Goal: Transaction & Acquisition: Purchase product/service

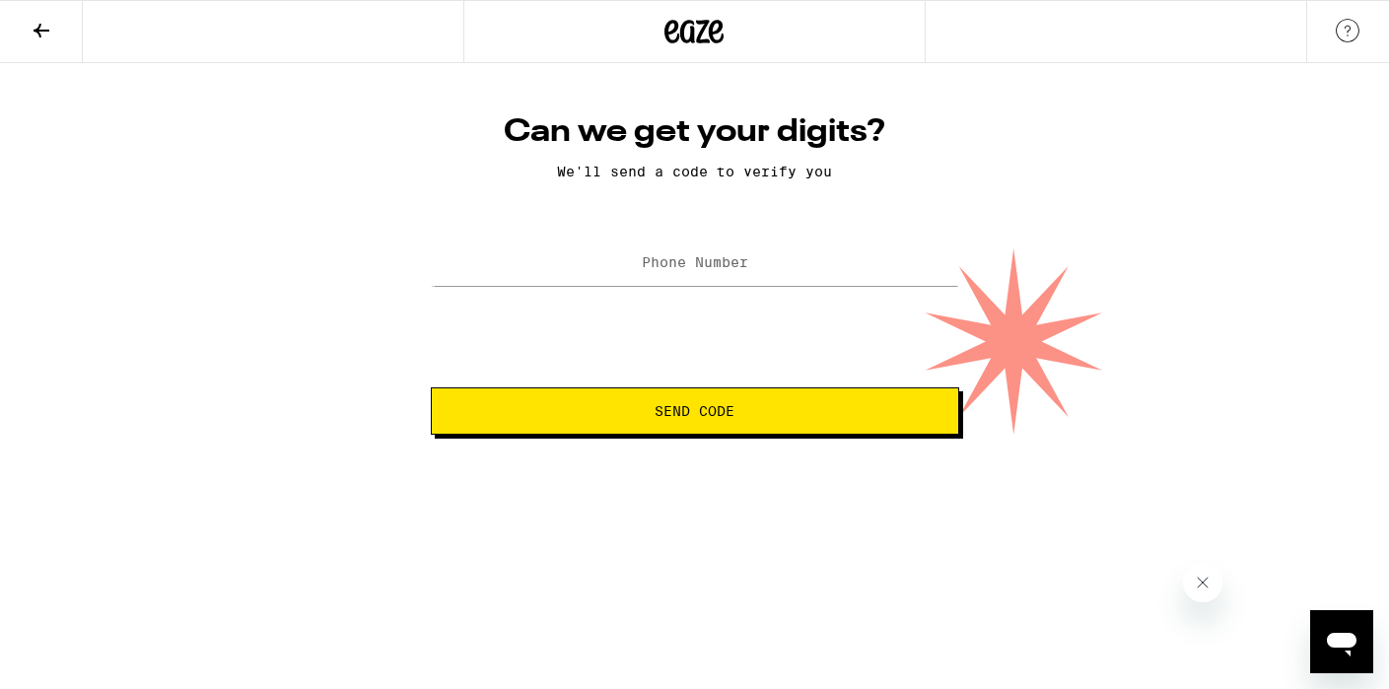
click at [708, 264] on label "Phone Number" at bounding box center [695, 262] width 106 height 16
type input "[PHONE_NUMBER]"
click at [706, 416] on span "Send Code" at bounding box center [695, 411] width 80 height 14
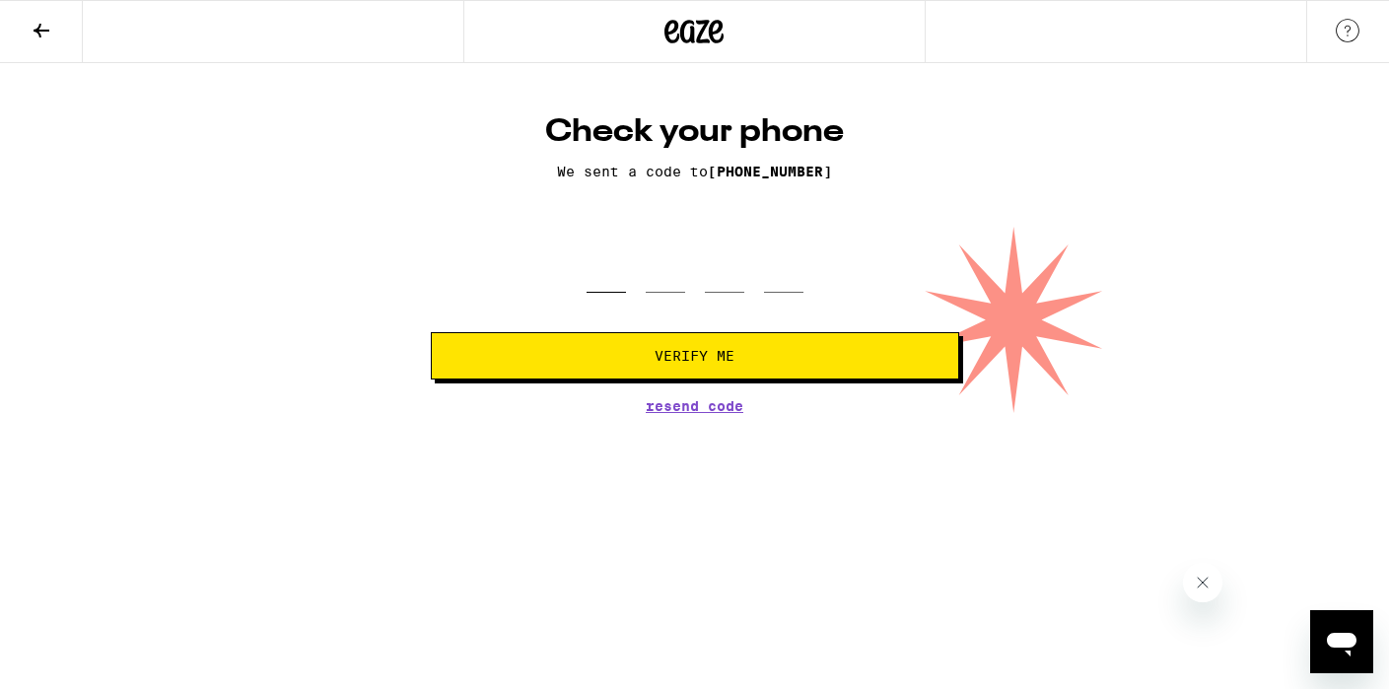
click at [601, 281] on input "tel" at bounding box center [606, 264] width 39 height 58
type input "5"
type input "4"
type input "1"
type input "3"
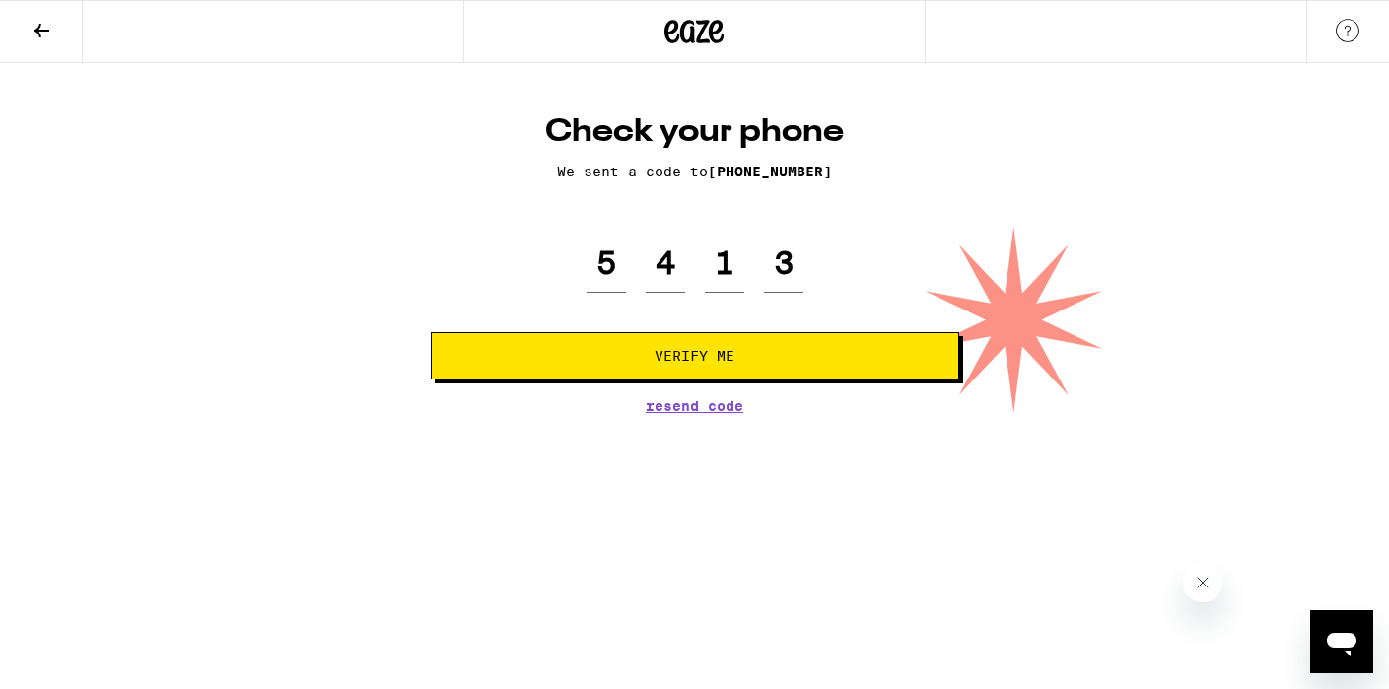
click at [672, 359] on span "Verify Me" at bounding box center [695, 356] width 80 height 14
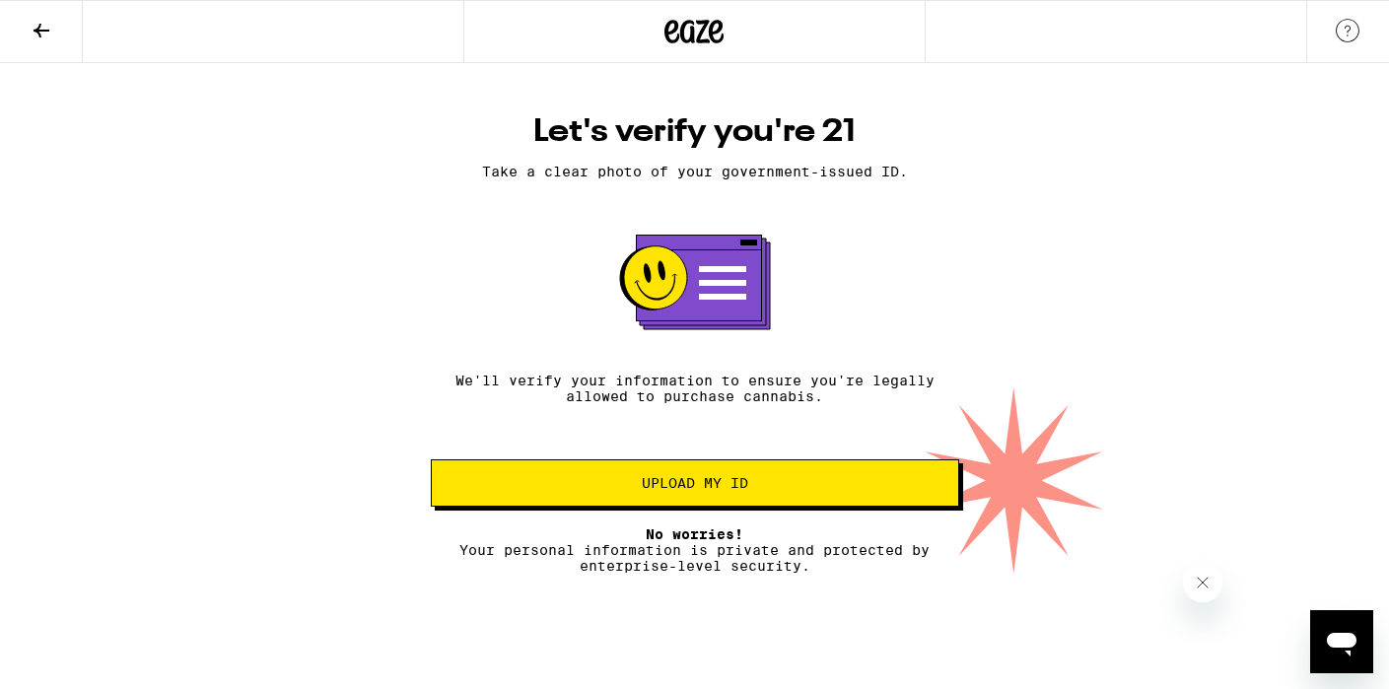
click at [705, 490] on span "Upload my ID" at bounding box center [695, 483] width 106 height 14
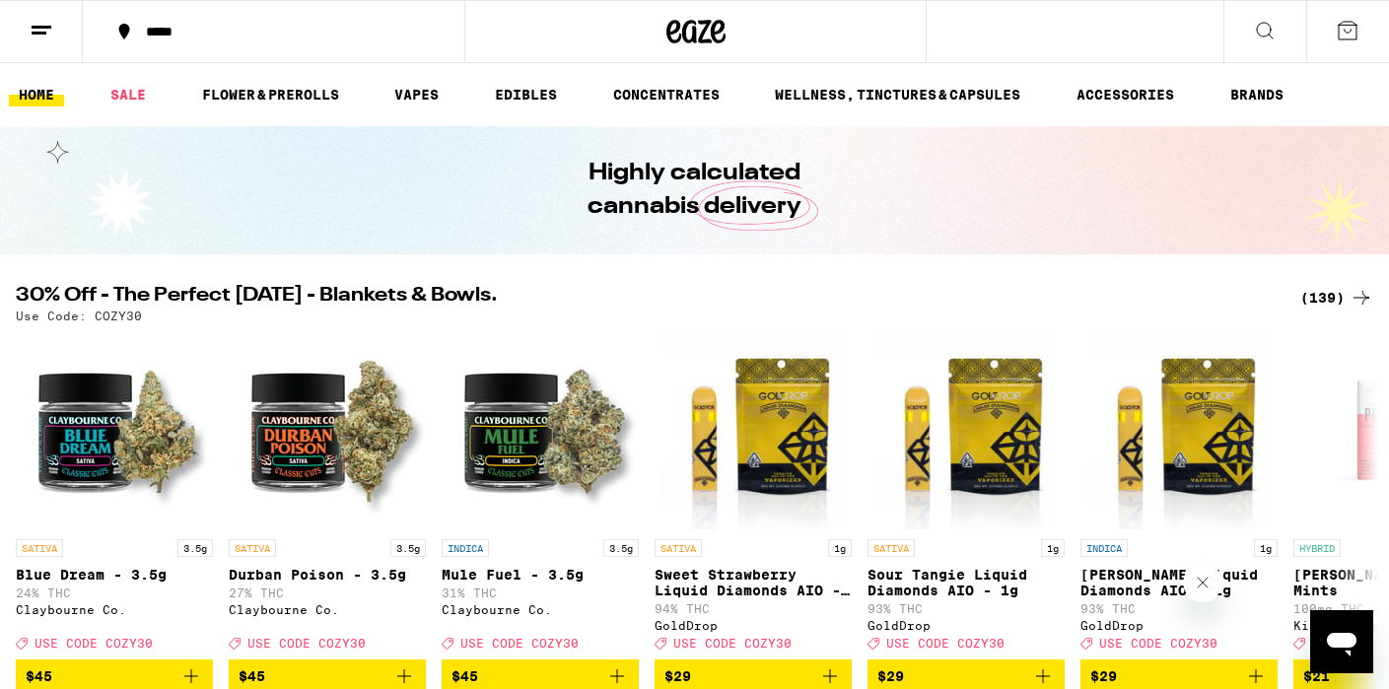
click at [51, 38] on icon at bounding box center [42, 31] width 24 height 24
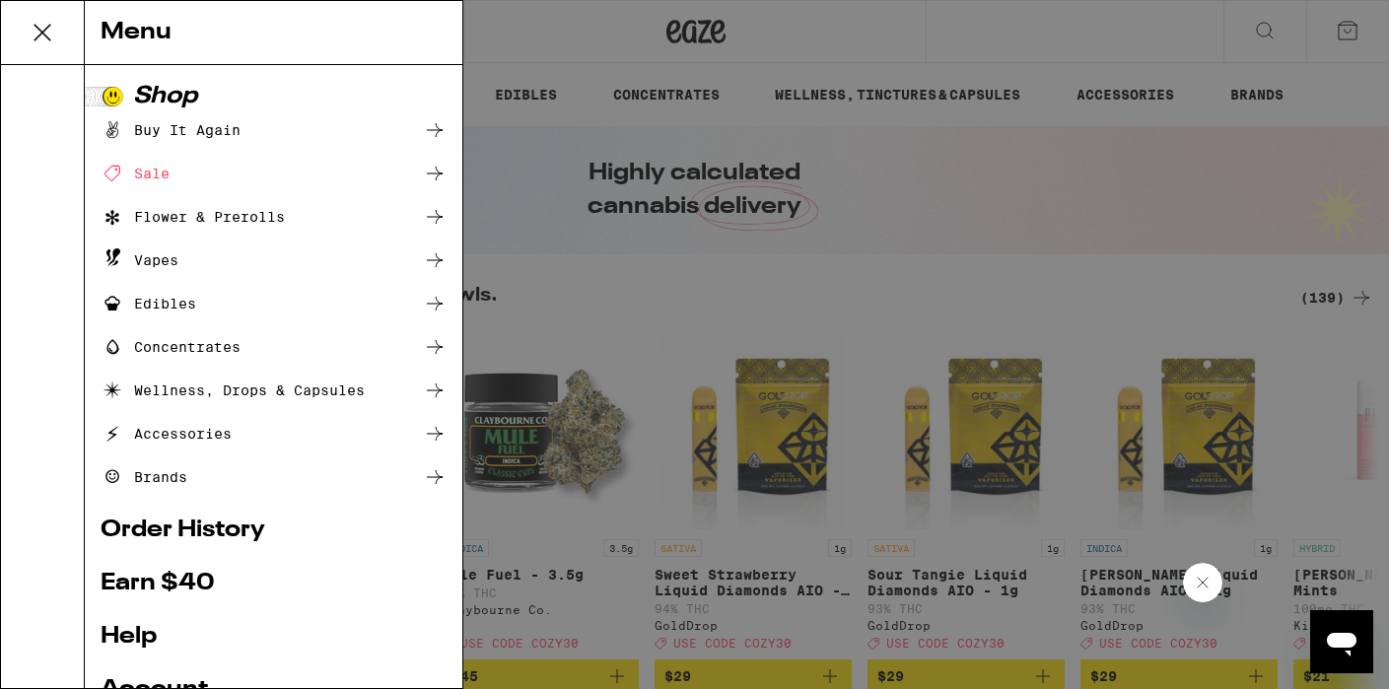
click at [35, 26] on icon at bounding box center [43, 33] width 16 height 16
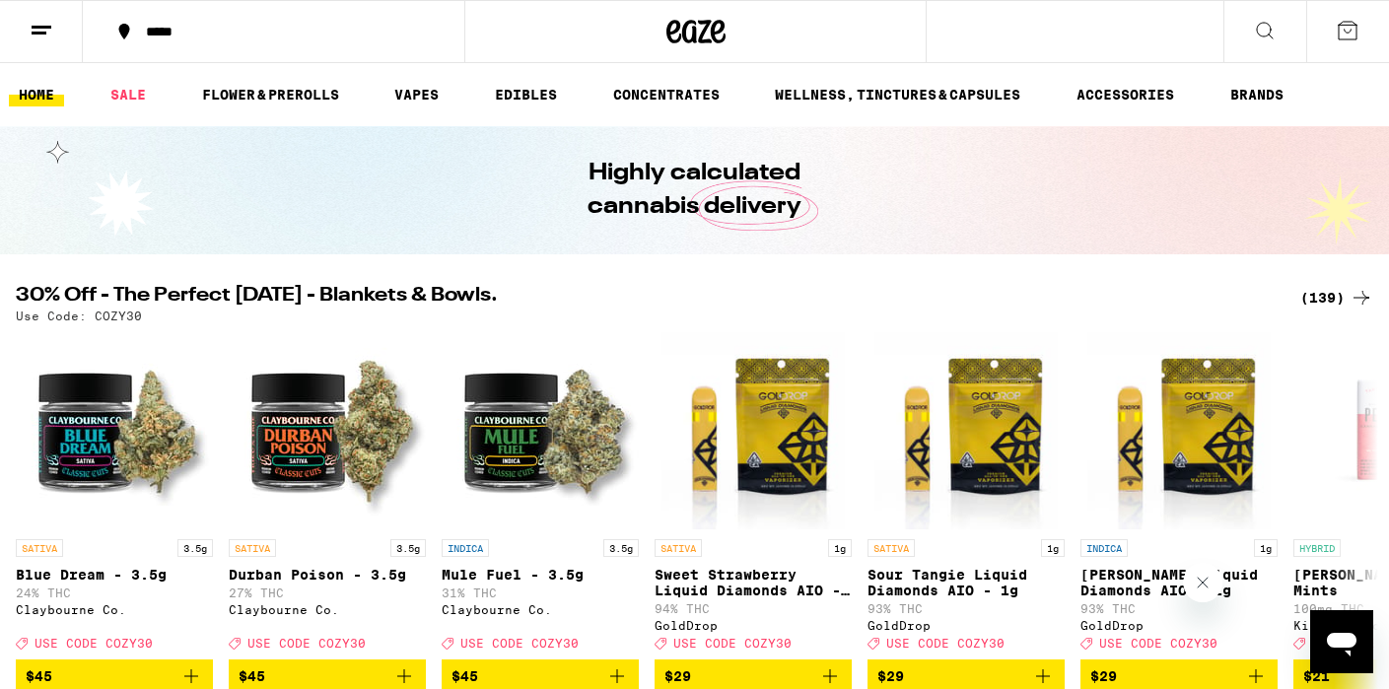
click at [1341, 30] on icon at bounding box center [1348, 31] width 24 height 24
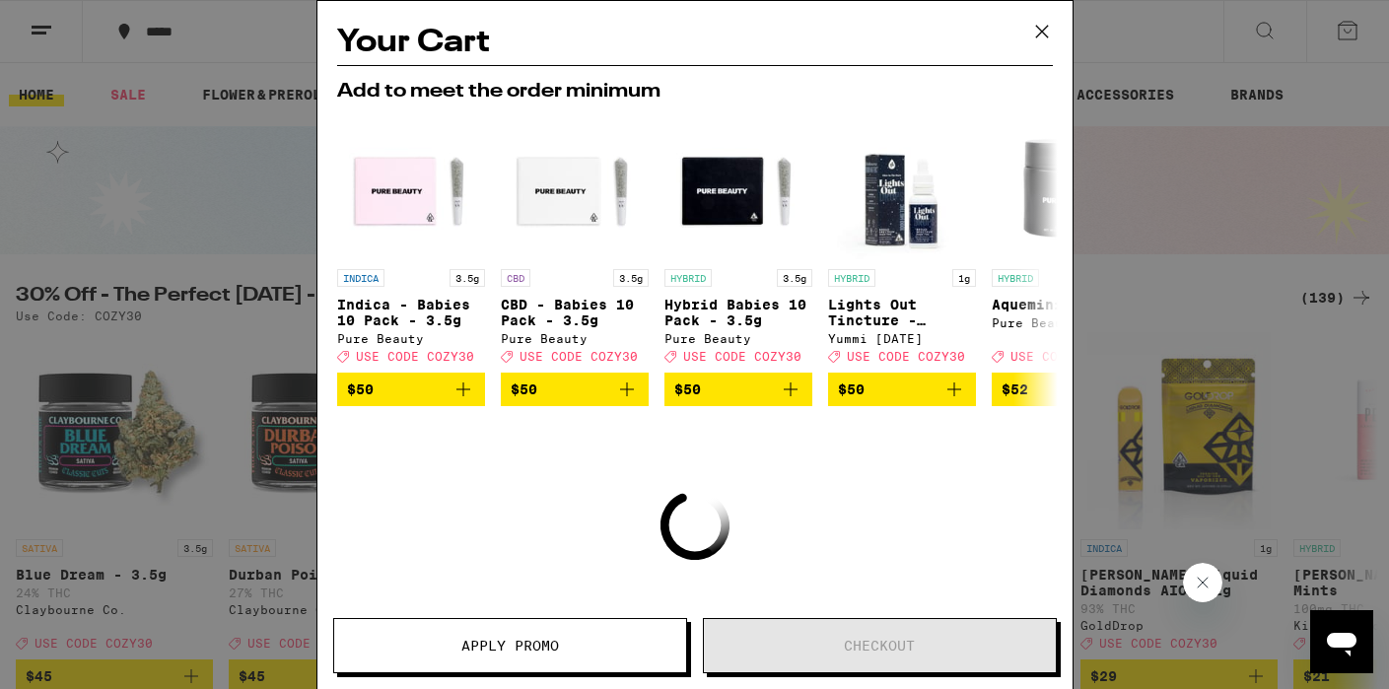
click at [1040, 28] on icon at bounding box center [1043, 32] width 30 height 30
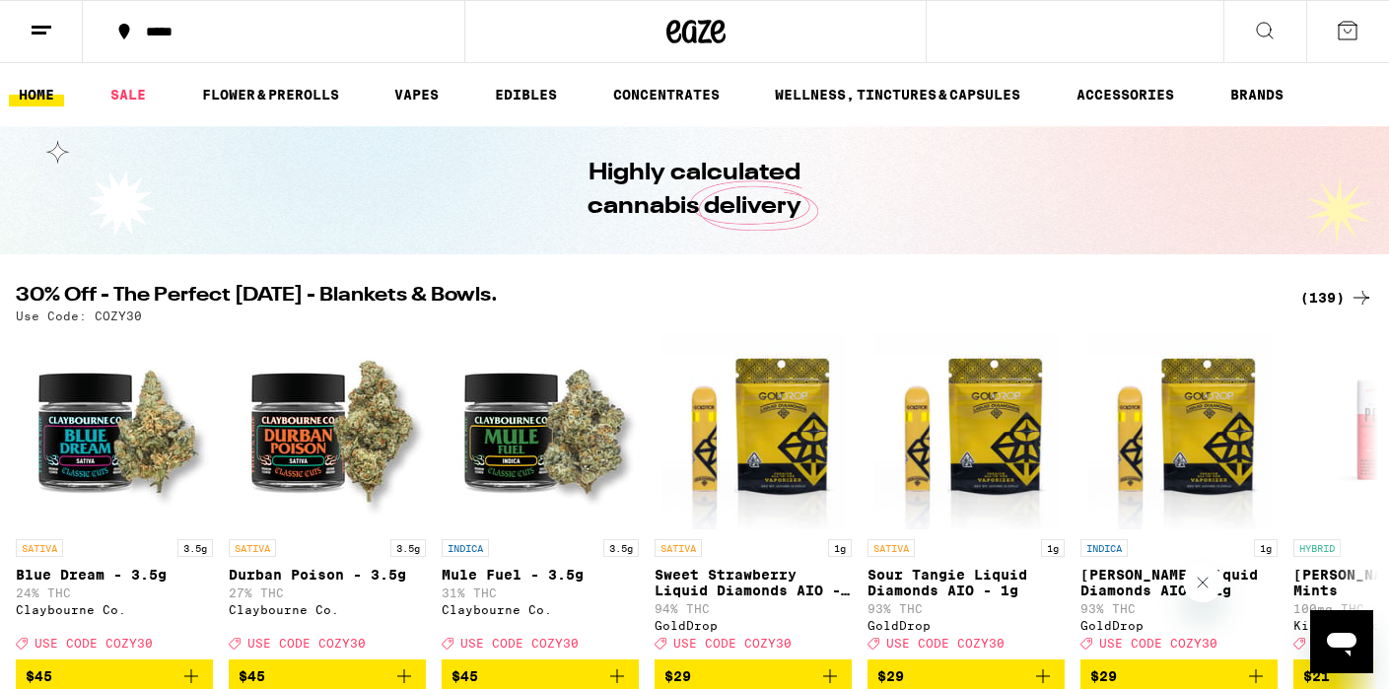
click at [41, 23] on icon at bounding box center [42, 31] width 24 height 24
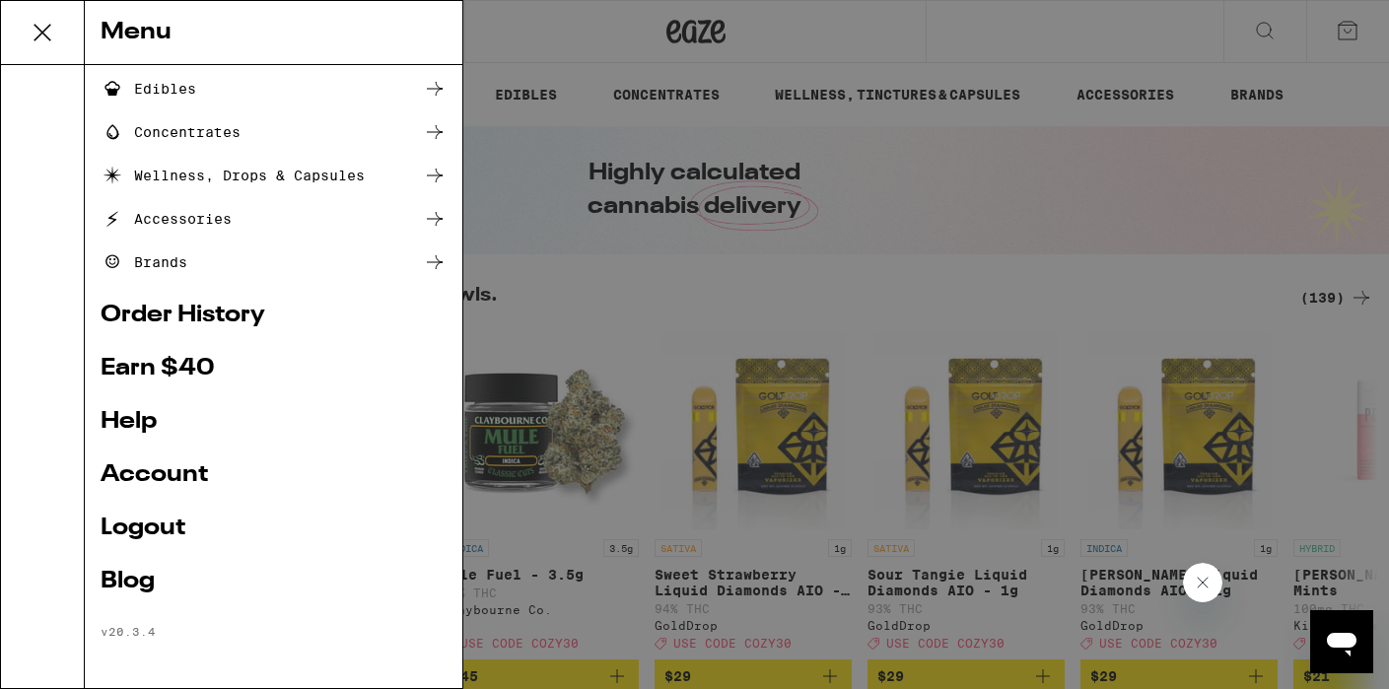
scroll to position [214, 0]
click at [161, 475] on link "Account" at bounding box center [274, 476] width 346 height 24
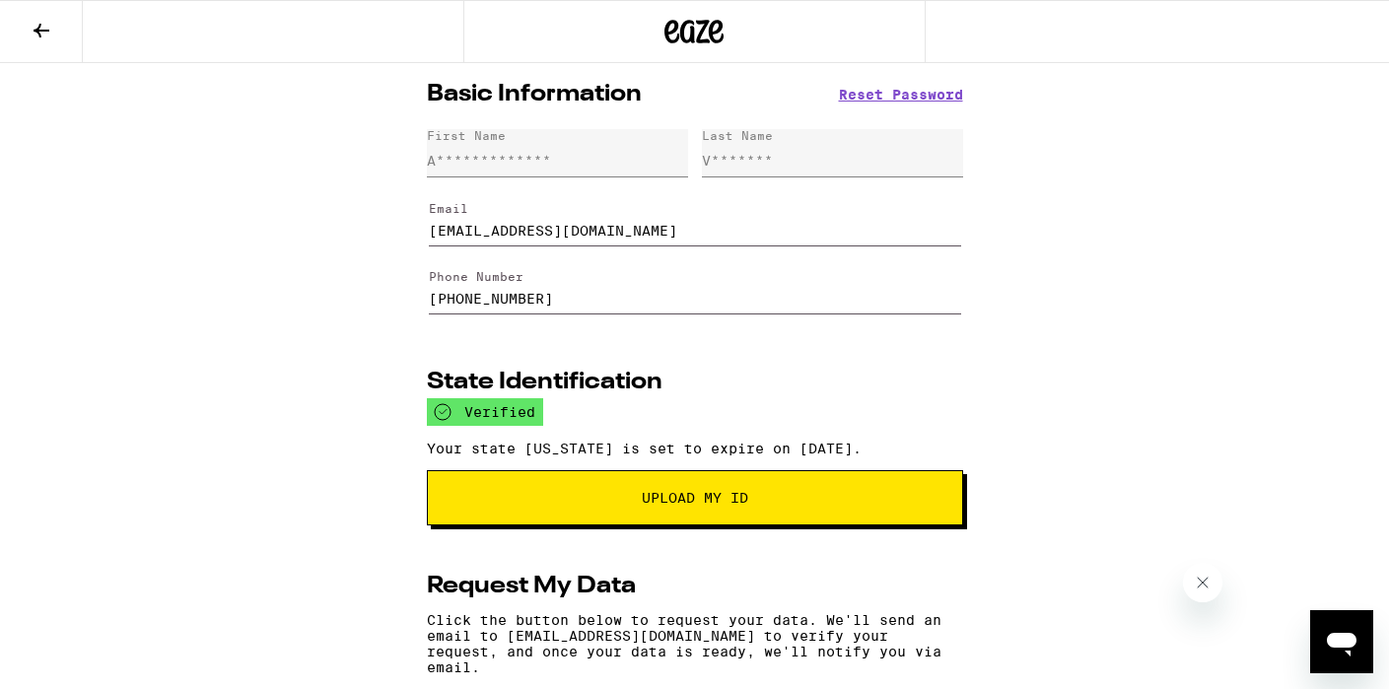
click at [507, 160] on div "**********" at bounding box center [489, 161] width 124 height 16
click at [39, 29] on icon at bounding box center [42, 31] width 16 height 14
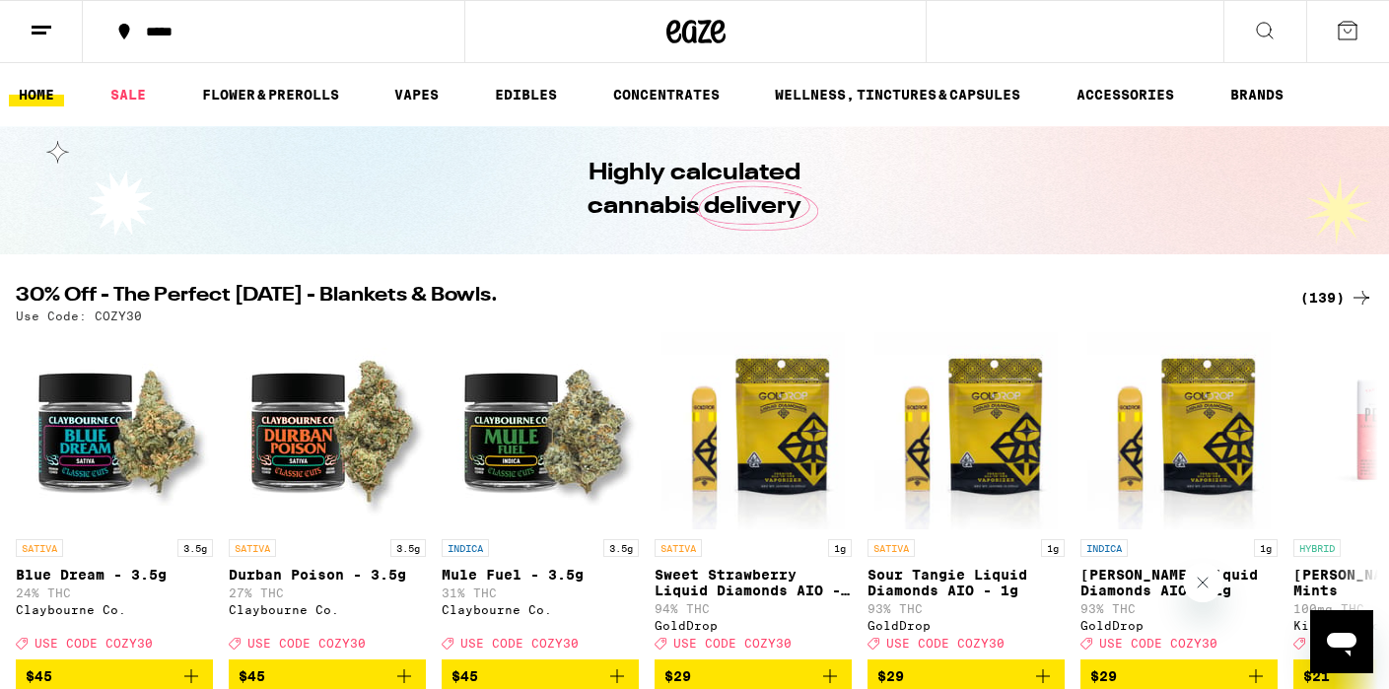
click at [161, 25] on div "*****" at bounding box center [285, 32] width 299 height 14
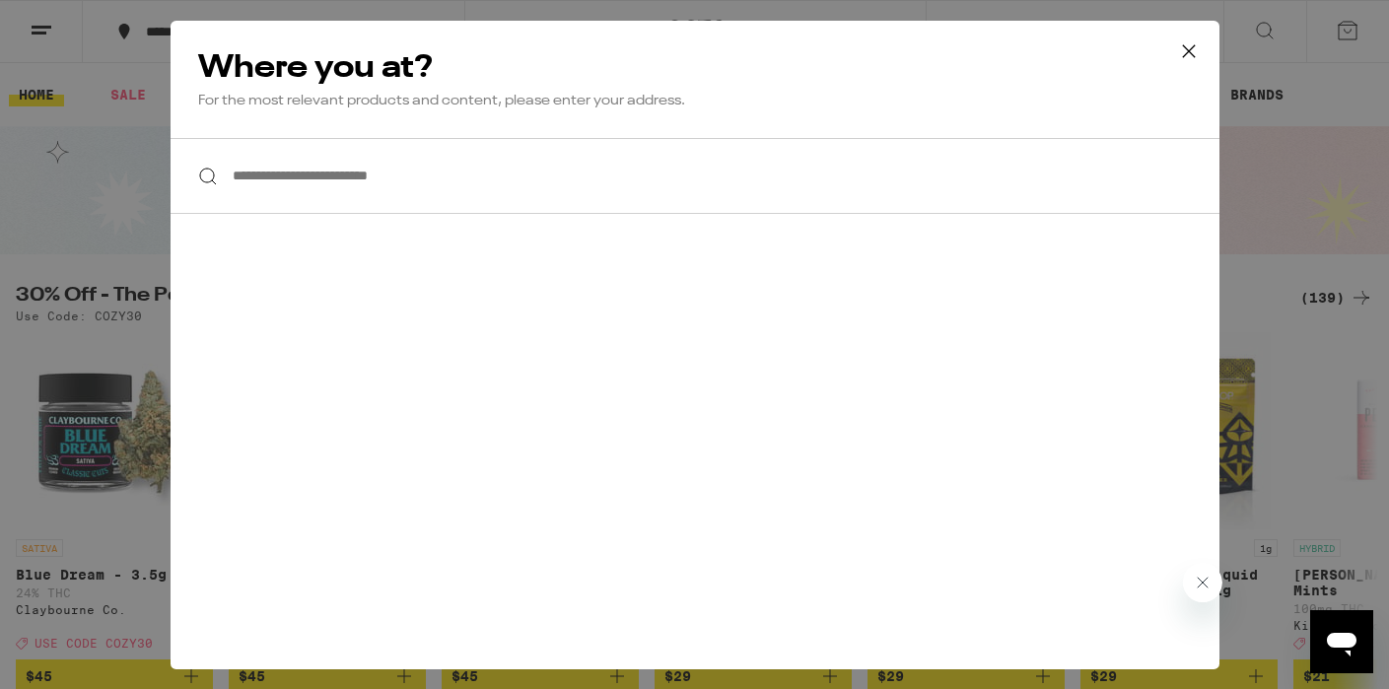
click at [379, 186] on input "**********" at bounding box center [695, 176] width 1049 height 76
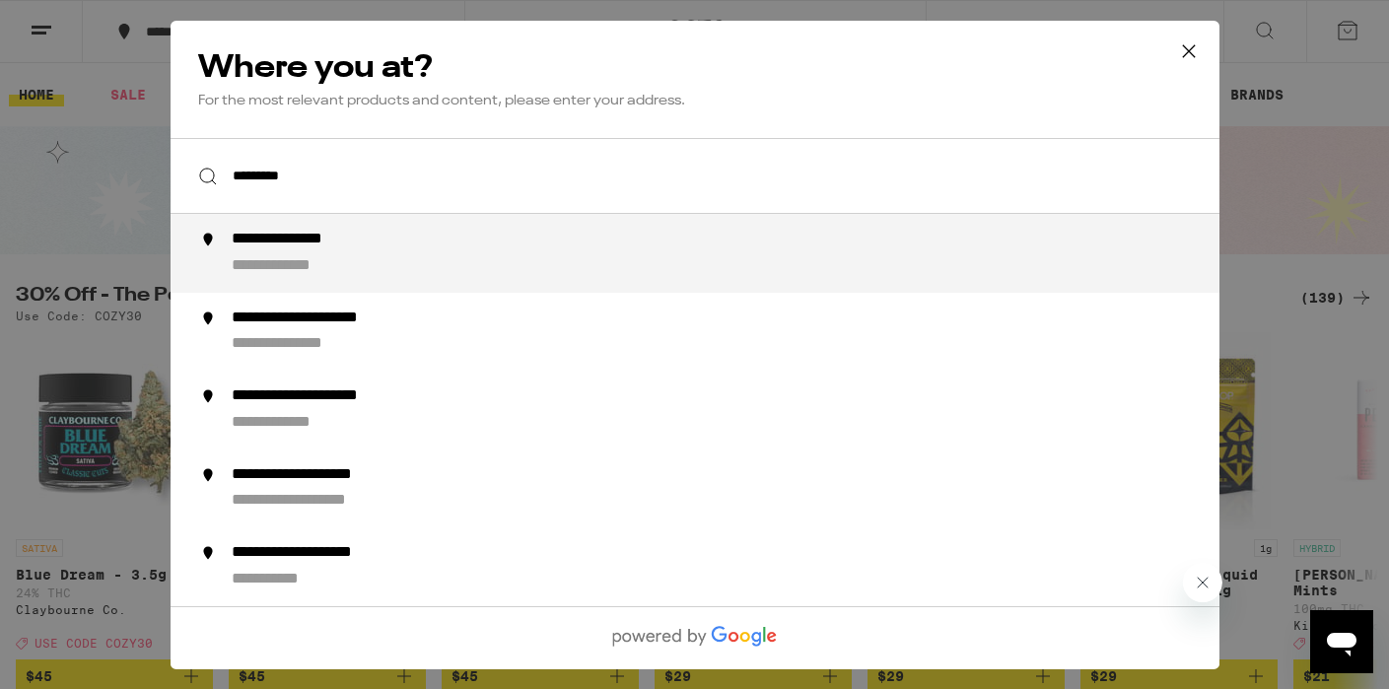
click at [320, 249] on div "**********" at bounding box center [307, 240] width 153 height 21
type input "**********"
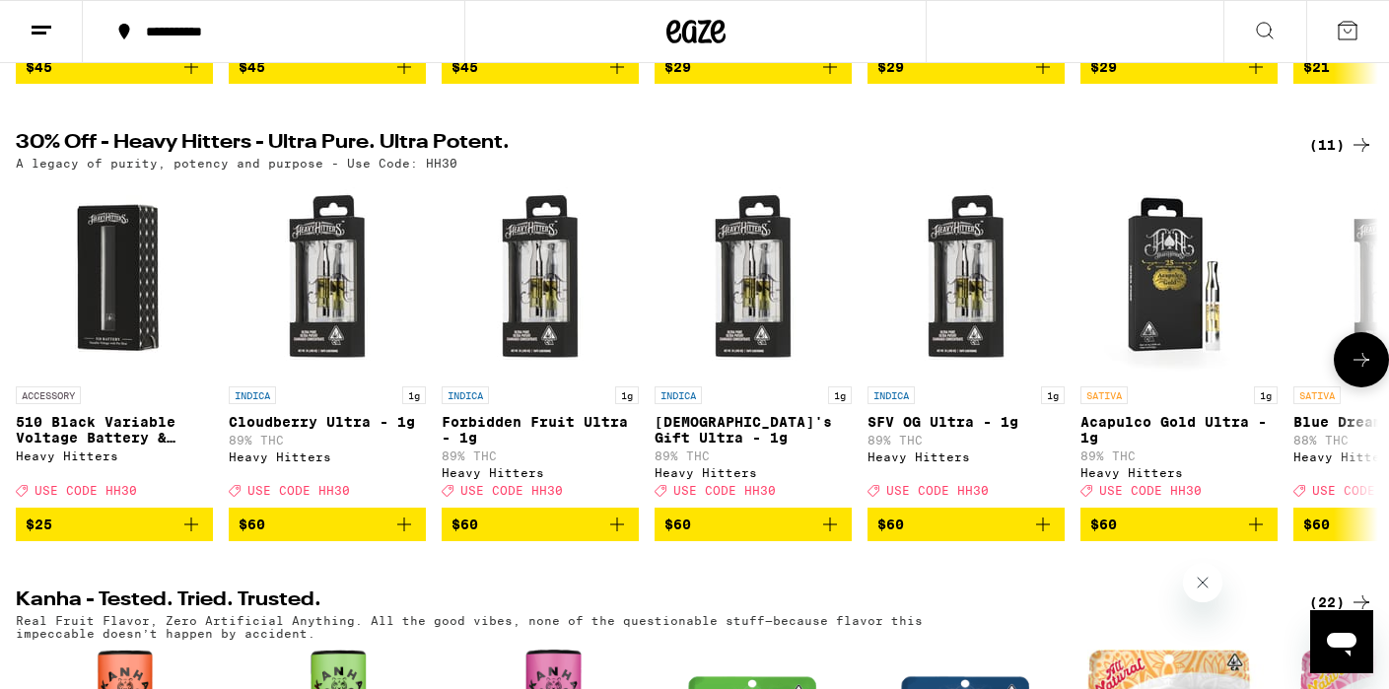
scroll to position [606, 0]
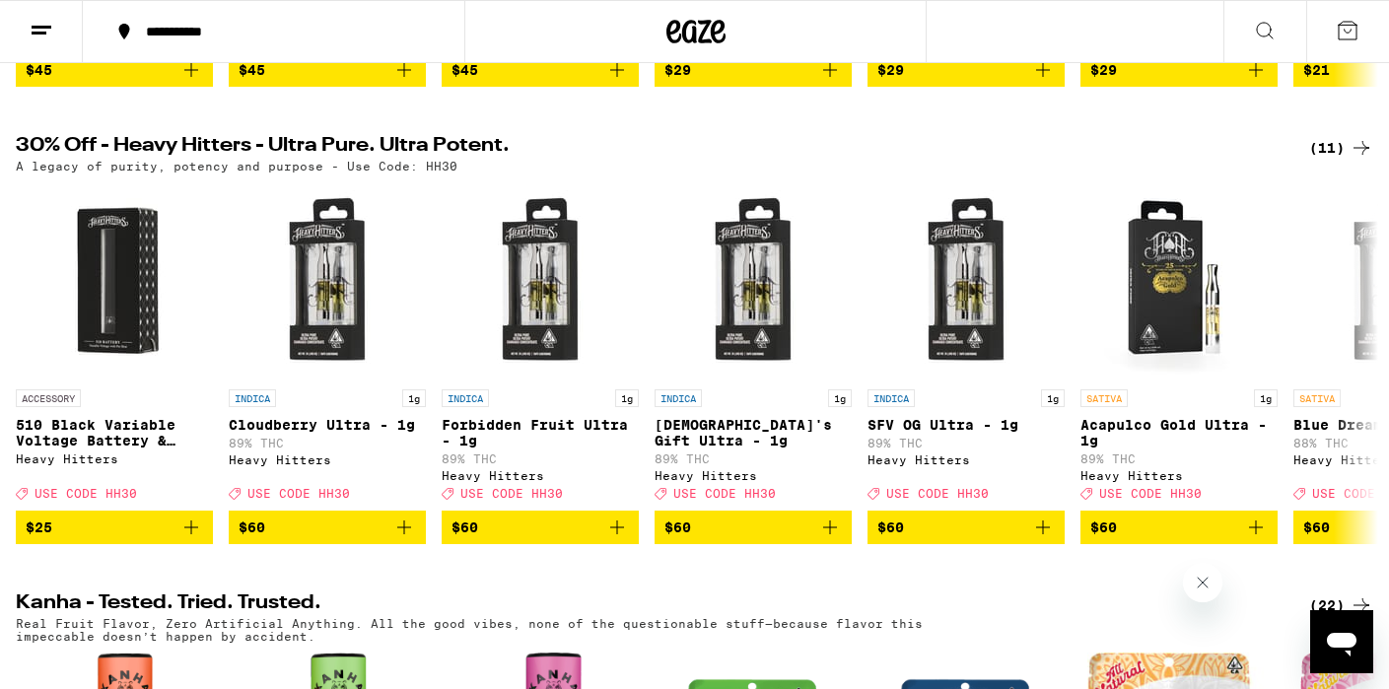
click at [1343, 159] on div "(11)" at bounding box center [1342, 148] width 64 height 24
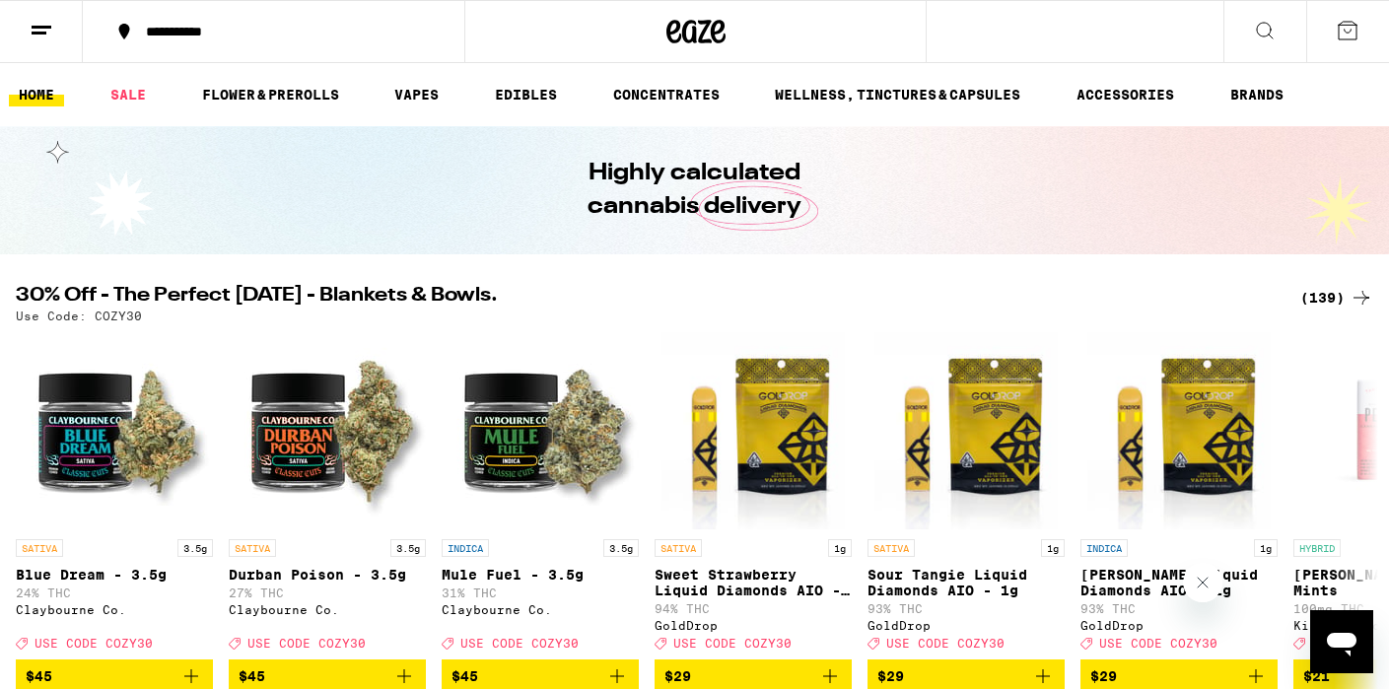
click at [1306, 300] on div "(139)" at bounding box center [1337, 298] width 73 height 24
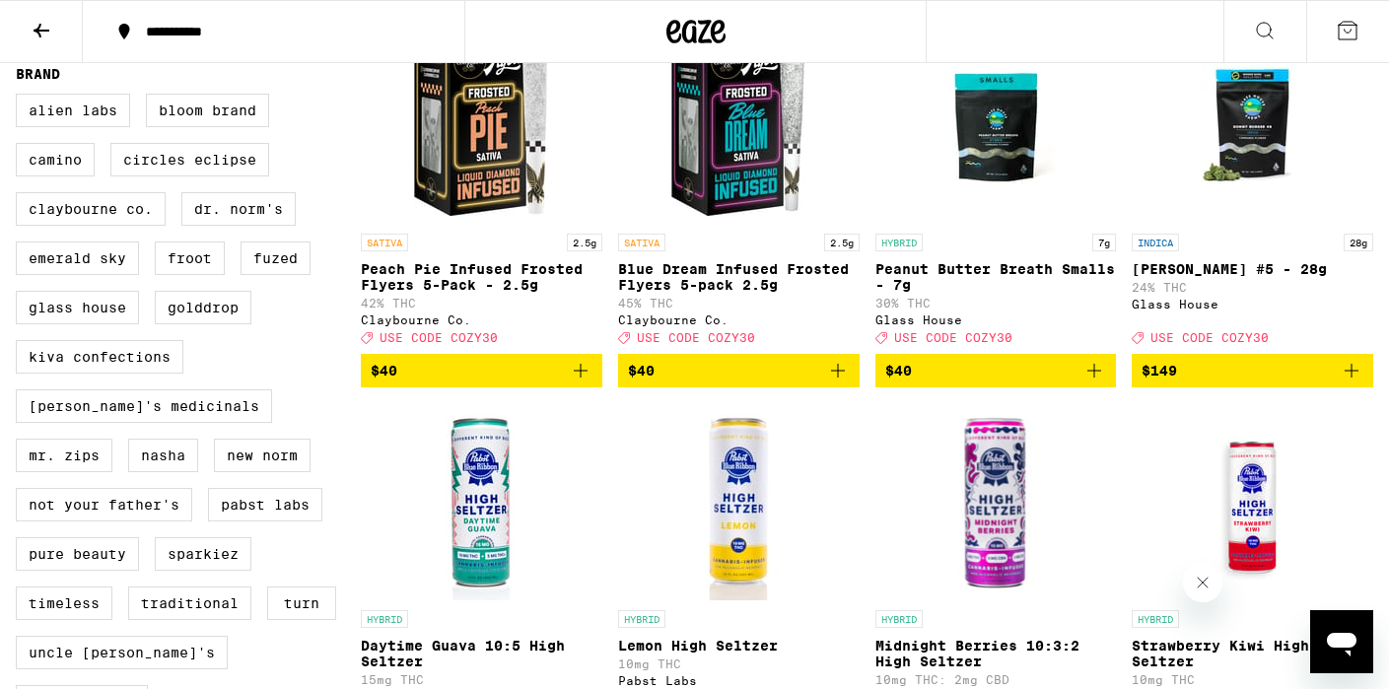
scroll to position [1392, 0]
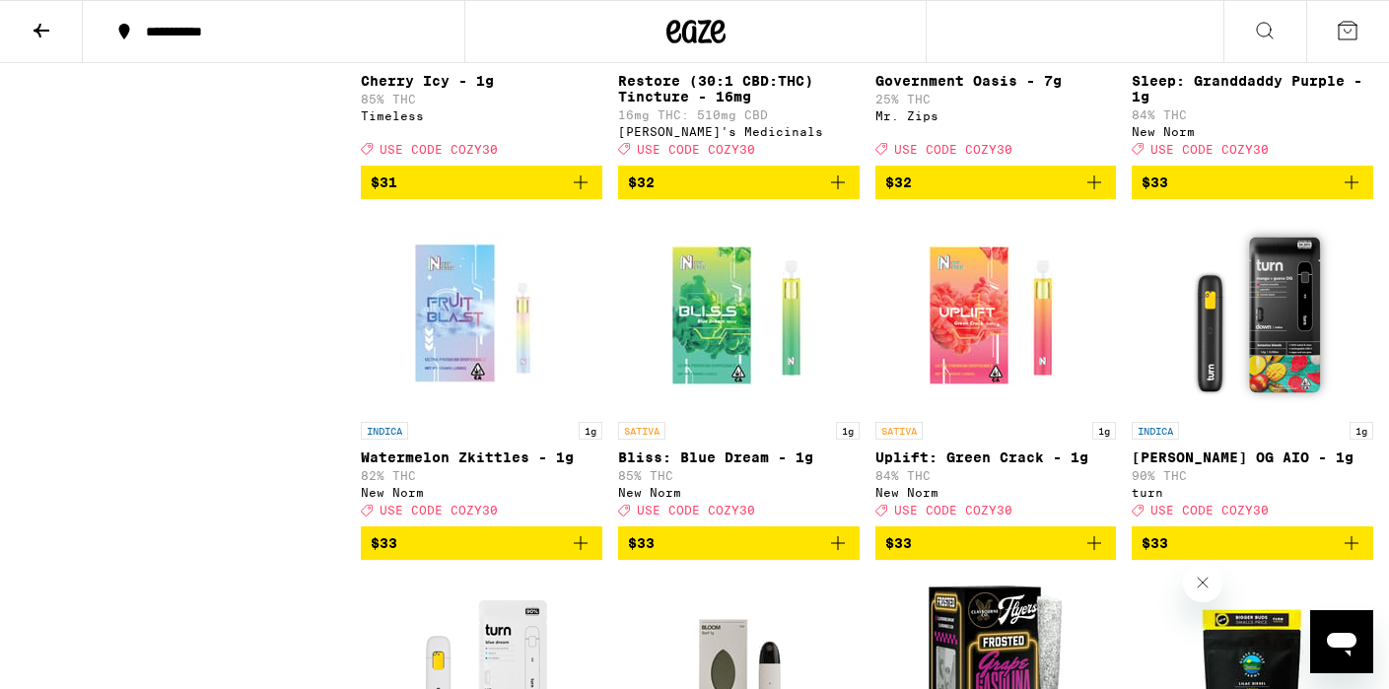
scroll to position [9859, 0]
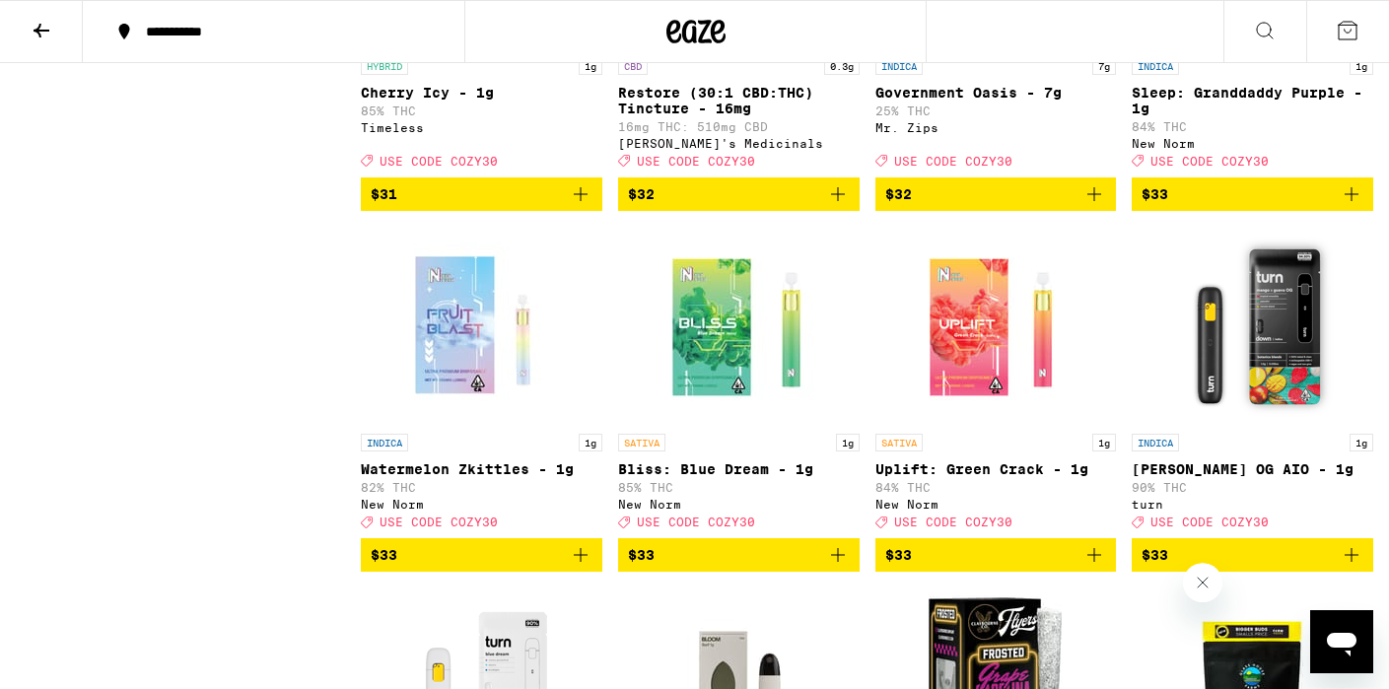
click at [584, 206] on icon "Add to bag" at bounding box center [581, 194] width 24 height 24
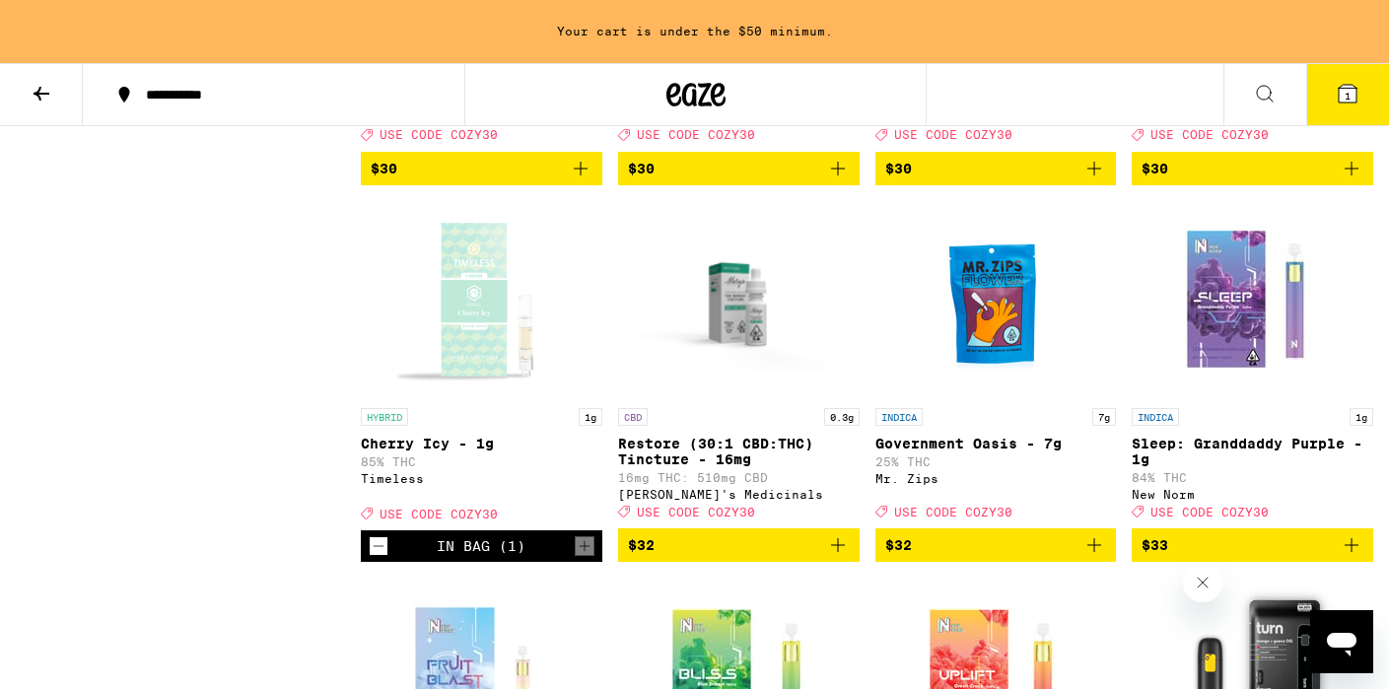
scroll to position [9574, 0]
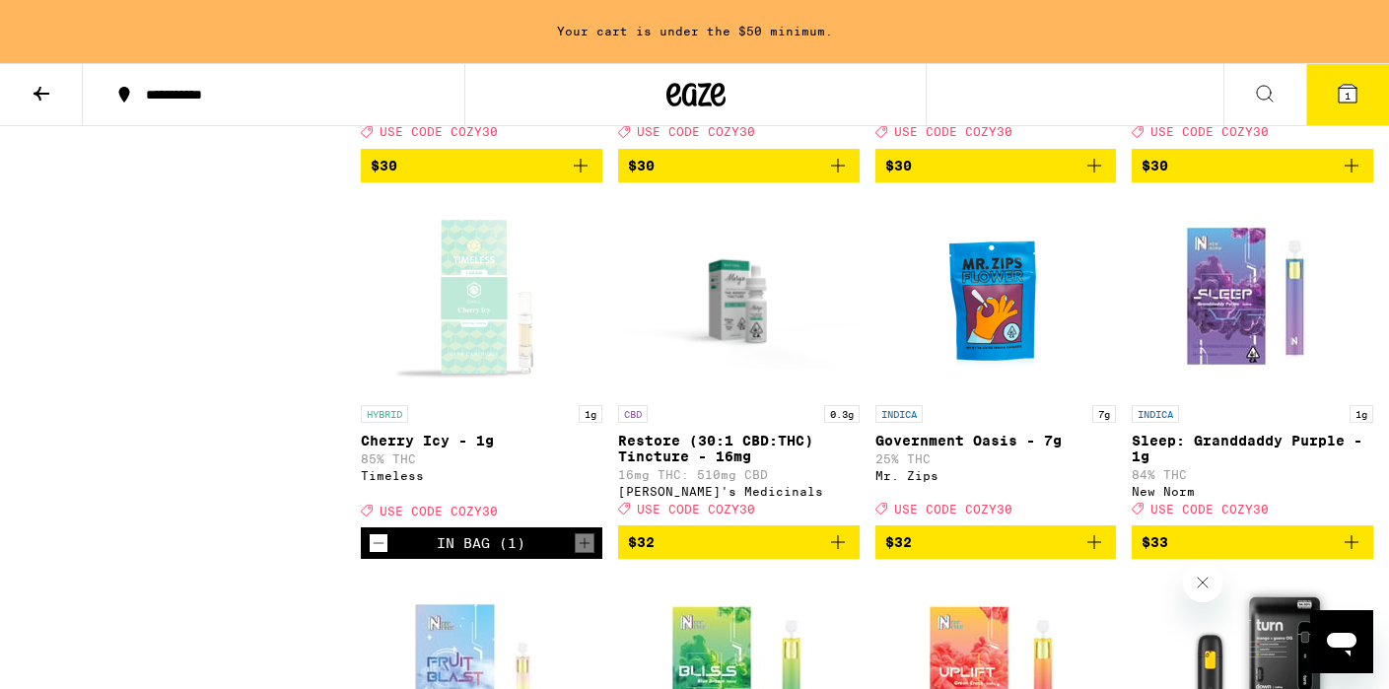
click at [1195, 177] on span "$30" at bounding box center [1253, 166] width 222 height 24
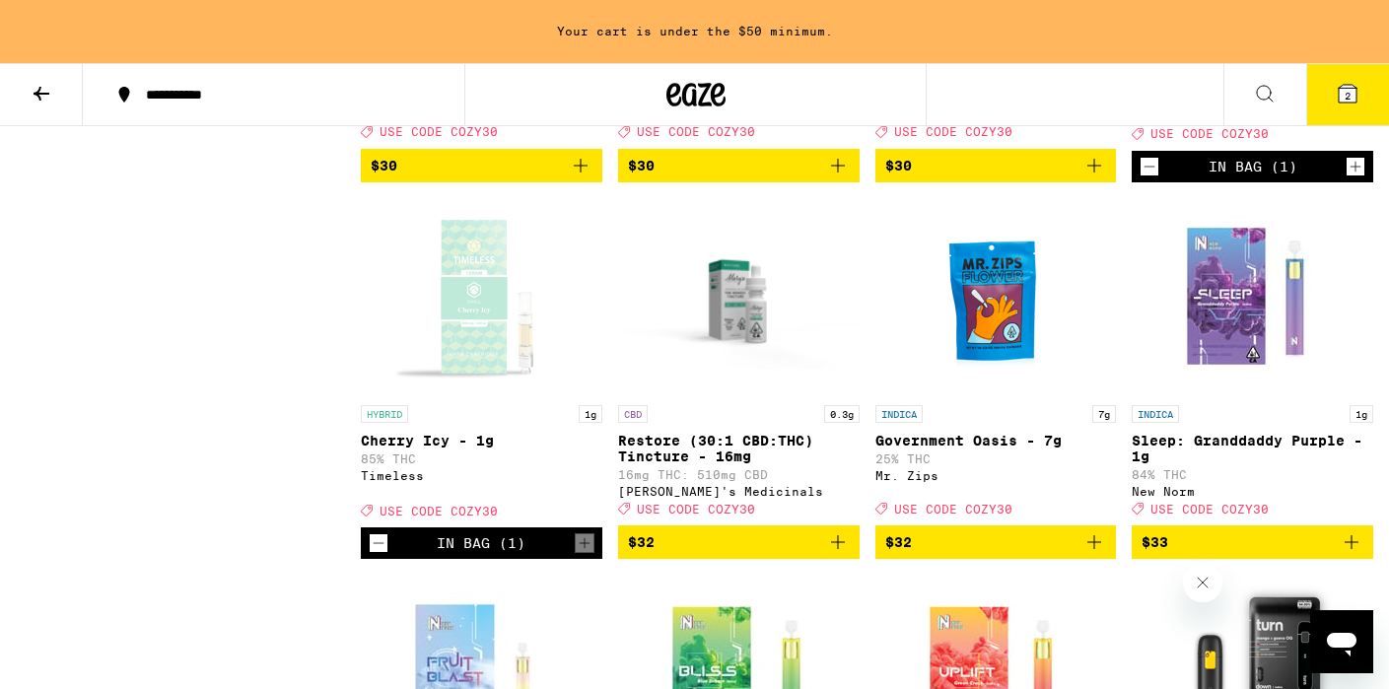
scroll to position [9511, 0]
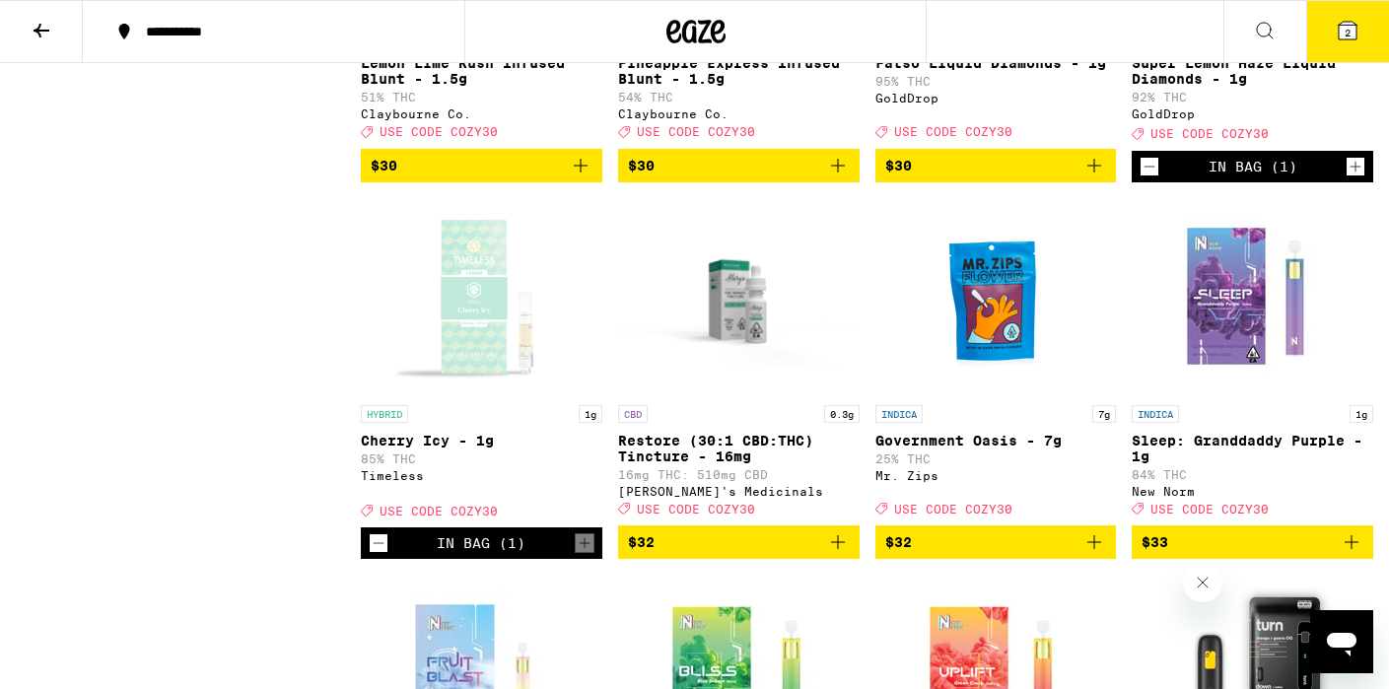
click at [1342, 19] on icon at bounding box center [1348, 31] width 24 height 24
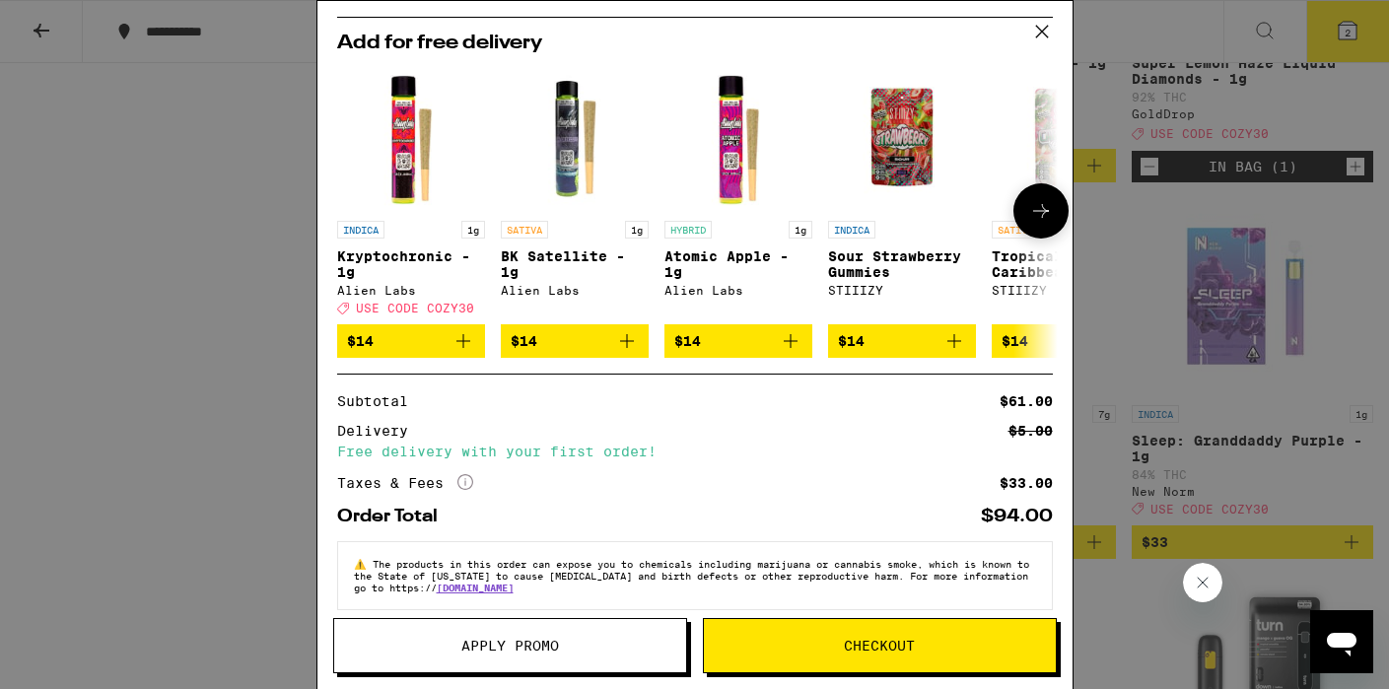
scroll to position [220, 0]
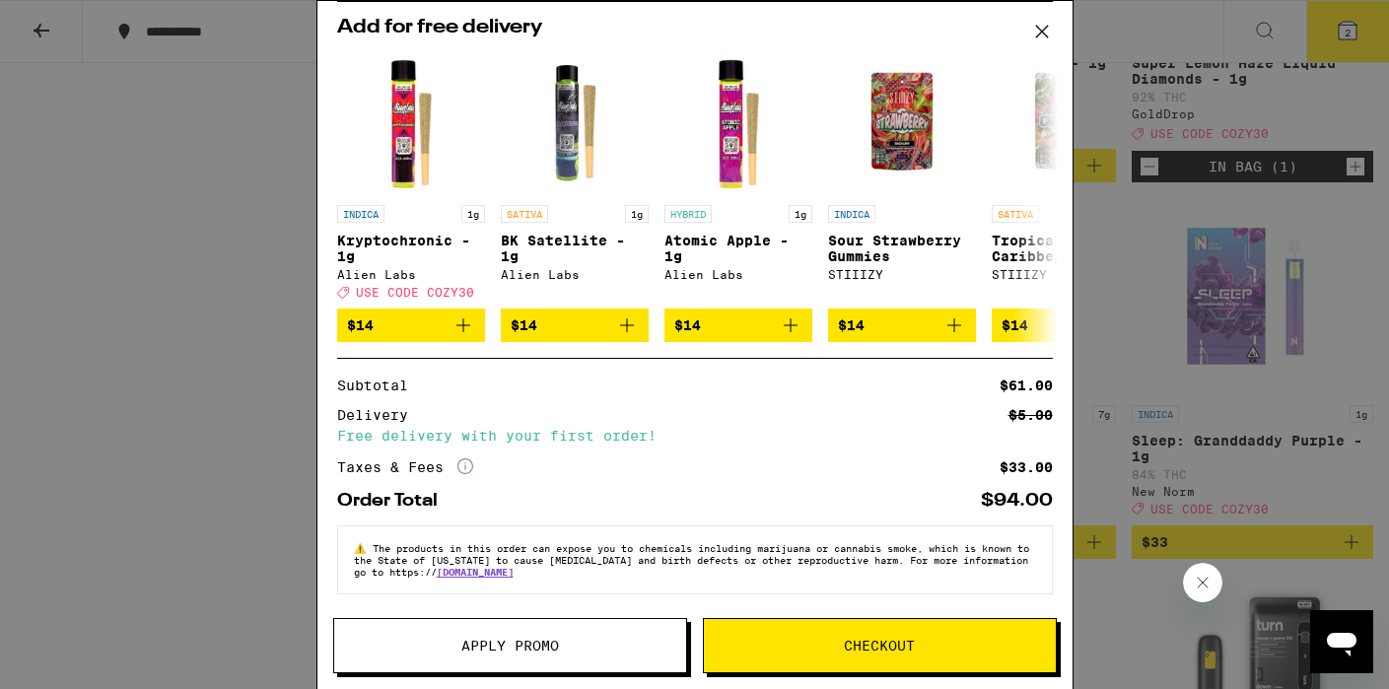
click at [481, 662] on button "Apply Promo" at bounding box center [510, 645] width 354 height 55
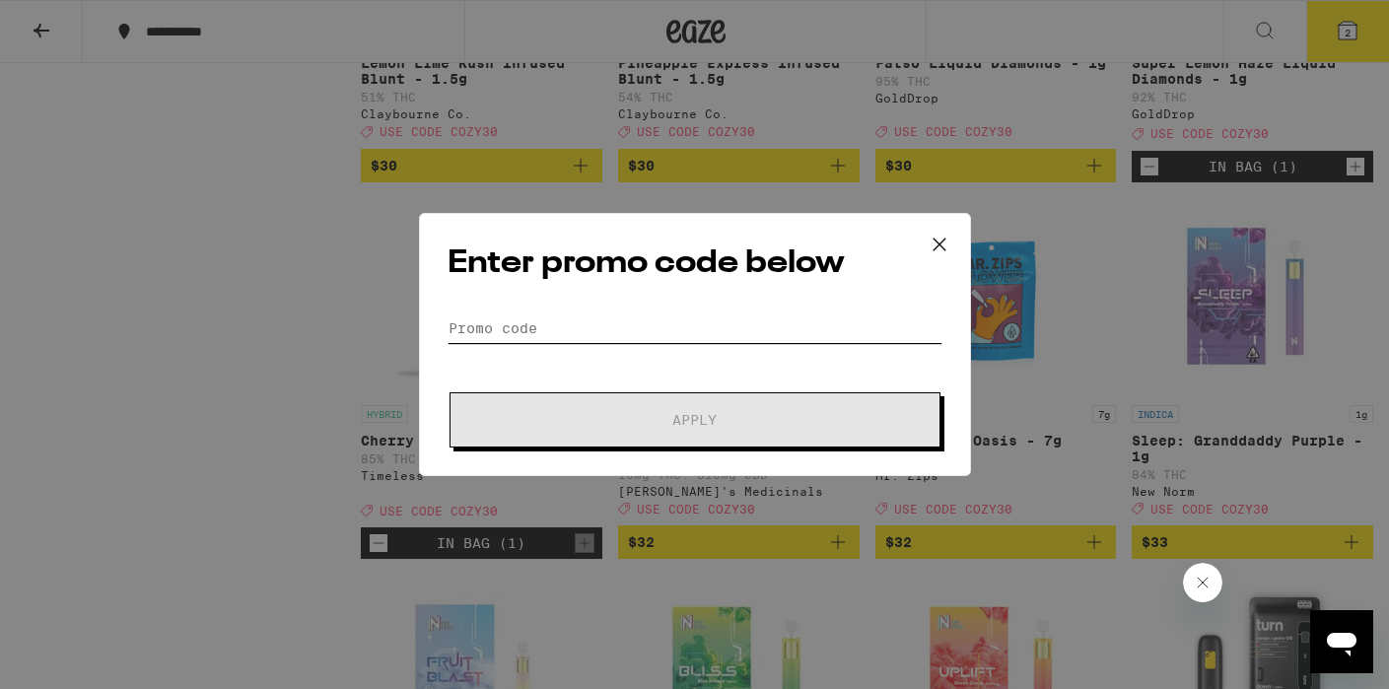
click at [622, 322] on input "Promo Code" at bounding box center [695, 329] width 495 height 30
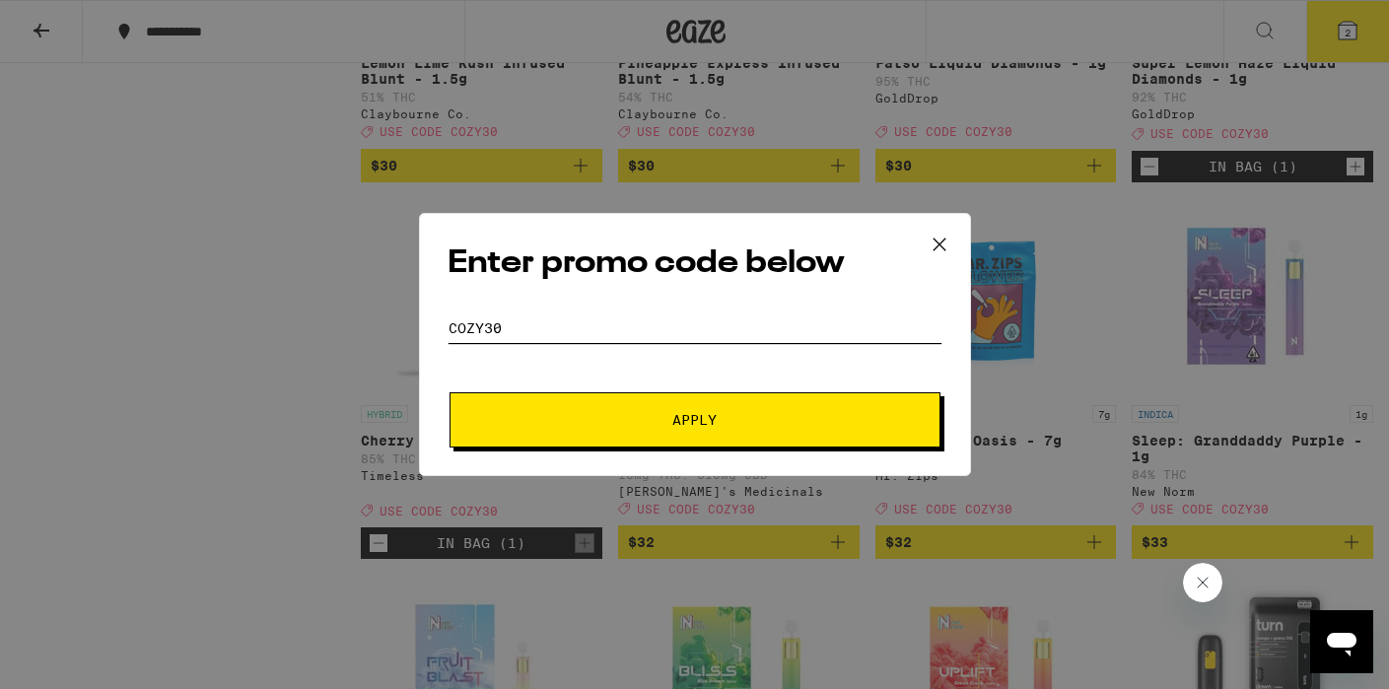
type input "cozy30"
click at [649, 421] on span "Apply" at bounding box center [695, 420] width 355 height 14
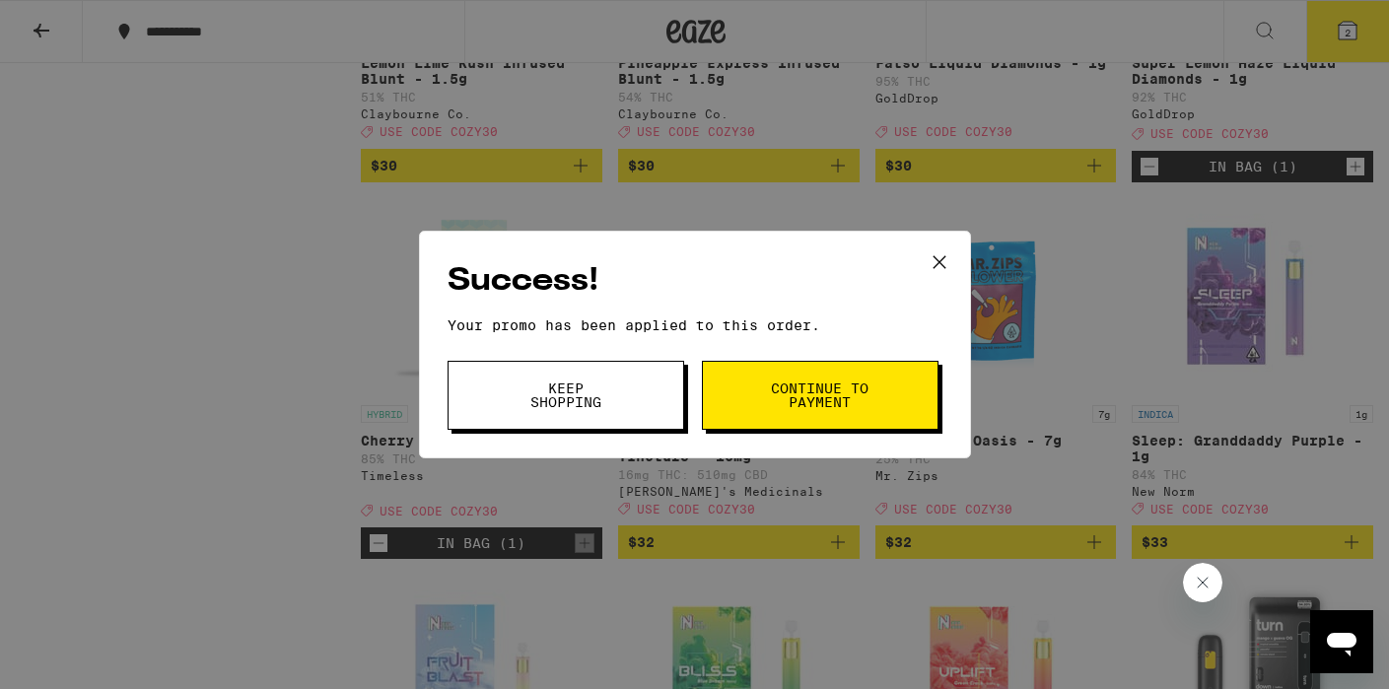
click at [602, 403] on span "Keep Shopping" at bounding box center [566, 396] width 101 height 28
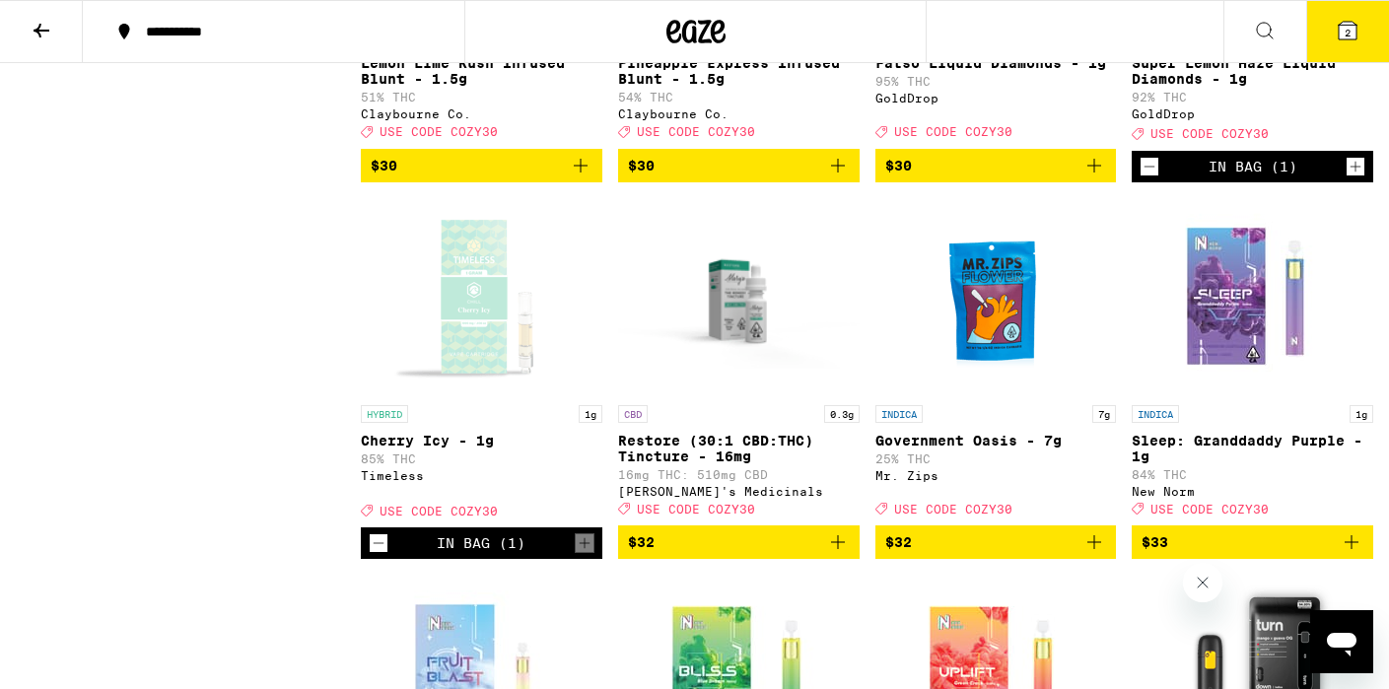
click at [1349, 32] on span "2" at bounding box center [1348, 33] width 6 height 12
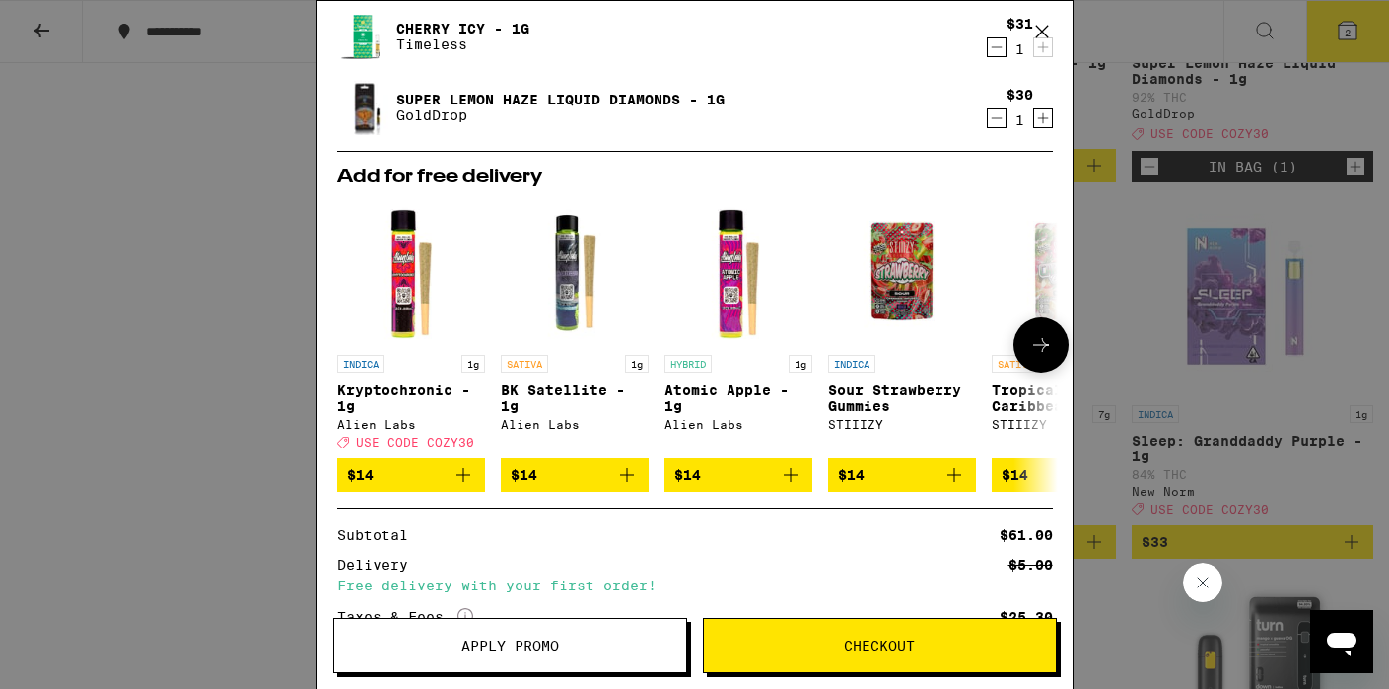
scroll to position [39, 0]
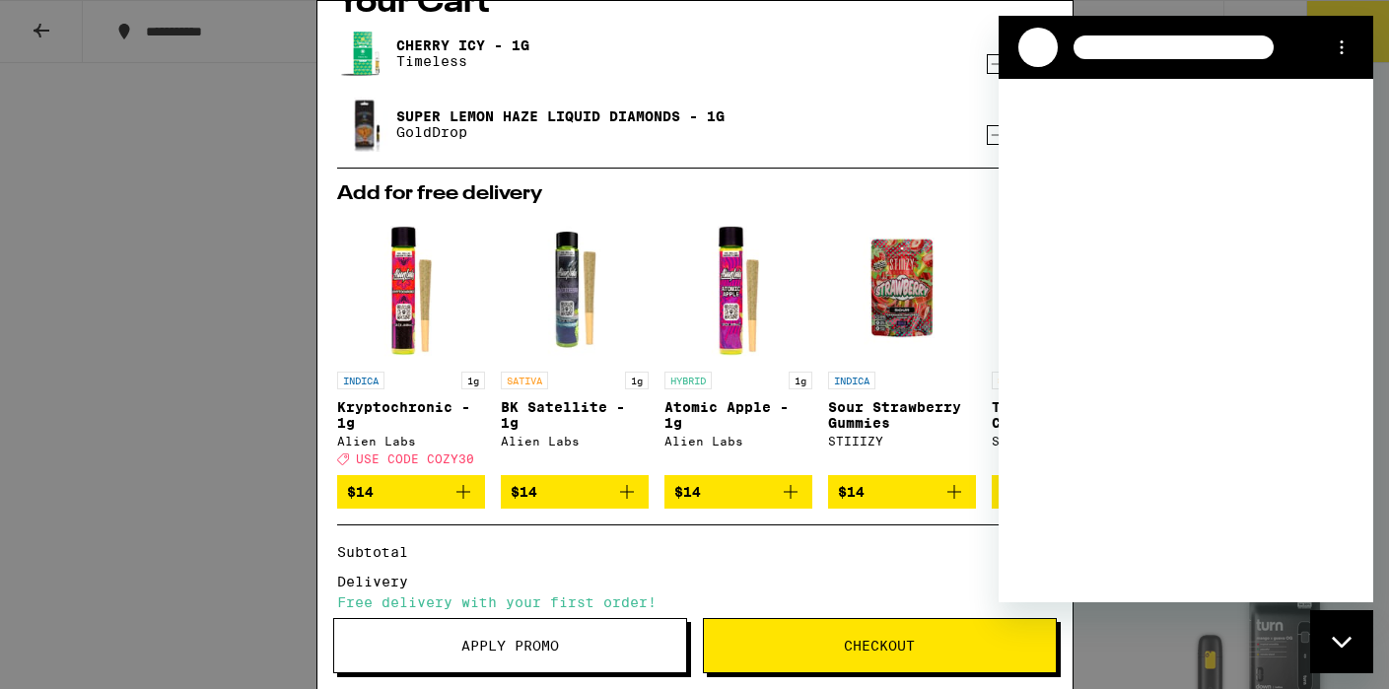
scroll to position [0, 0]
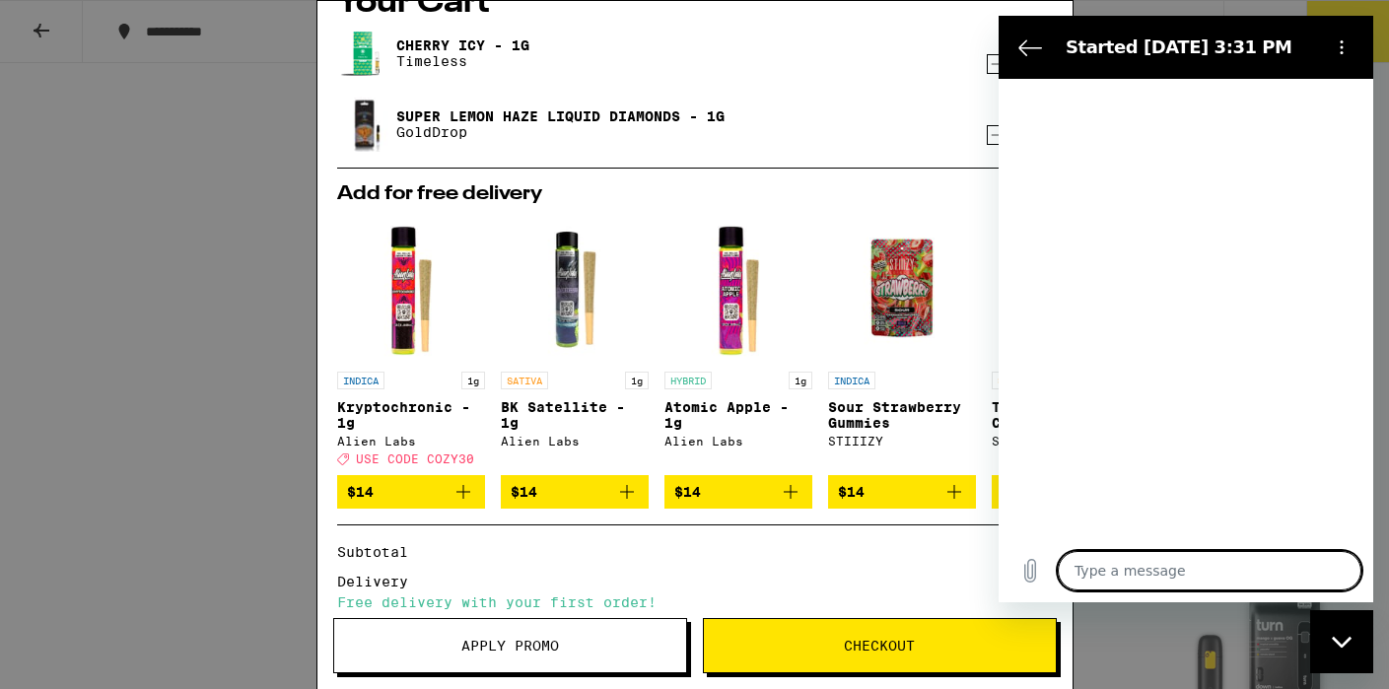
type textarea "W"
type textarea "x"
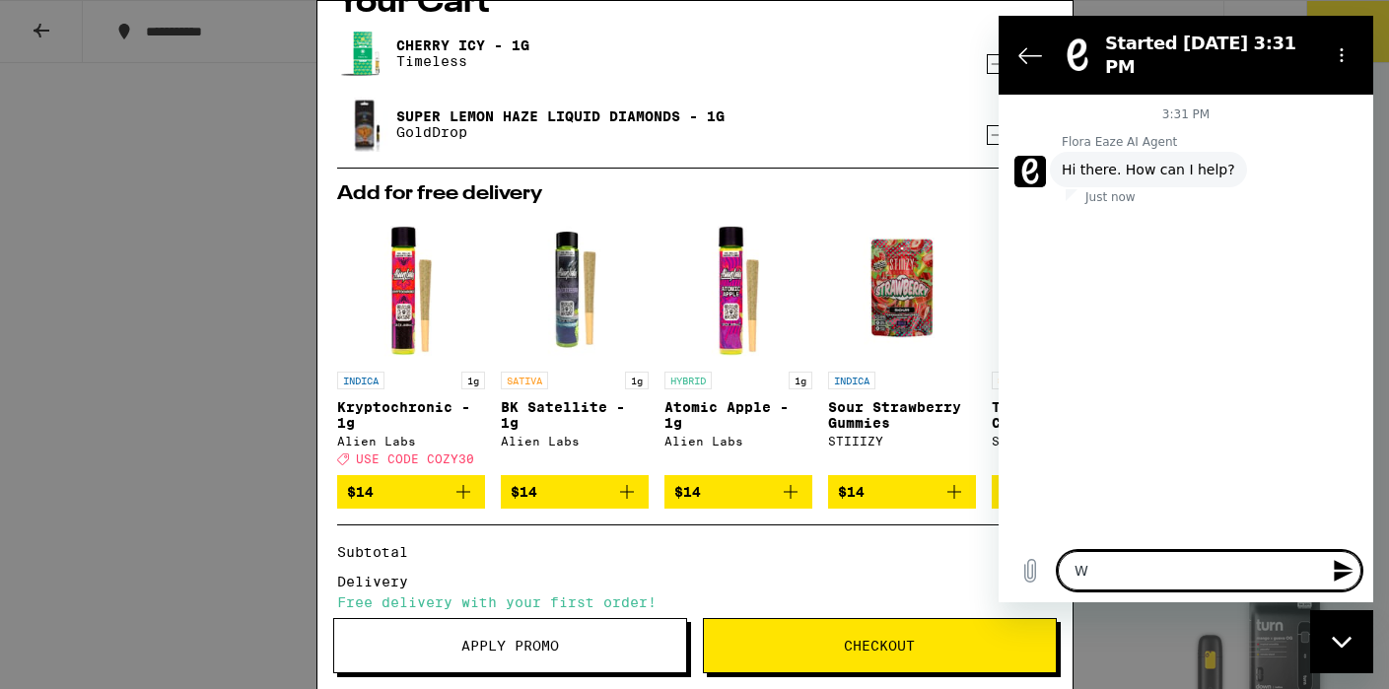
type textarea "Wh"
type textarea "x"
type textarea "Whe"
type textarea "x"
type textarea "Wher"
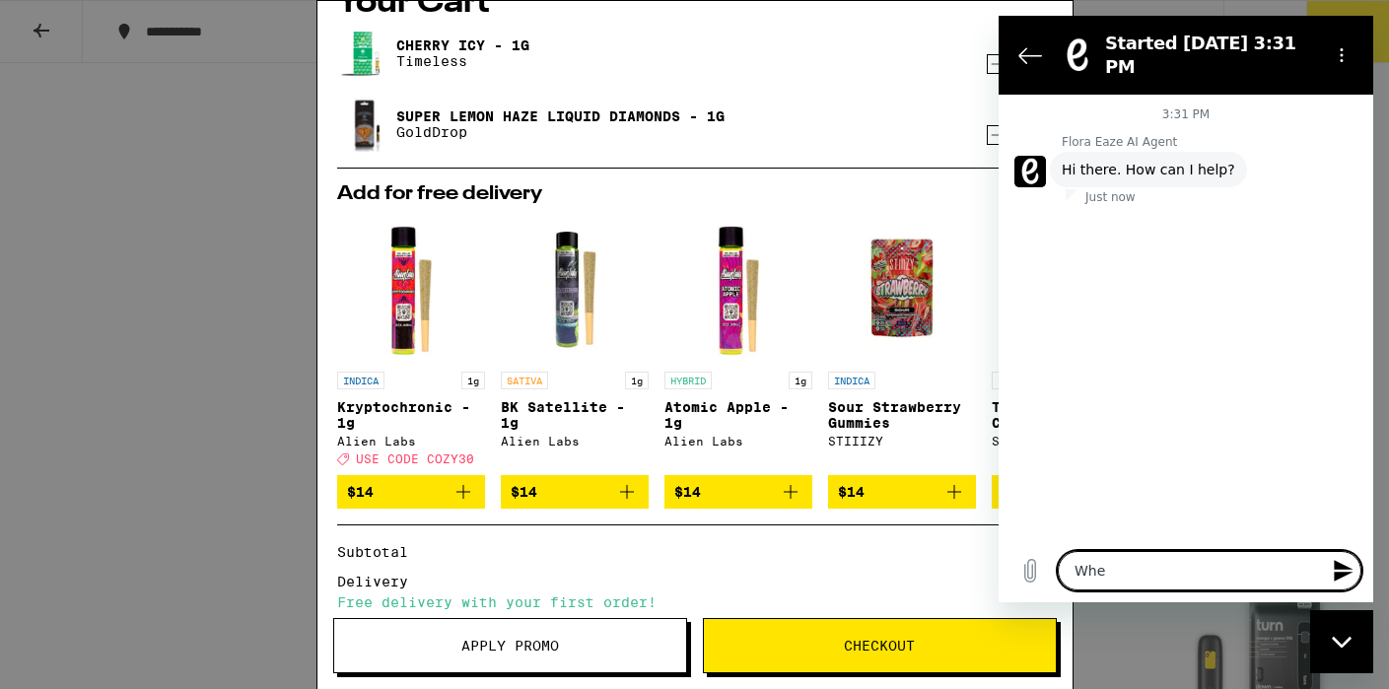
type textarea "x"
type textarea "Where"
type textarea "x"
type textarea "Where"
type textarea "x"
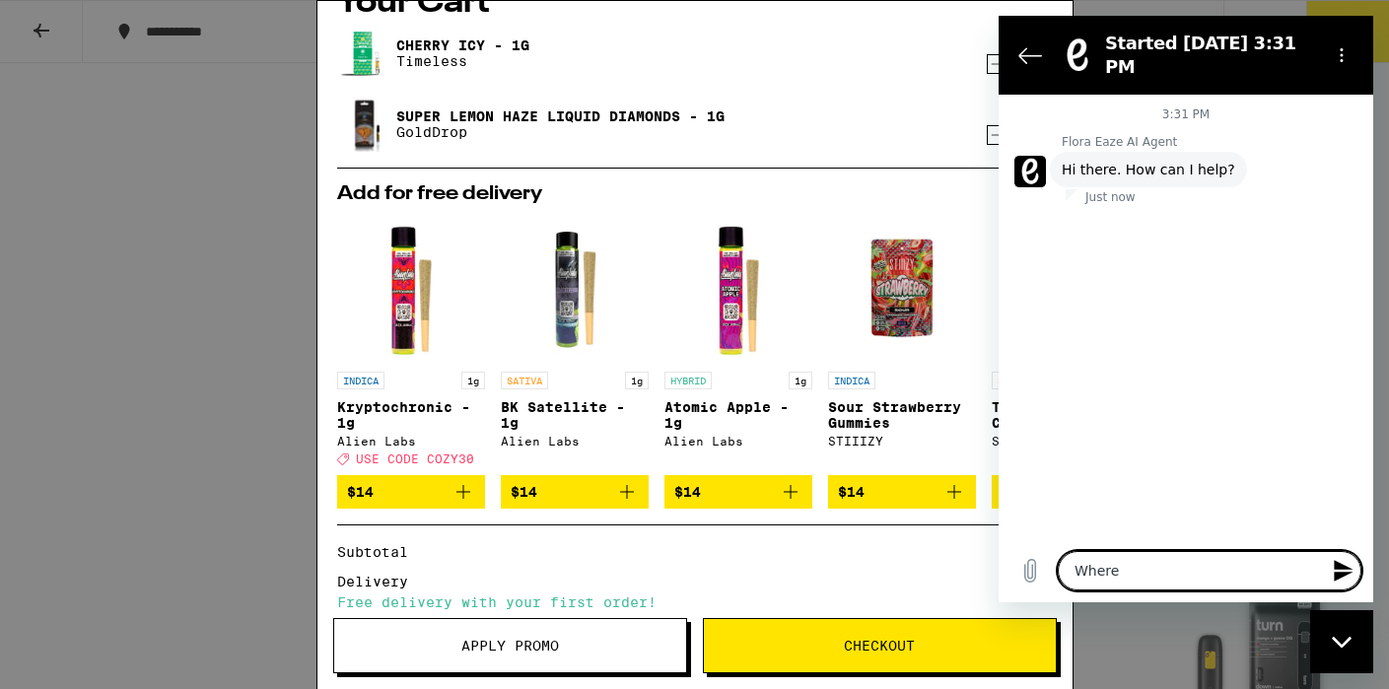
type textarea "Where i"
type textarea "x"
type textarea "Where is"
type textarea "x"
type textarea "Where is"
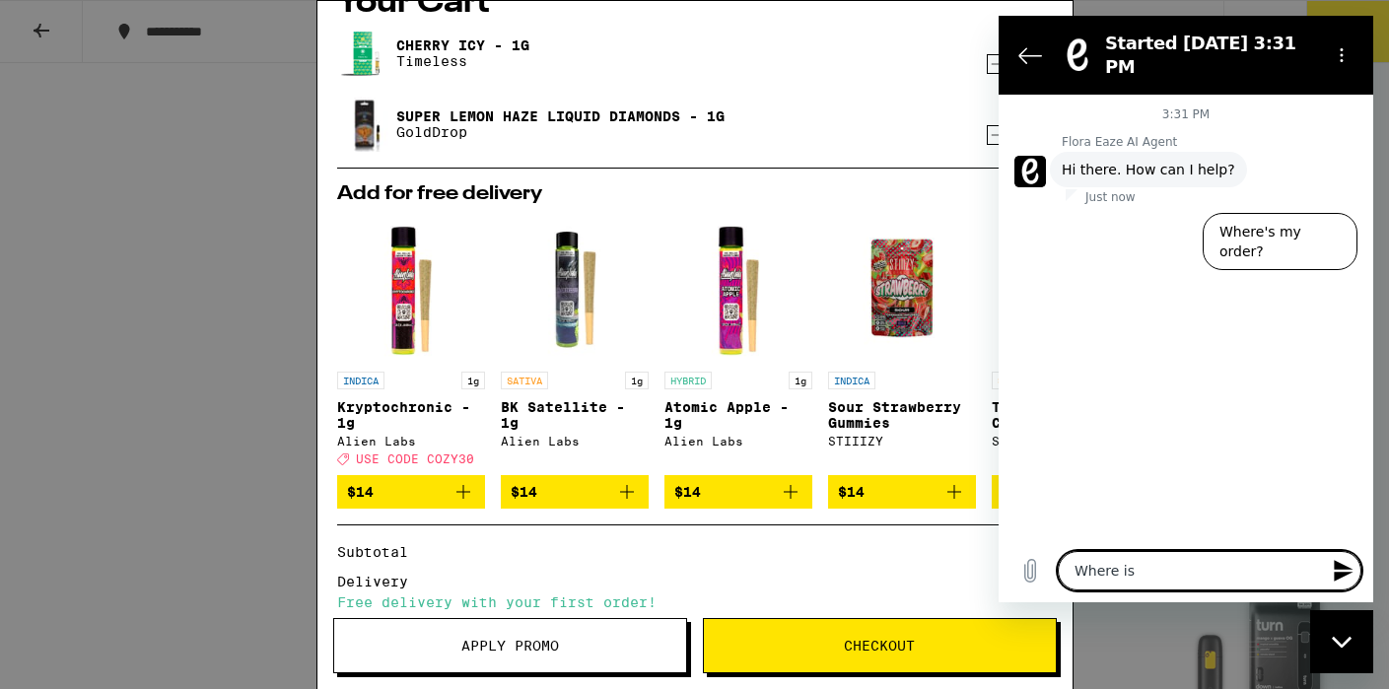
type textarea "x"
type textarea "Where is t"
type textarea "x"
type textarea "Where is th"
type textarea "x"
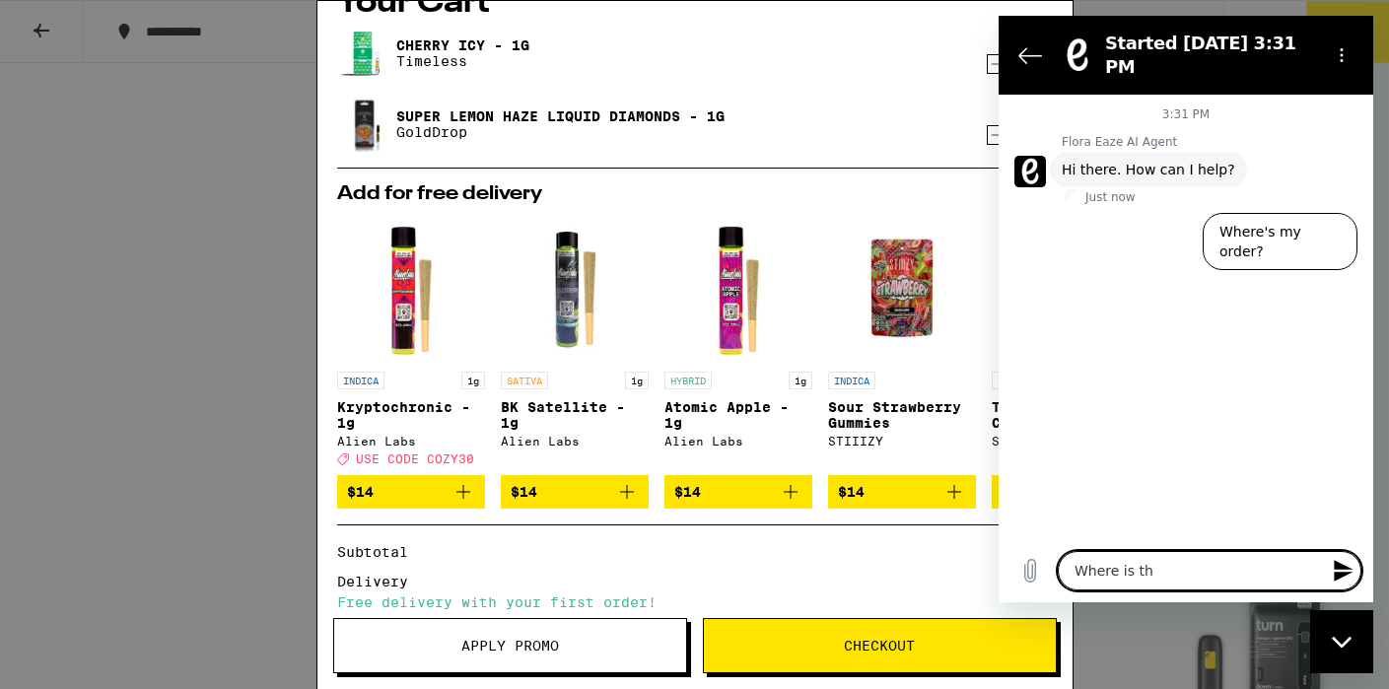
type textarea "Where is the"
type textarea "x"
type textarea "Where is the"
type textarea "x"
type textarea "Where is the $"
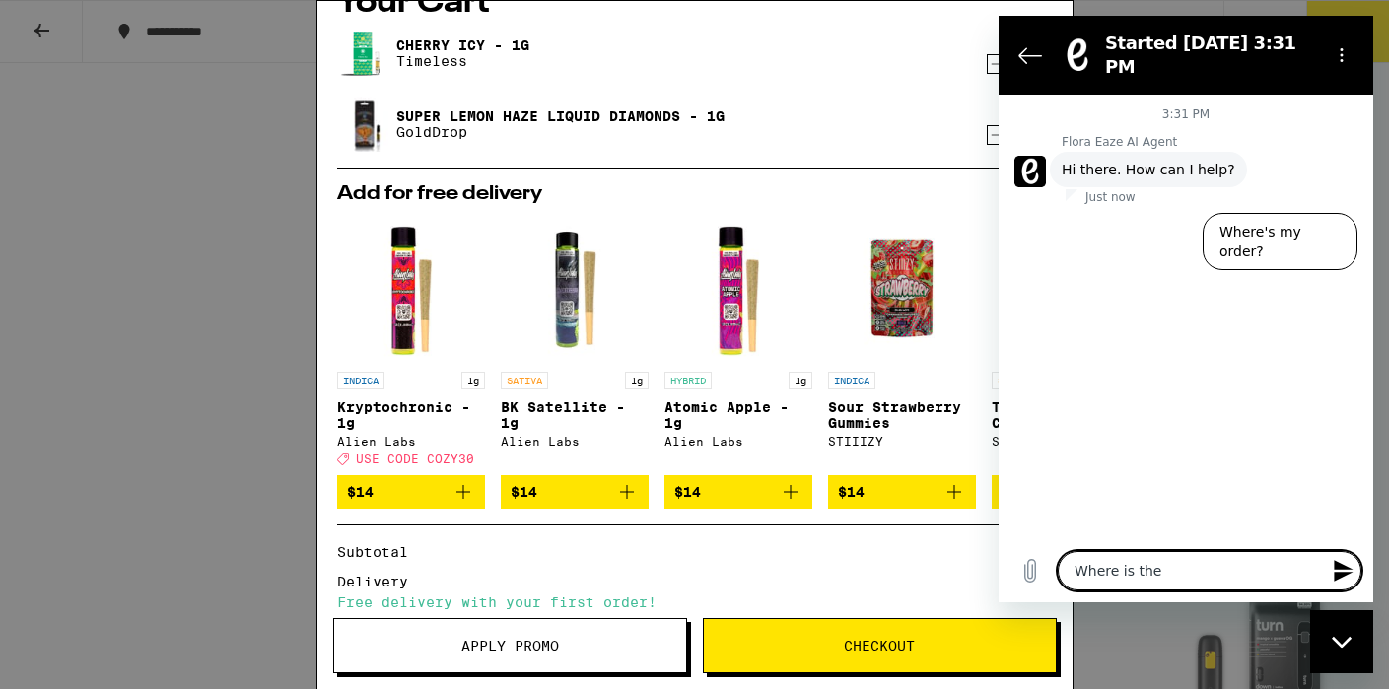
type textarea "x"
type textarea "Where is the $3"
type textarea "x"
type textarea "Where is the $30"
type textarea "x"
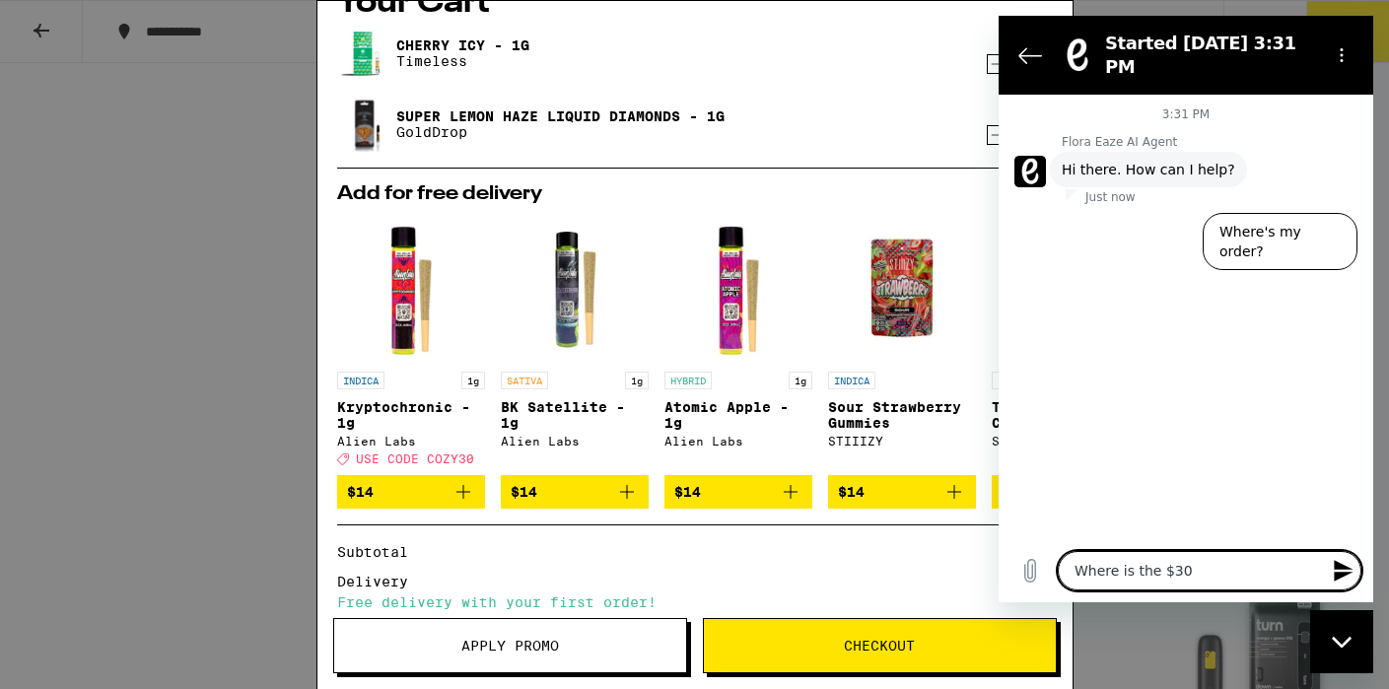
type textarea "Where is the $30"
type textarea "x"
type textarea "Where is the $30 o"
type textarea "x"
type textarea "Where is the $30 of"
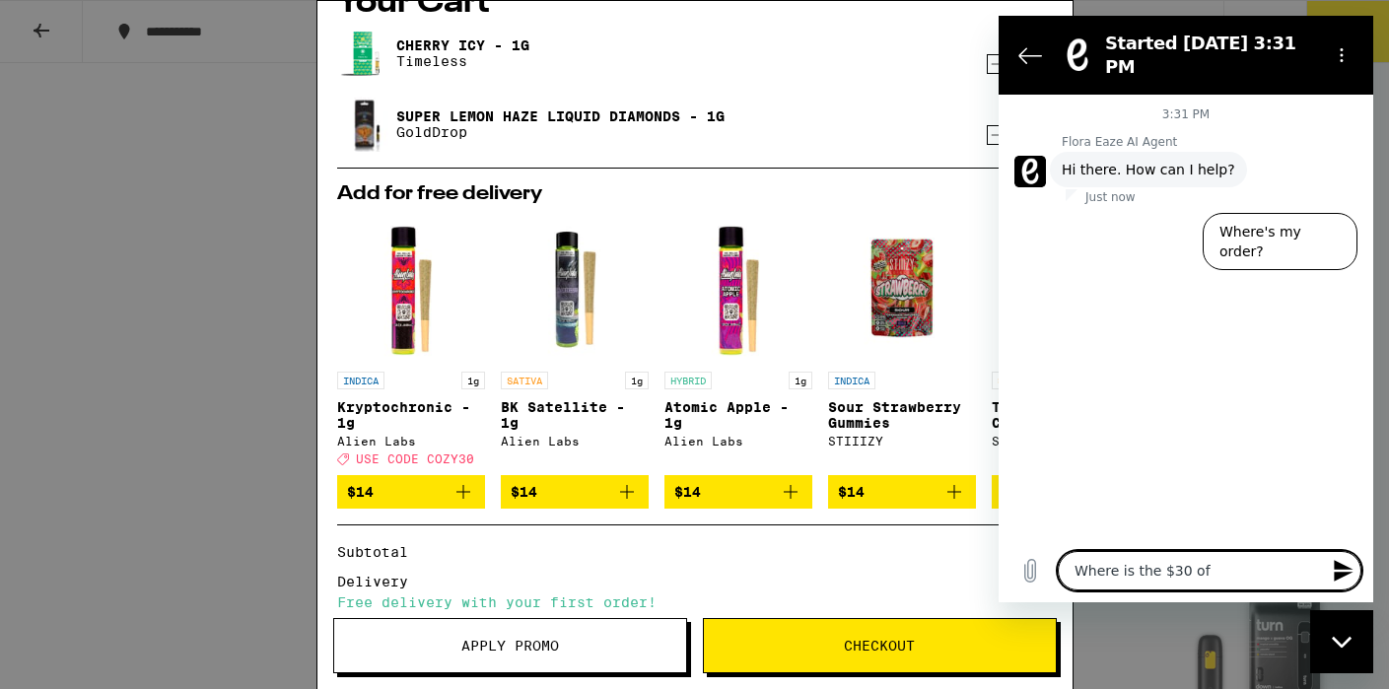
type textarea "x"
type textarea "Where is the $30 of"
type textarea "x"
type textarea "Where is the $30 of c"
type textarea "x"
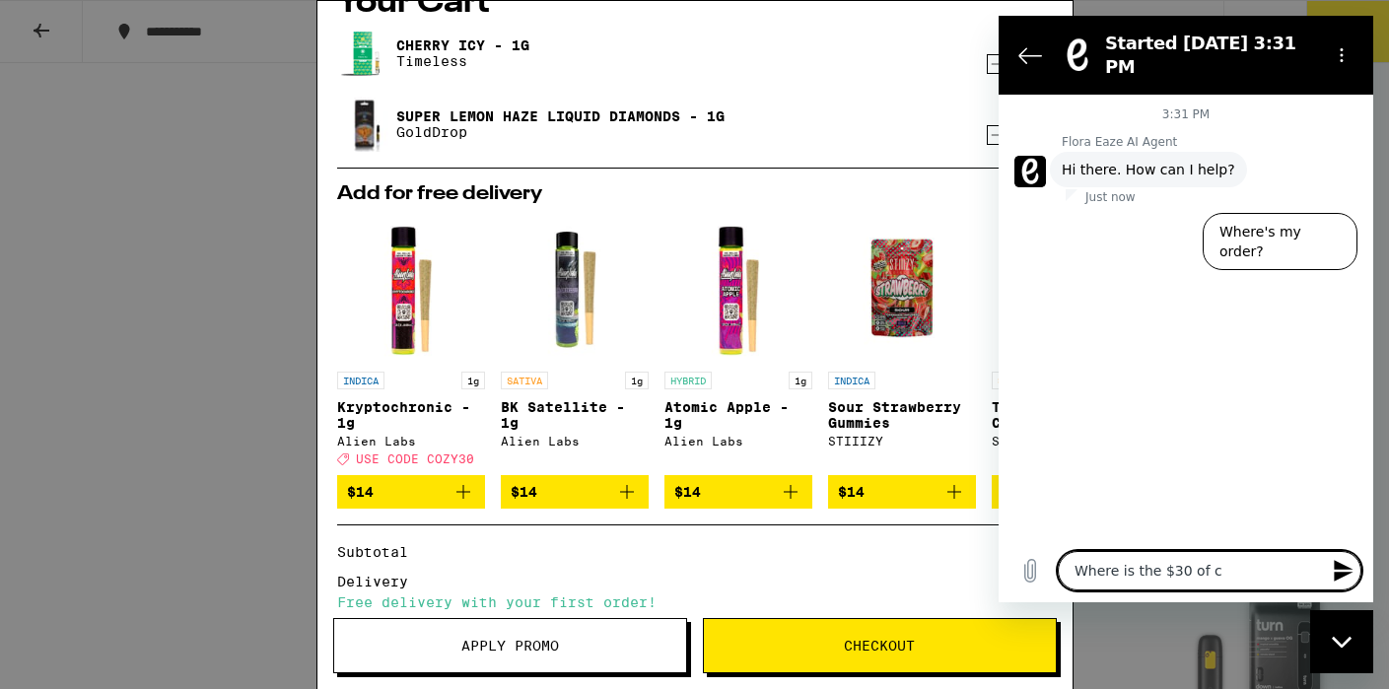
type textarea "Where is the $30 of cr"
type textarea "x"
type textarea "Where is the $30 of cre"
type textarea "x"
type textarea "Where is the $30 of cred"
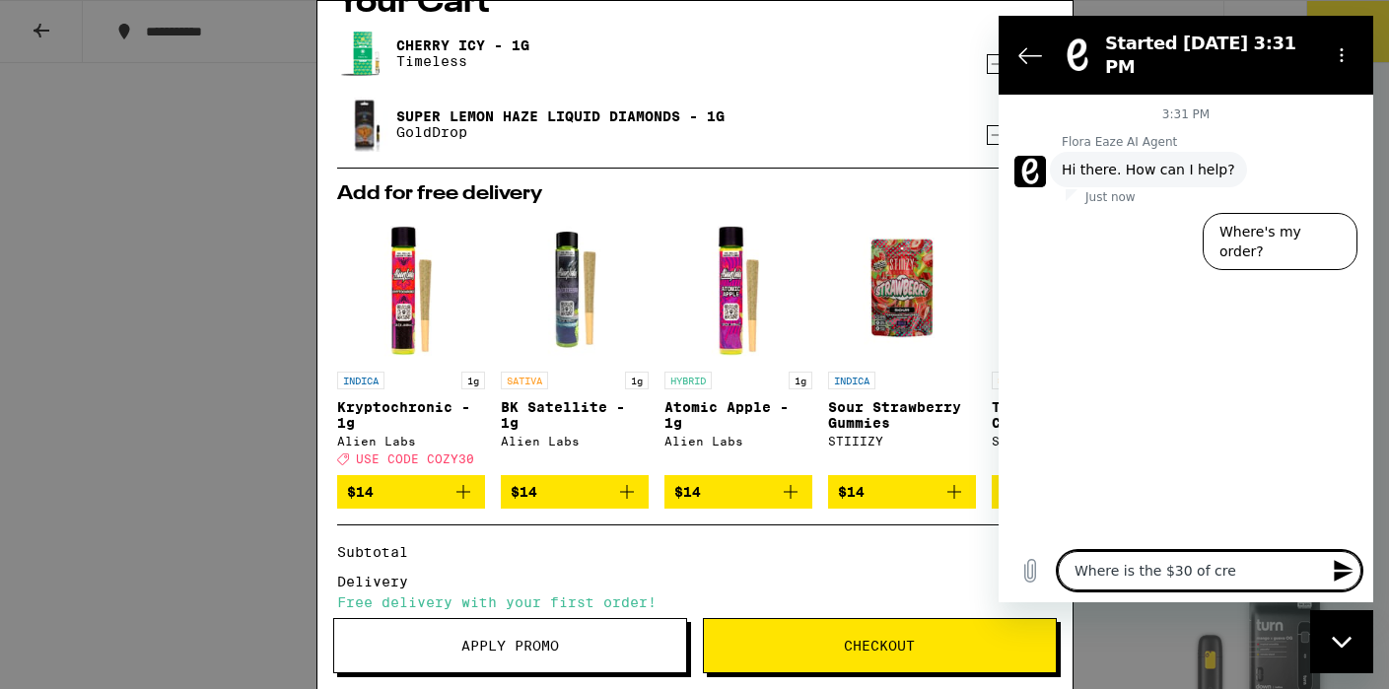
type textarea "x"
type textarea "Where is the $30 of credi"
type textarea "x"
type textarea "Where is the $30 of credit"
type textarea "x"
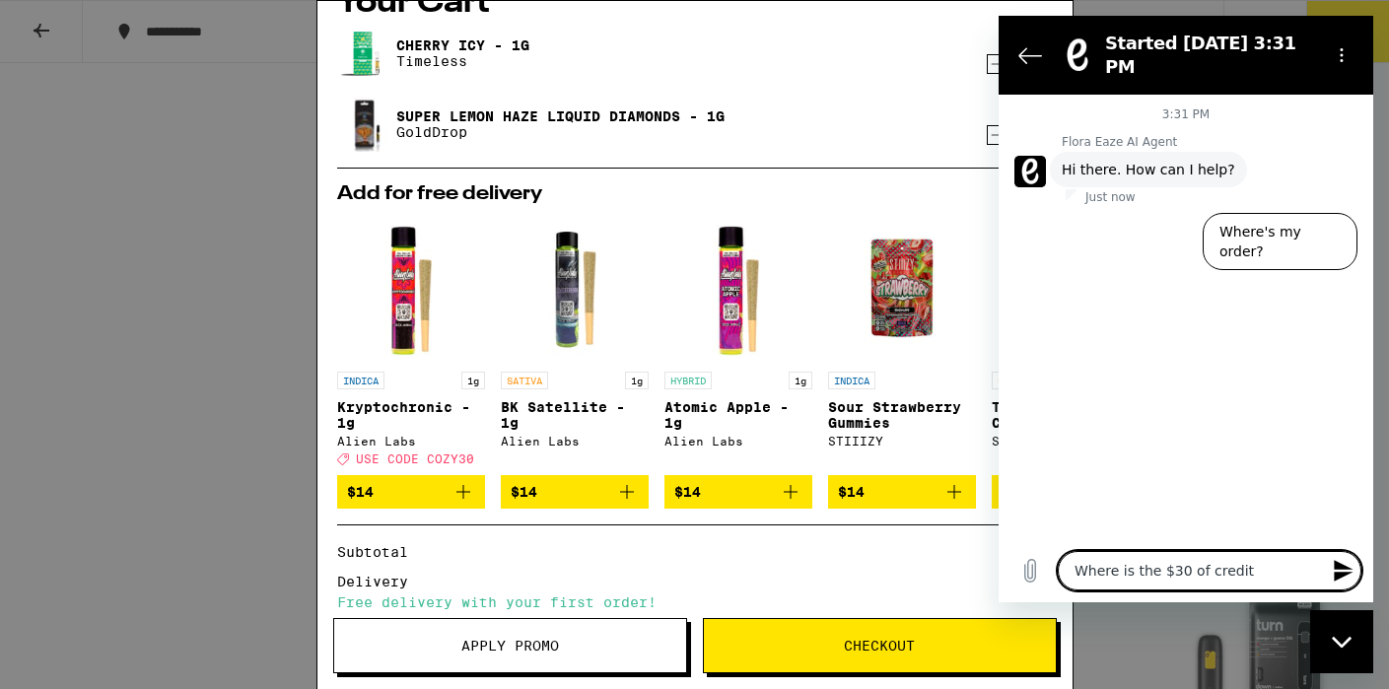
type textarea "Where is the $30 of credit?"
type textarea "x"
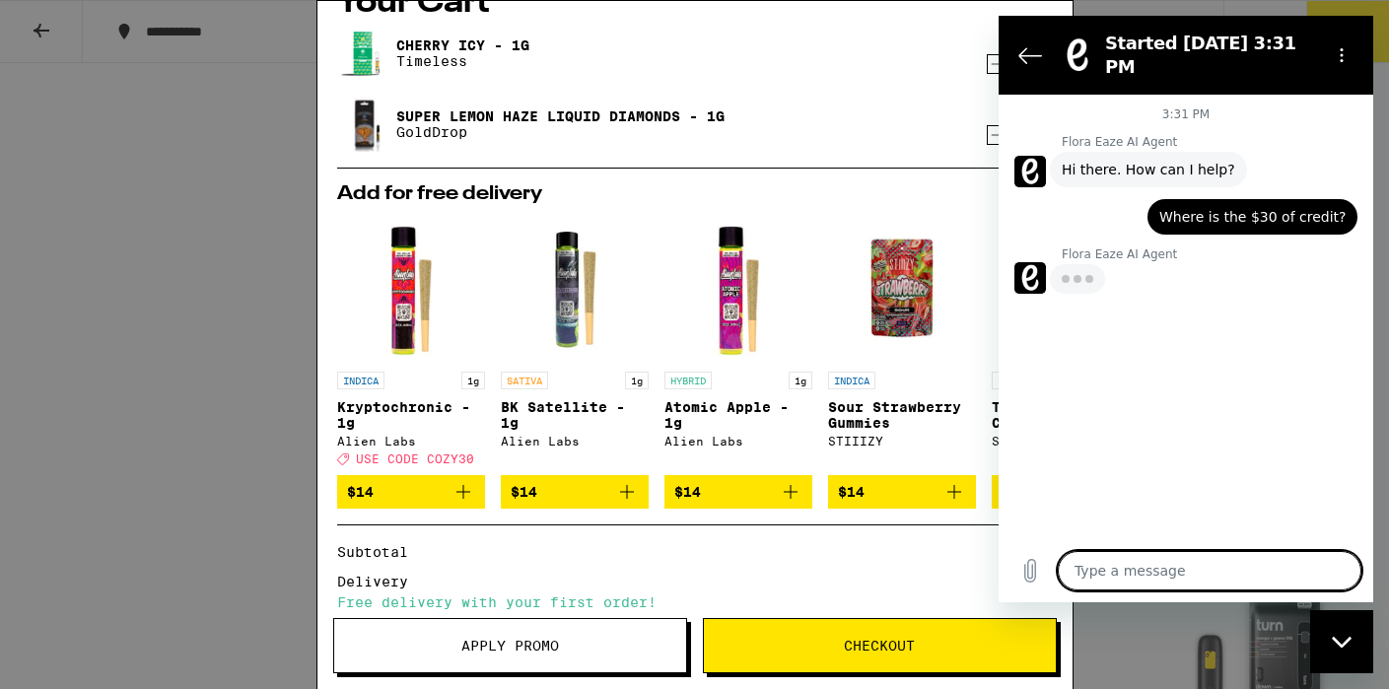
type textarea "x"
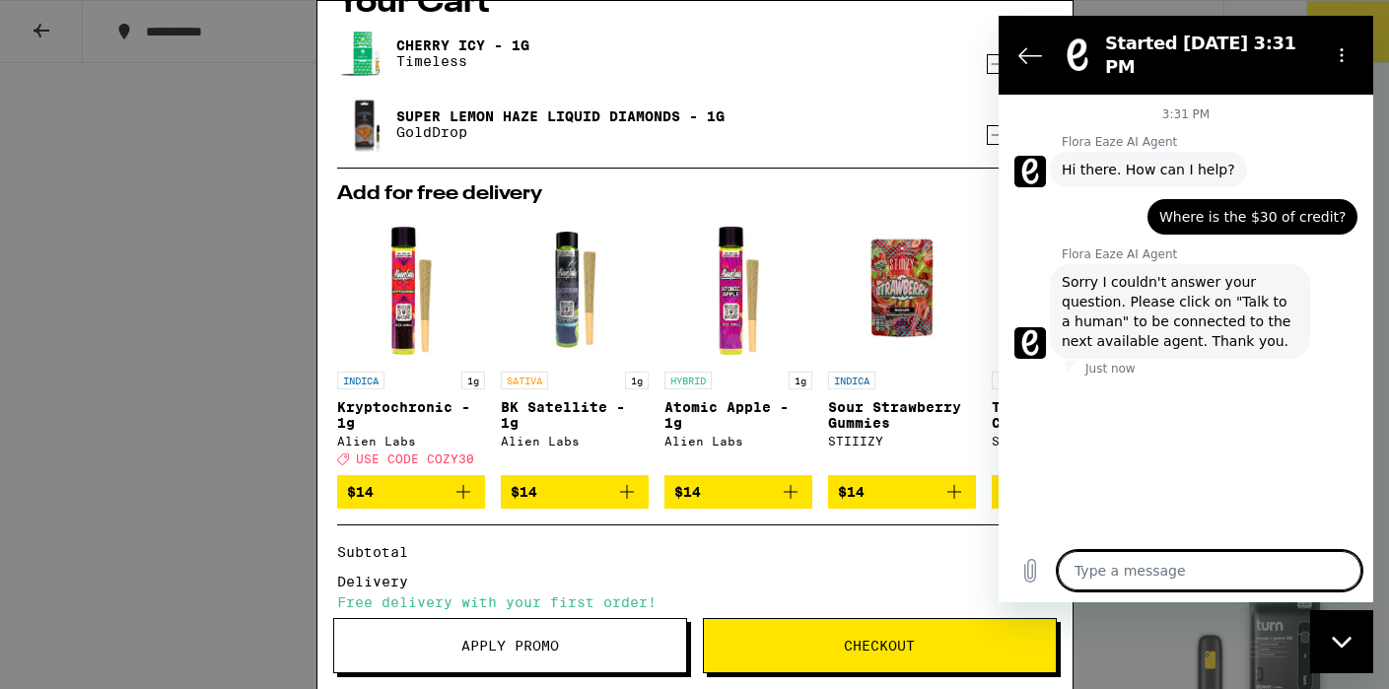
click at [1241, 282] on span "Sorry I couldn't answer your question. Please click on "Talk to a human" to be …" at bounding box center [1180, 311] width 237 height 79
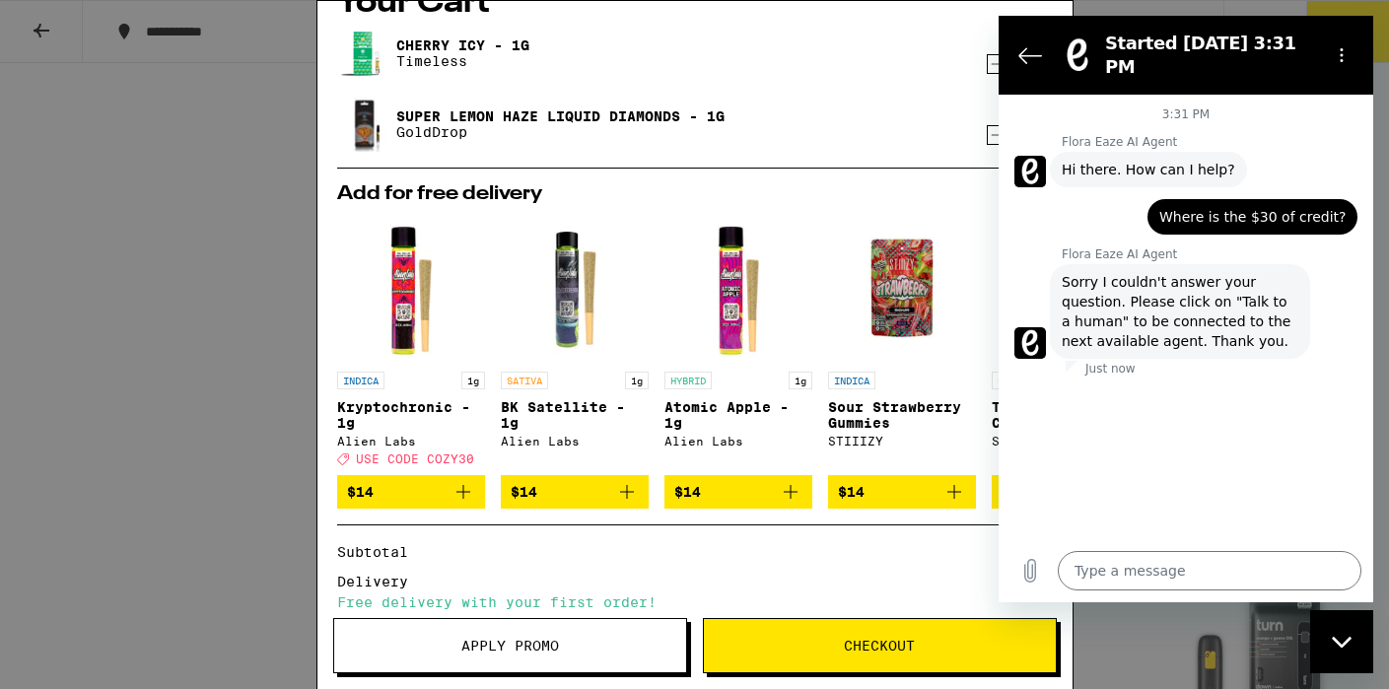
click at [1137, 45] on h2 "Started [DATE] 3:31 PM" at bounding box center [1209, 55] width 209 height 47
click at [1333, 45] on button "Options menu" at bounding box center [1341, 54] width 39 height 39
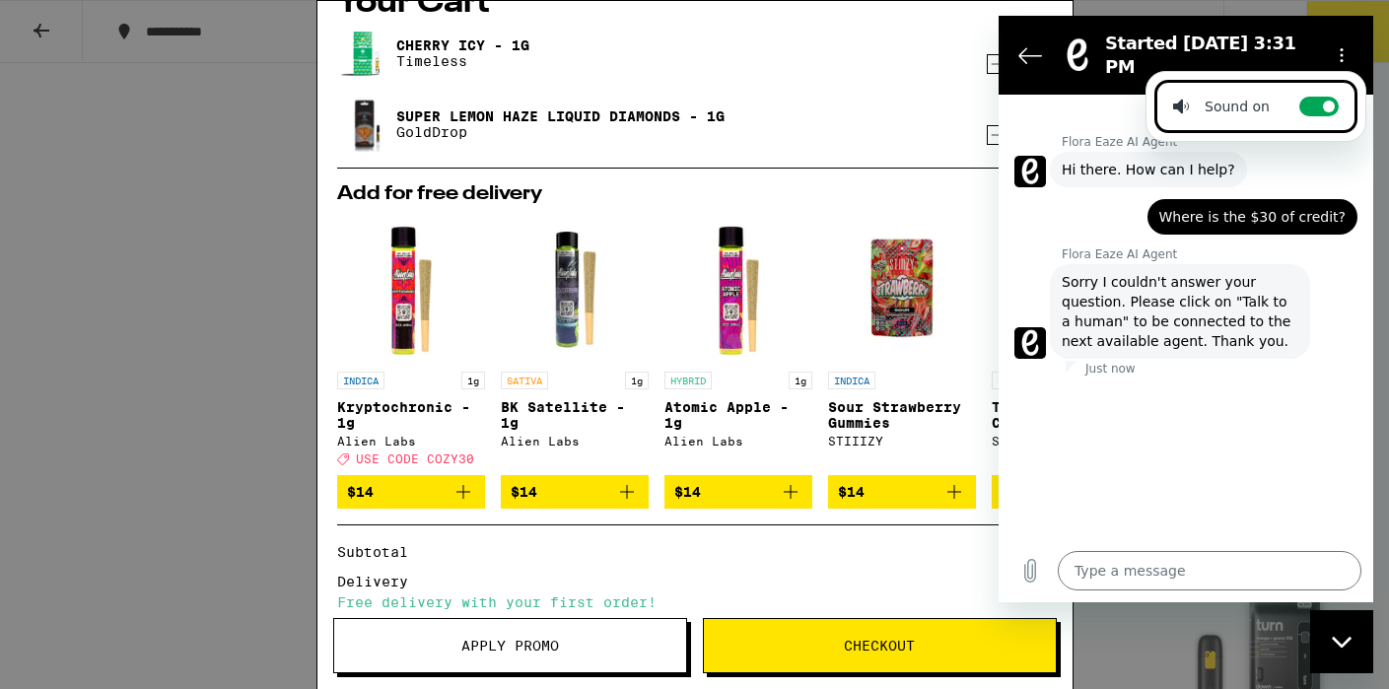
click at [1102, 272] on span "Sorry I couldn't answer your question. Please click on "Talk to a human" to be …" at bounding box center [1180, 311] width 237 height 79
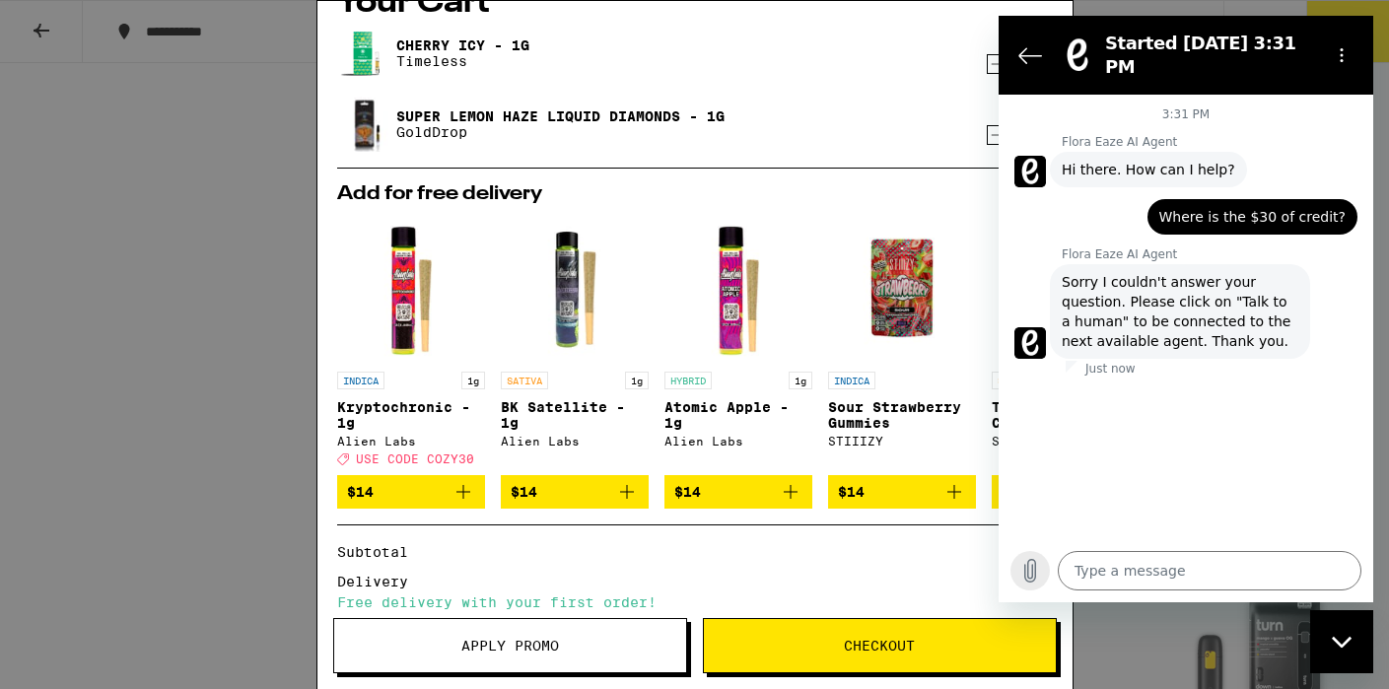
click at [1014, 568] on button "Upload file" at bounding box center [1030, 570] width 39 height 39
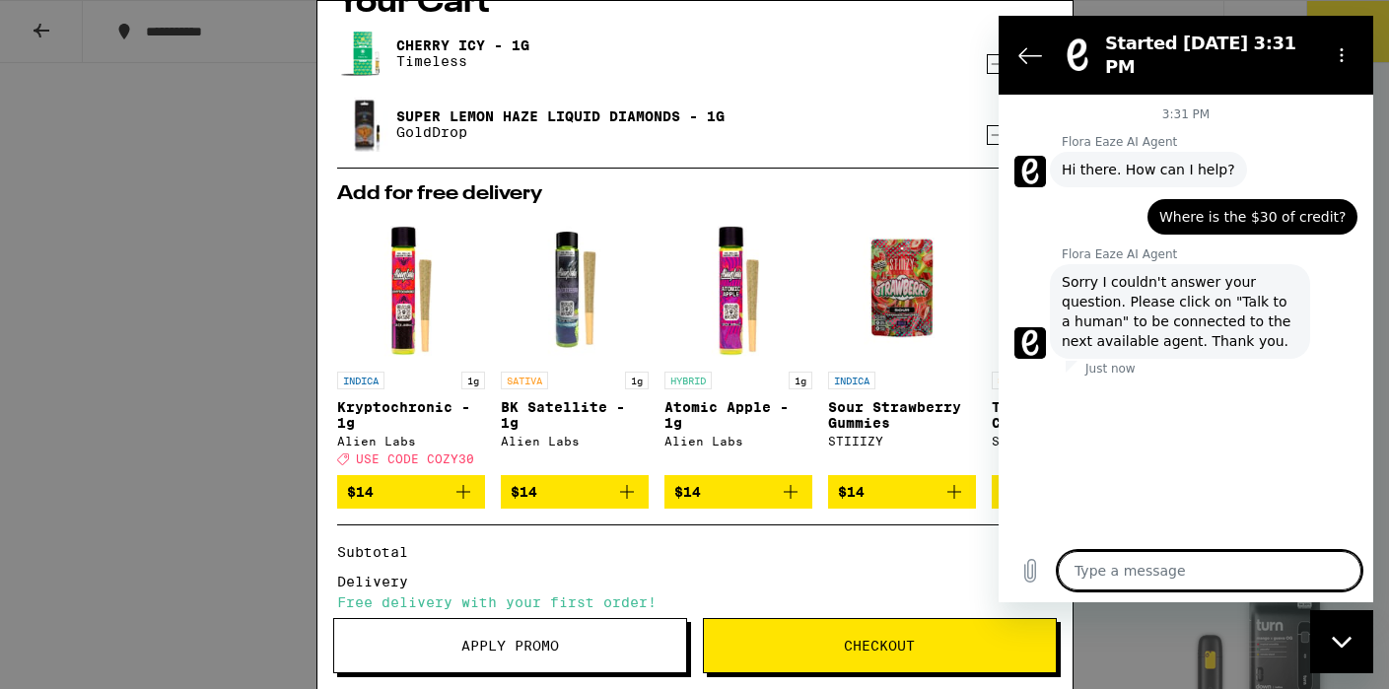
click at [1128, 578] on textarea at bounding box center [1210, 570] width 304 height 39
type textarea "T"
type textarea "x"
type textarea "Ta"
type textarea "x"
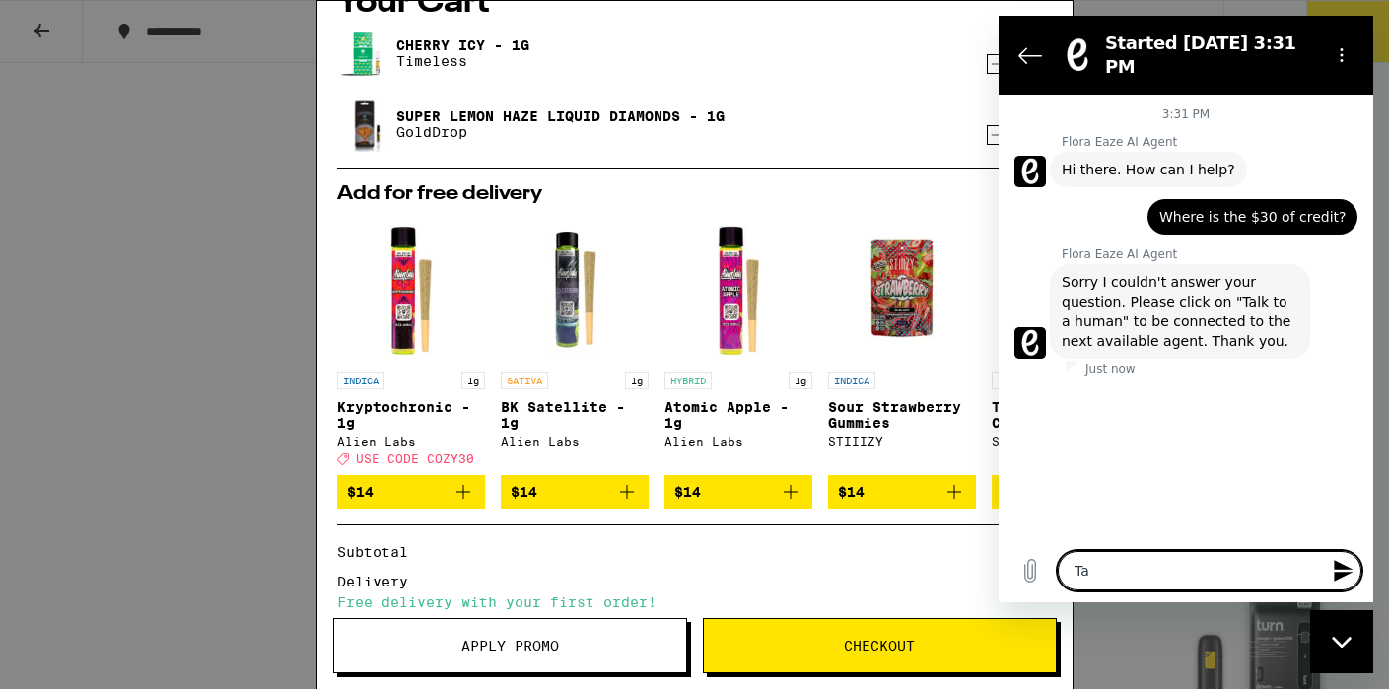
type textarea "Tal"
type textarea "x"
type textarea "Talk"
type textarea "x"
type textarea "Talk"
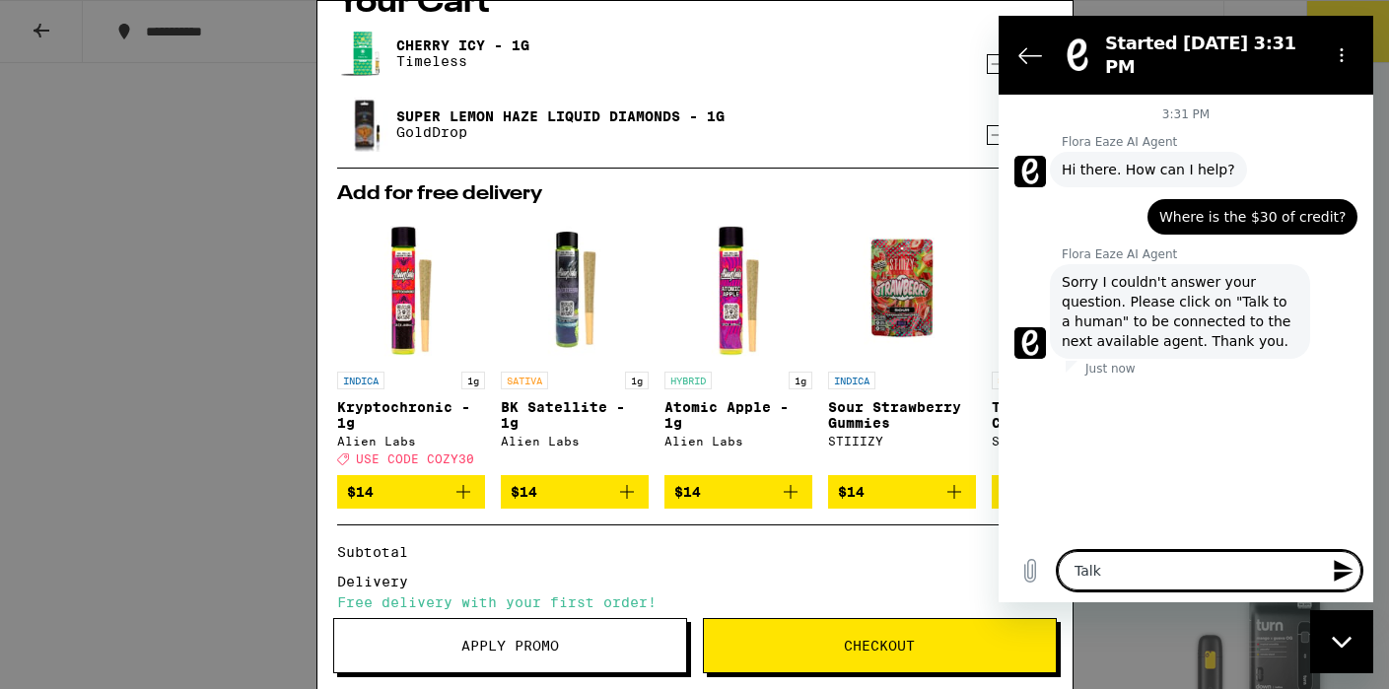
type textarea "x"
type textarea "Talk t"
type textarea "x"
type textarea "Talk to"
type textarea "x"
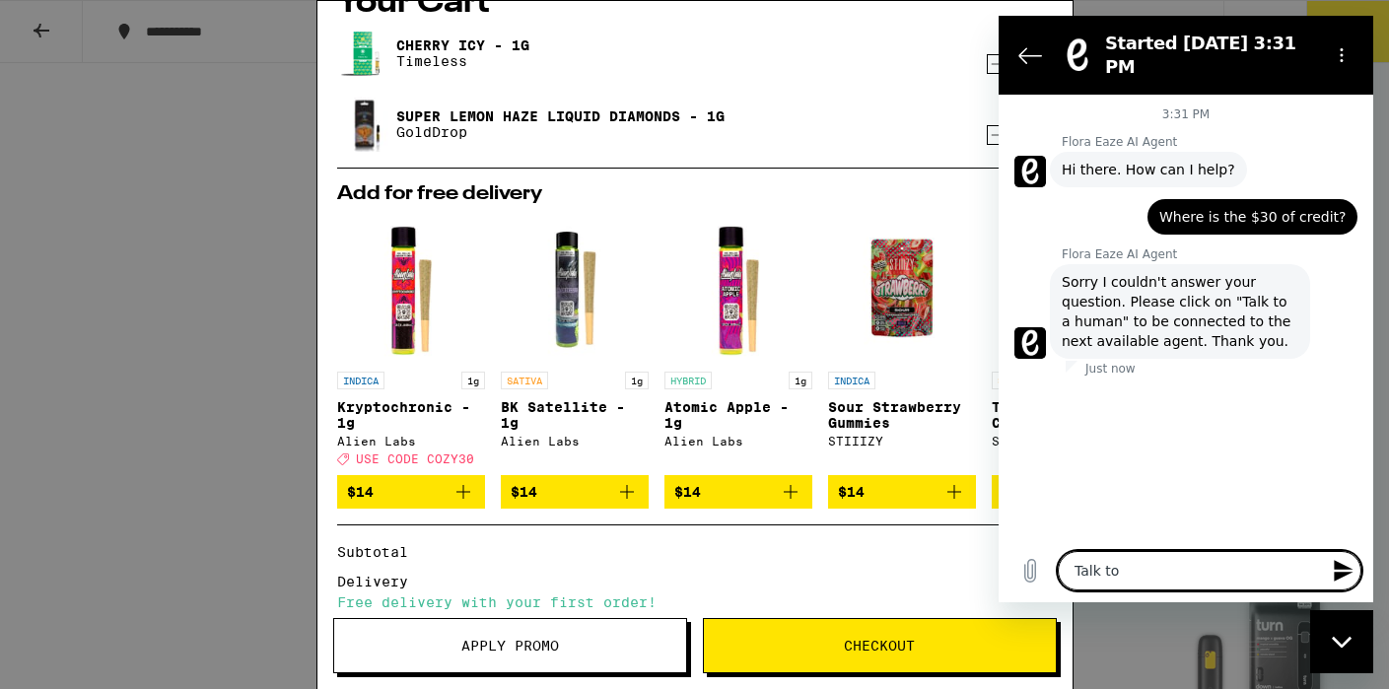
type textarea "Talk to"
type textarea "x"
type textarea "Talk to a"
type textarea "x"
type textarea "Talk to a"
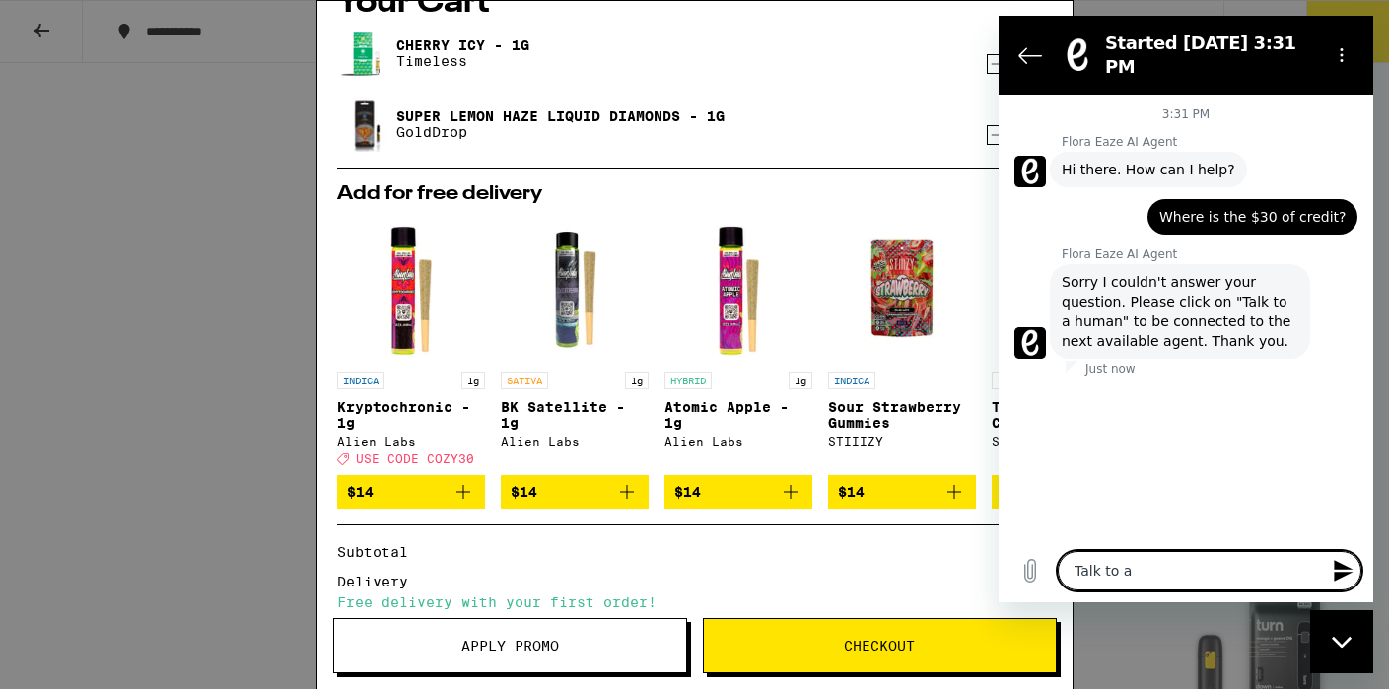
type textarea "x"
type textarea "Talk to a h"
type textarea "x"
type textarea "Talk to a hu"
type textarea "x"
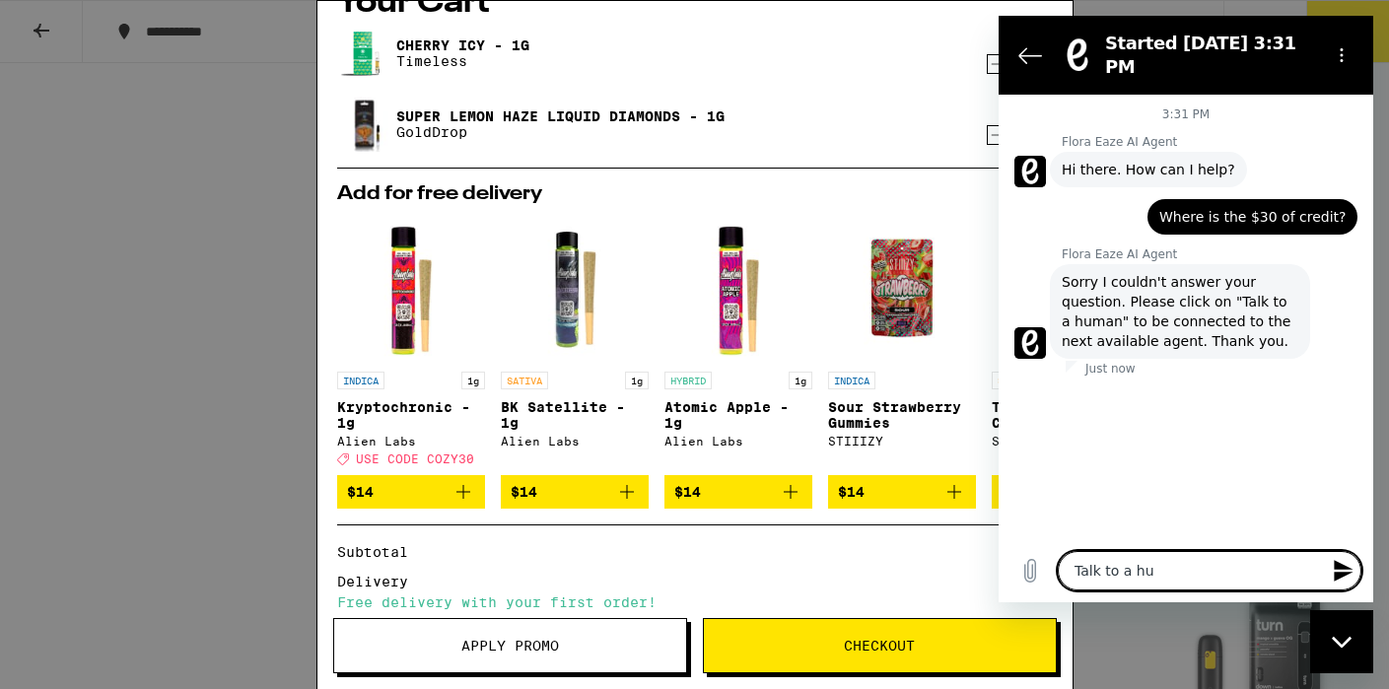
type textarea "Talk to a hum"
type textarea "x"
type textarea "Talk to a huma"
type textarea "x"
type textarea "Talk to a human"
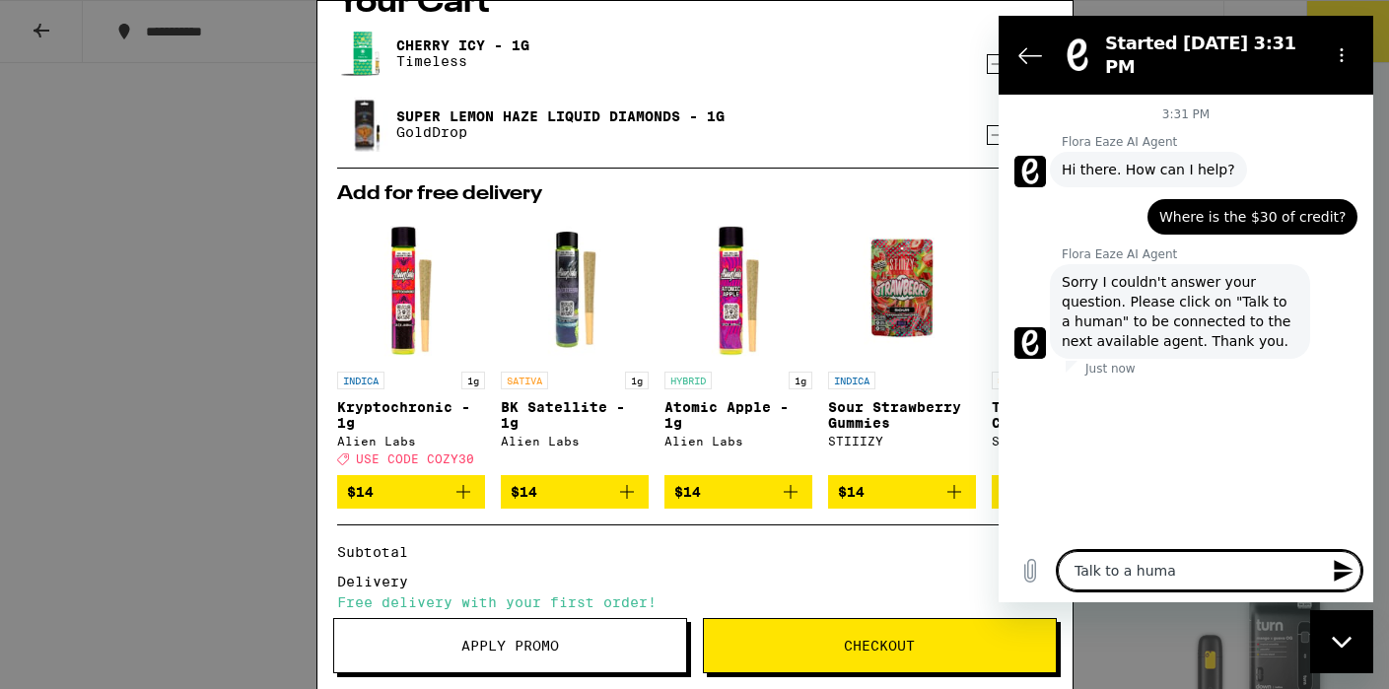
type textarea "x"
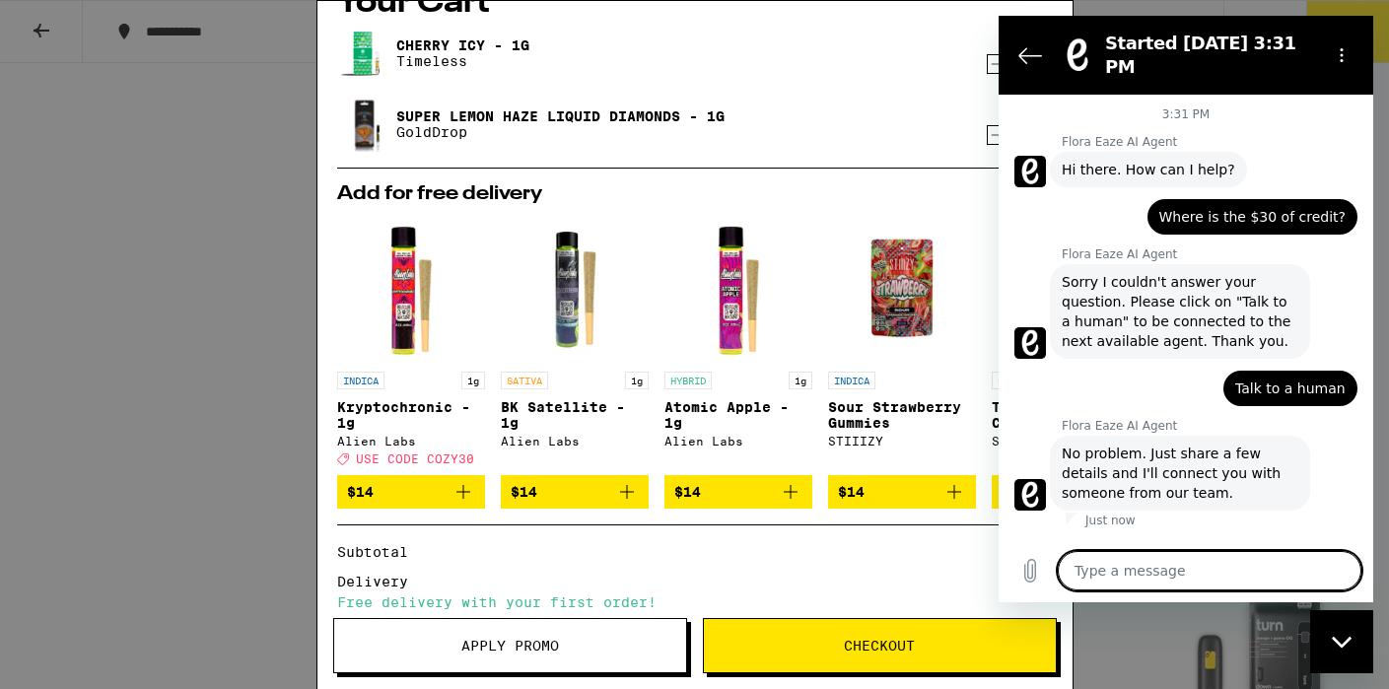
type textarea "x"
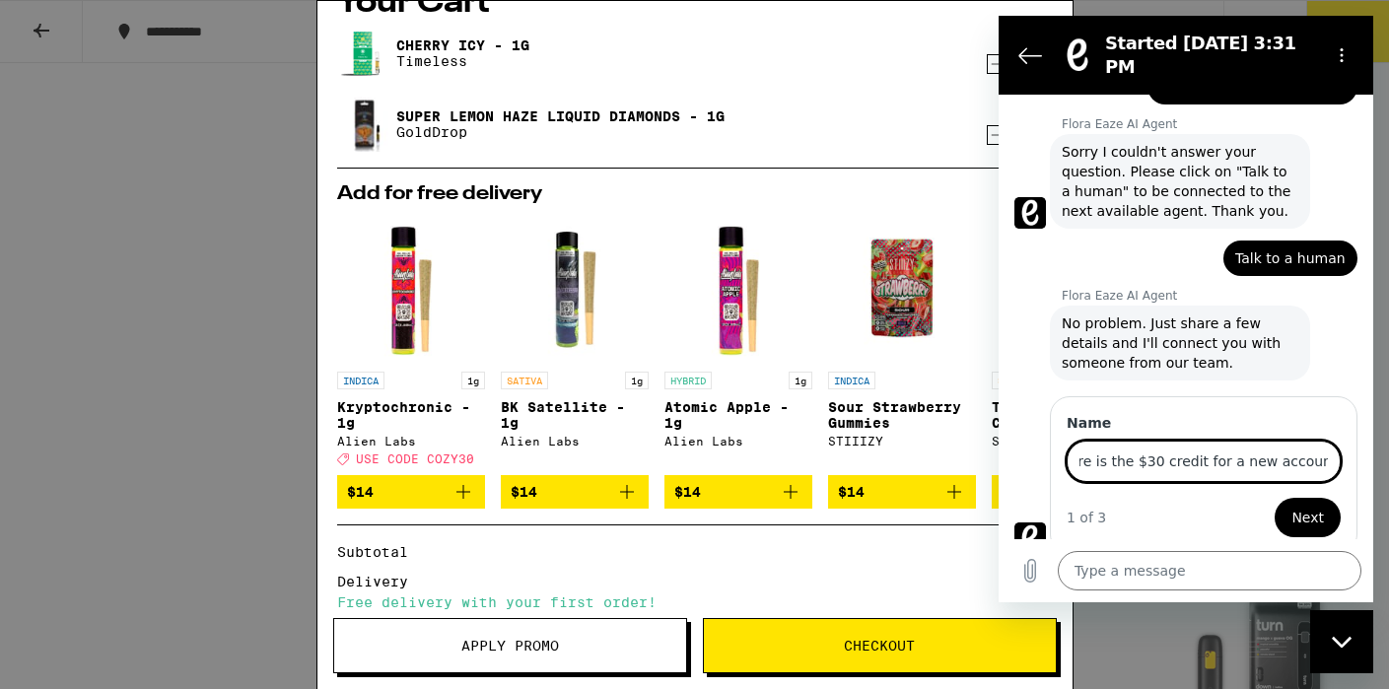
scroll to position [0, 30]
type input "Where is the $30 credit for a new account?"
click at [1312, 506] on span "Next" at bounding box center [1308, 518] width 33 height 24
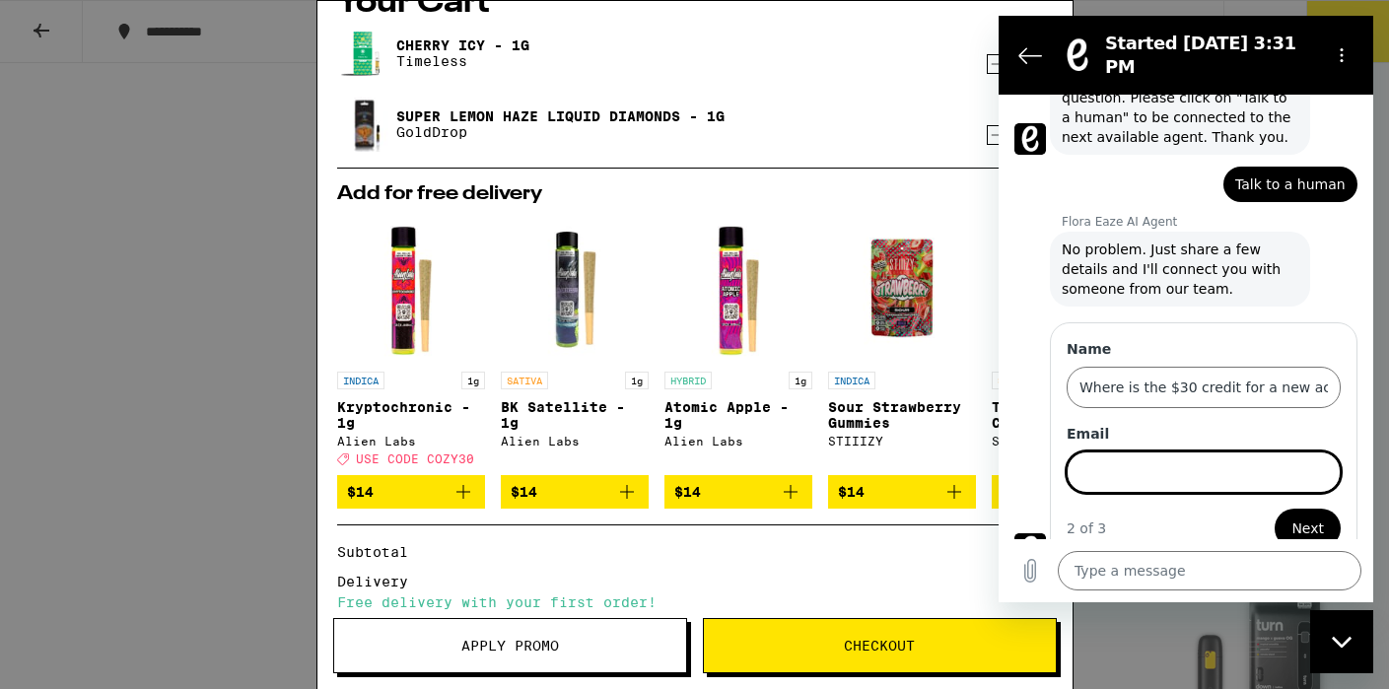
scroll to position [215, 0]
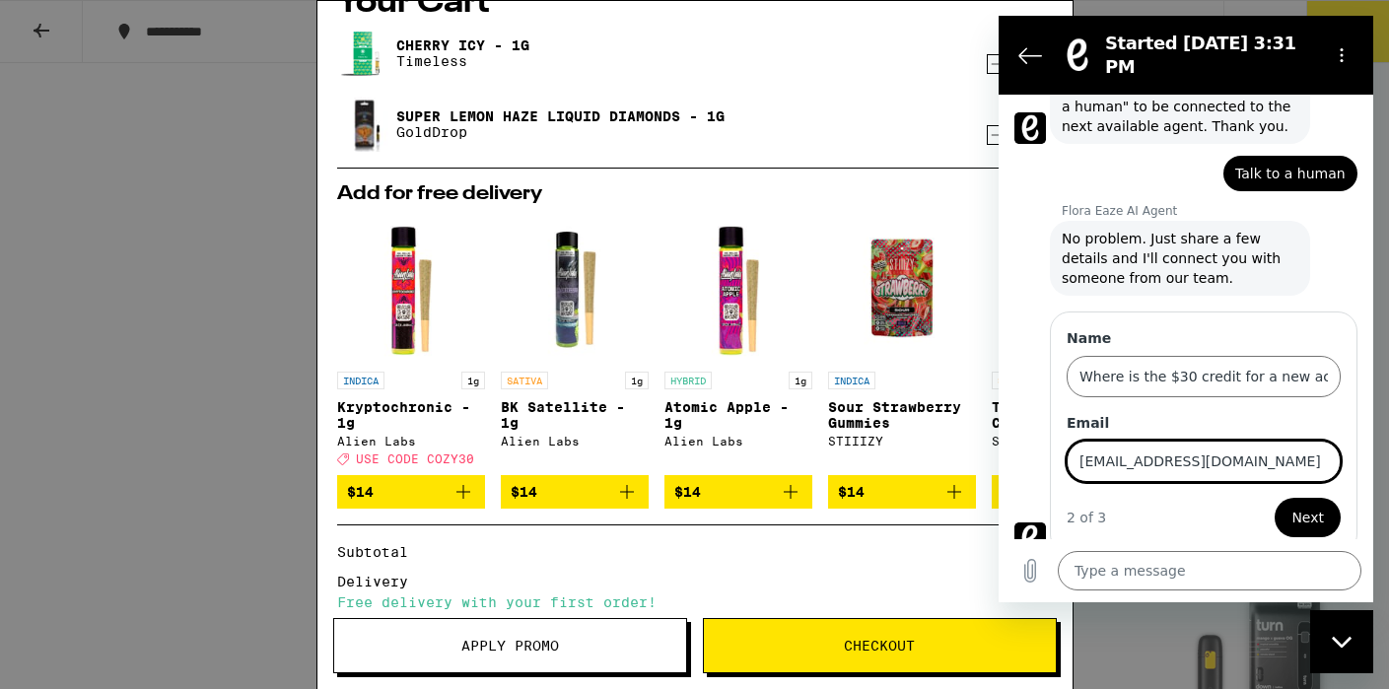
type input "[EMAIL_ADDRESS][DOMAIN_NAME]"
click at [1305, 506] on span "Next" at bounding box center [1308, 518] width 33 height 24
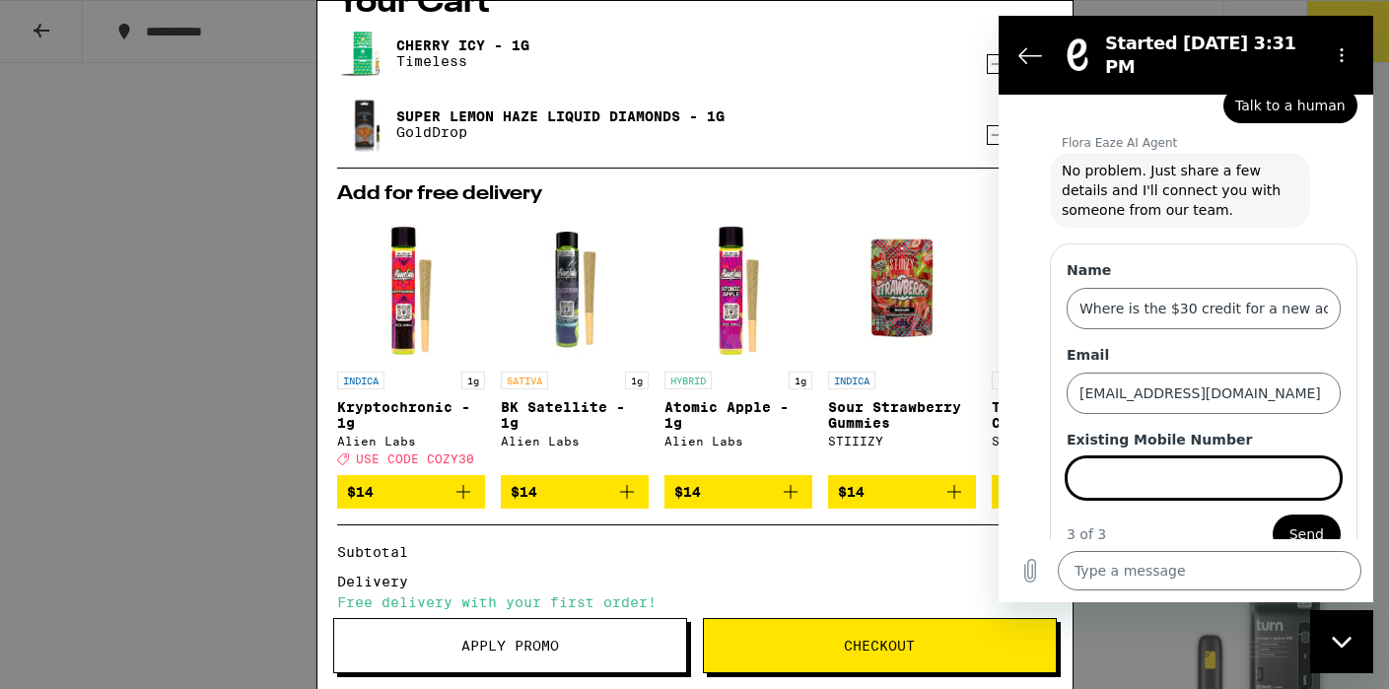
scroll to position [300, 0]
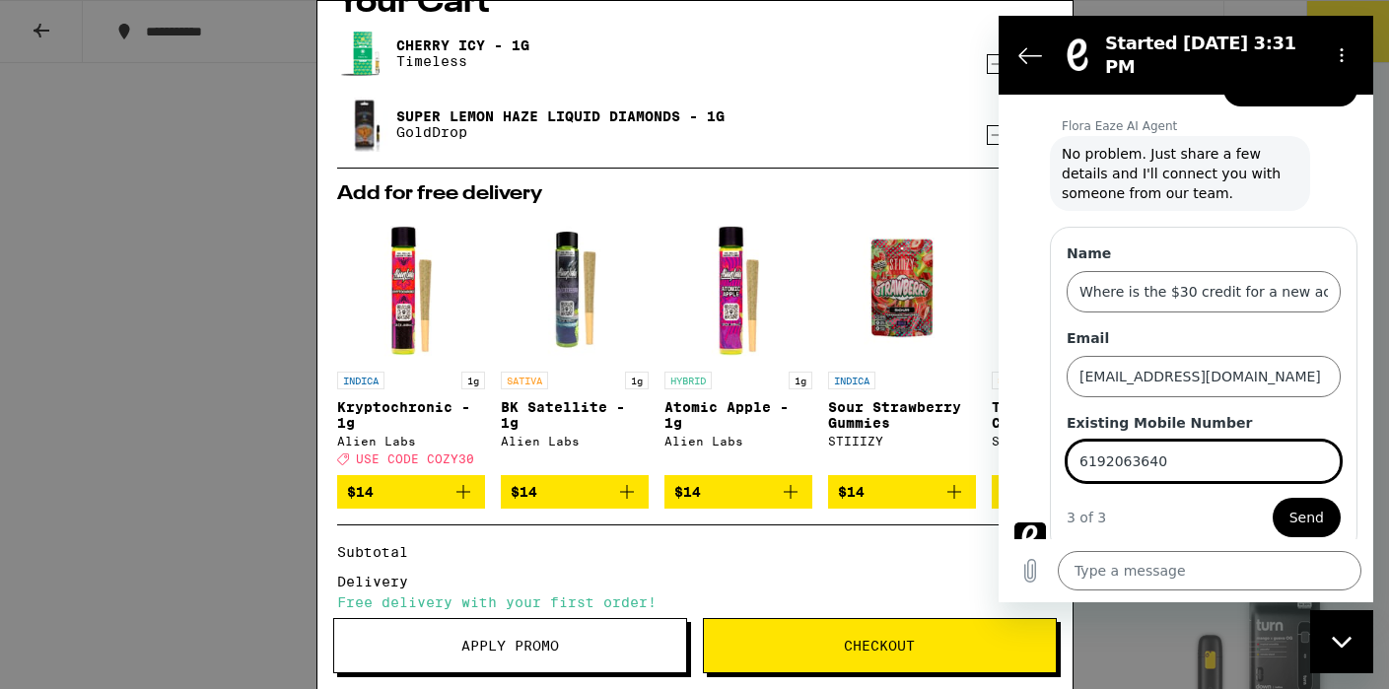
type input "6192063640"
click at [1318, 506] on span "Send" at bounding box center [1307, 518] width 35 height 24
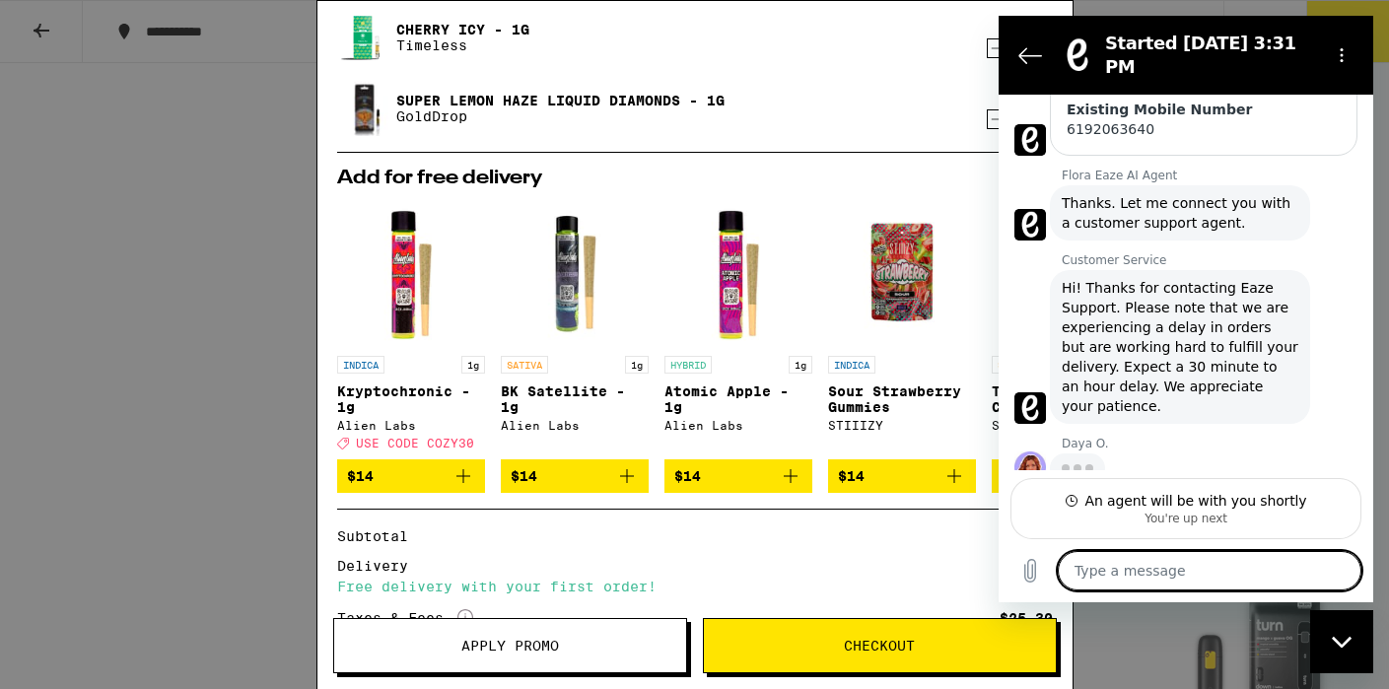
scroll to position [588, 0]
type textarea "x"
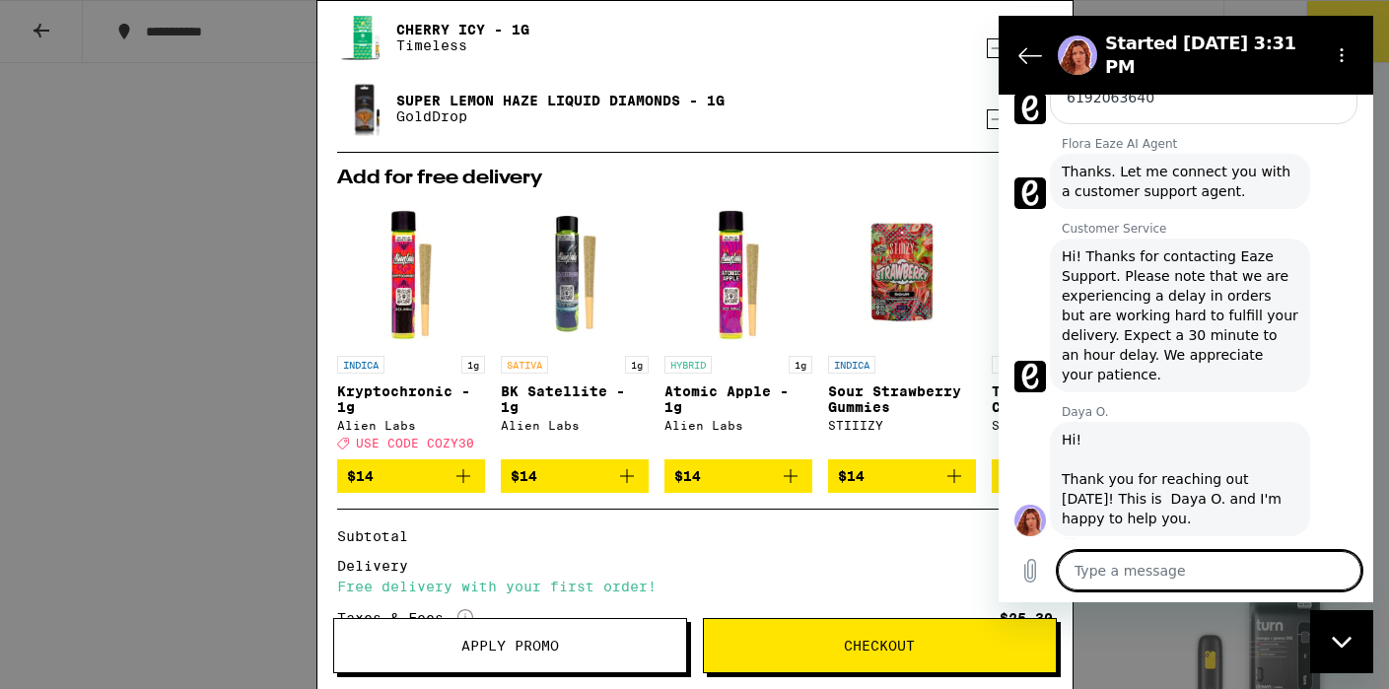
scroll to position [625, 0]
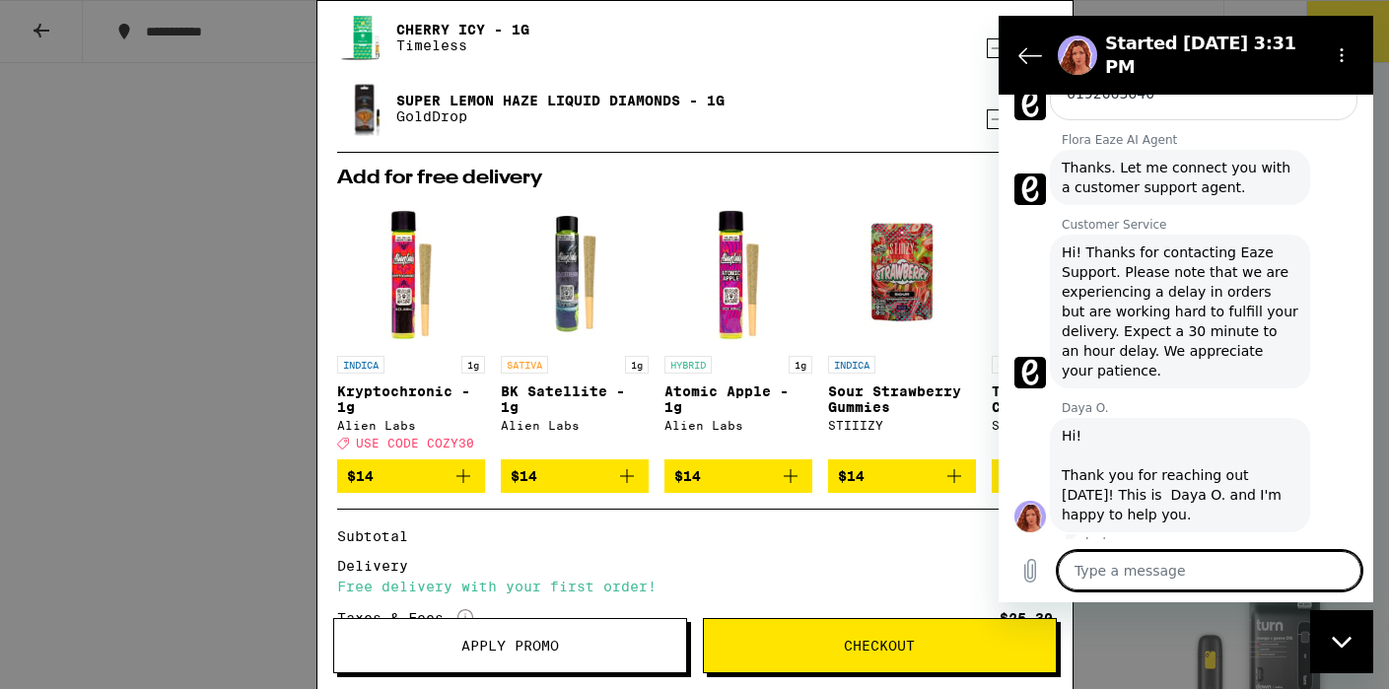
type textarea "T"
type textarea "x"
type textarea "Th"
type textarea "x"
type textarea "Tha"
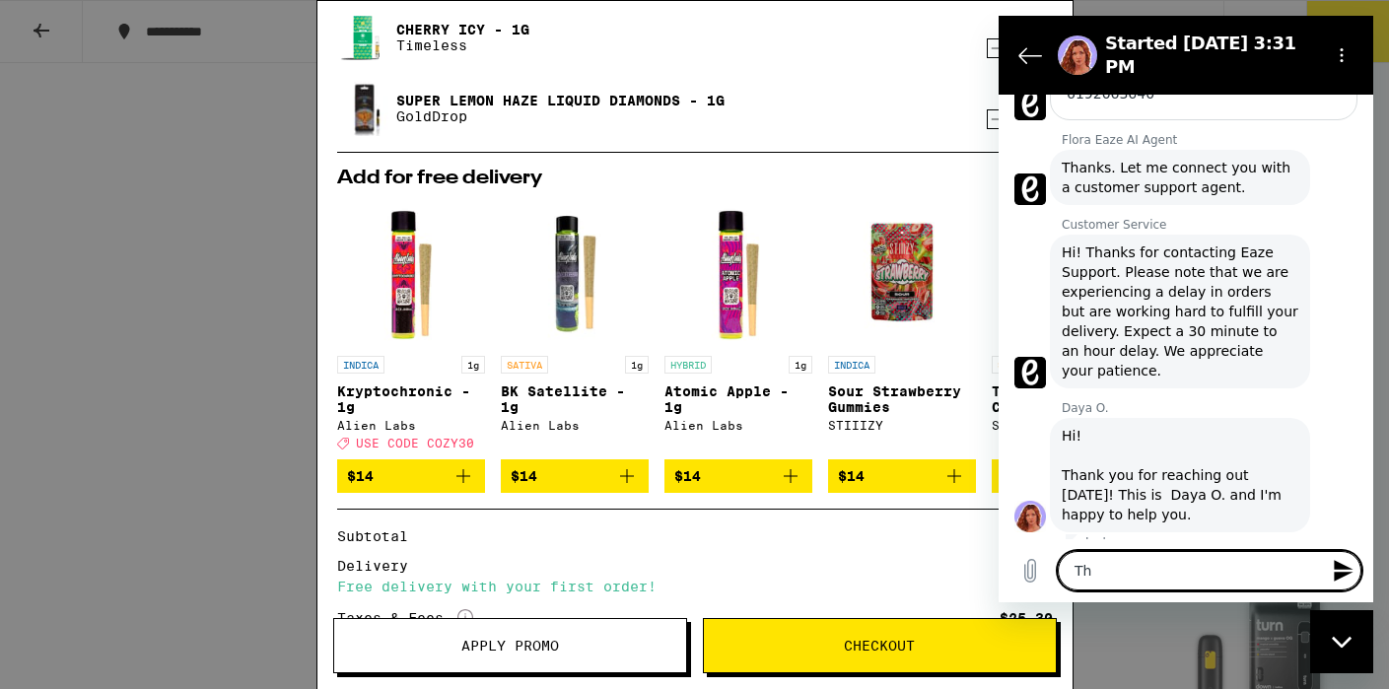
type textarea "x"
type textarea "Than"
type textarea "x"
type textarea "Thank"
type textarea "x"
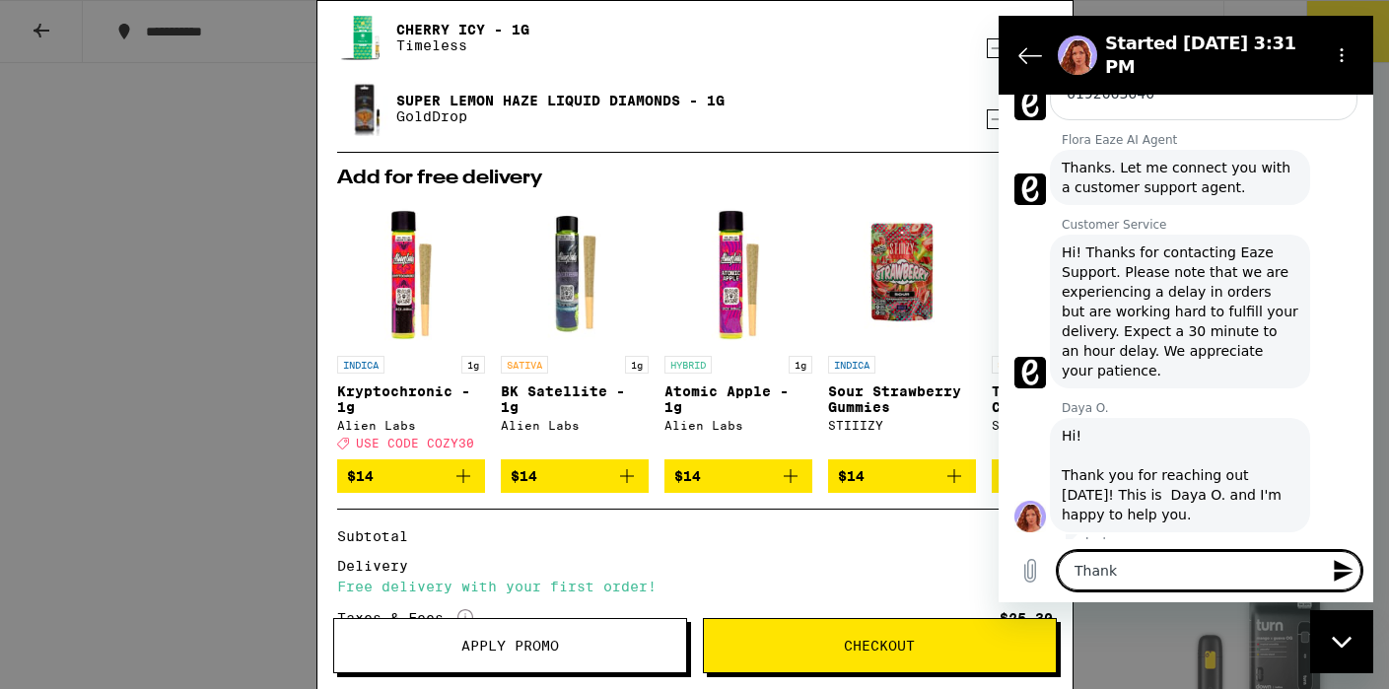
type textarea "Thanks"
type textarea "x"
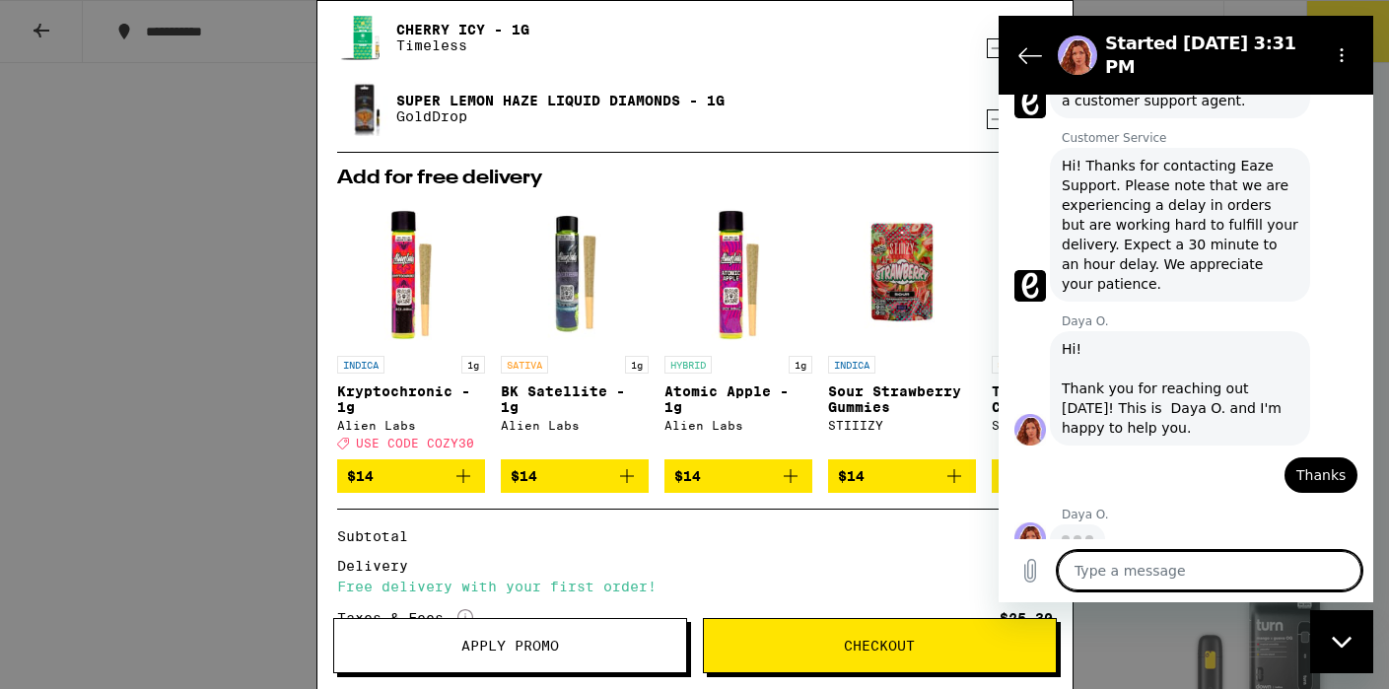
scroll to position [710, 0]
type textarea "x"
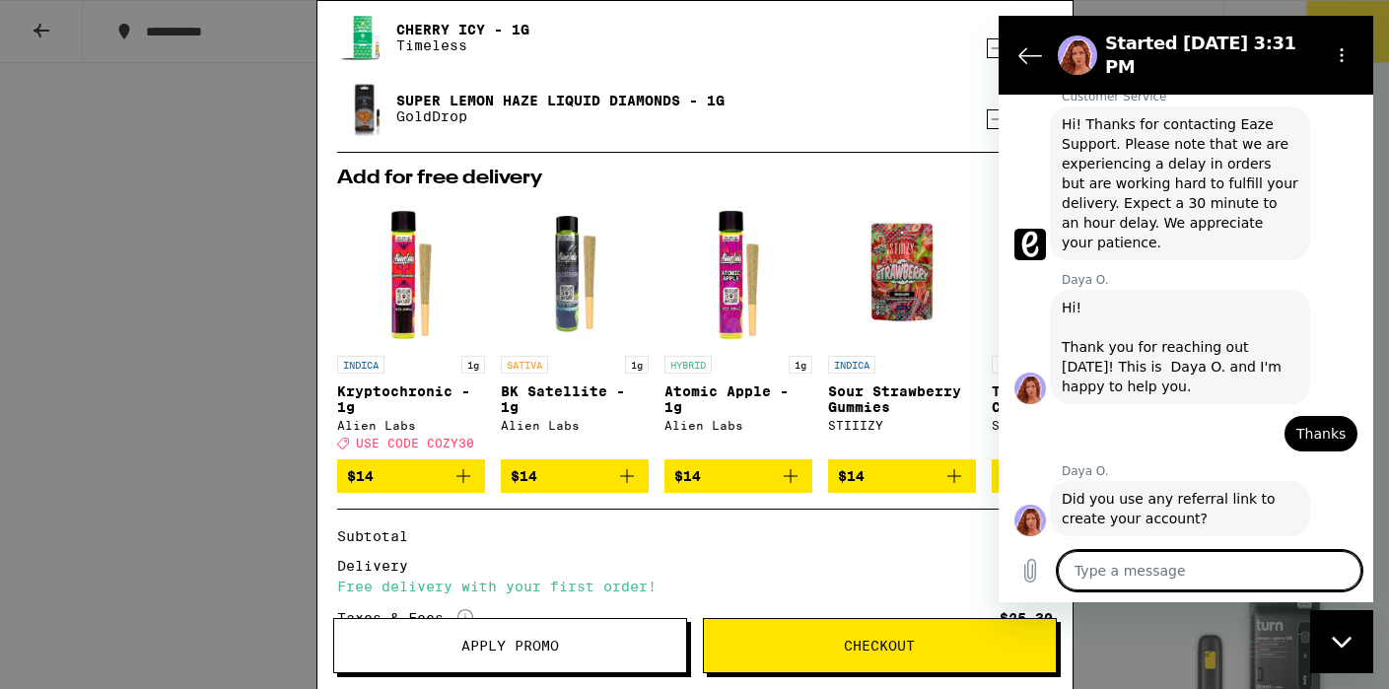
scroll to position [757, 0]
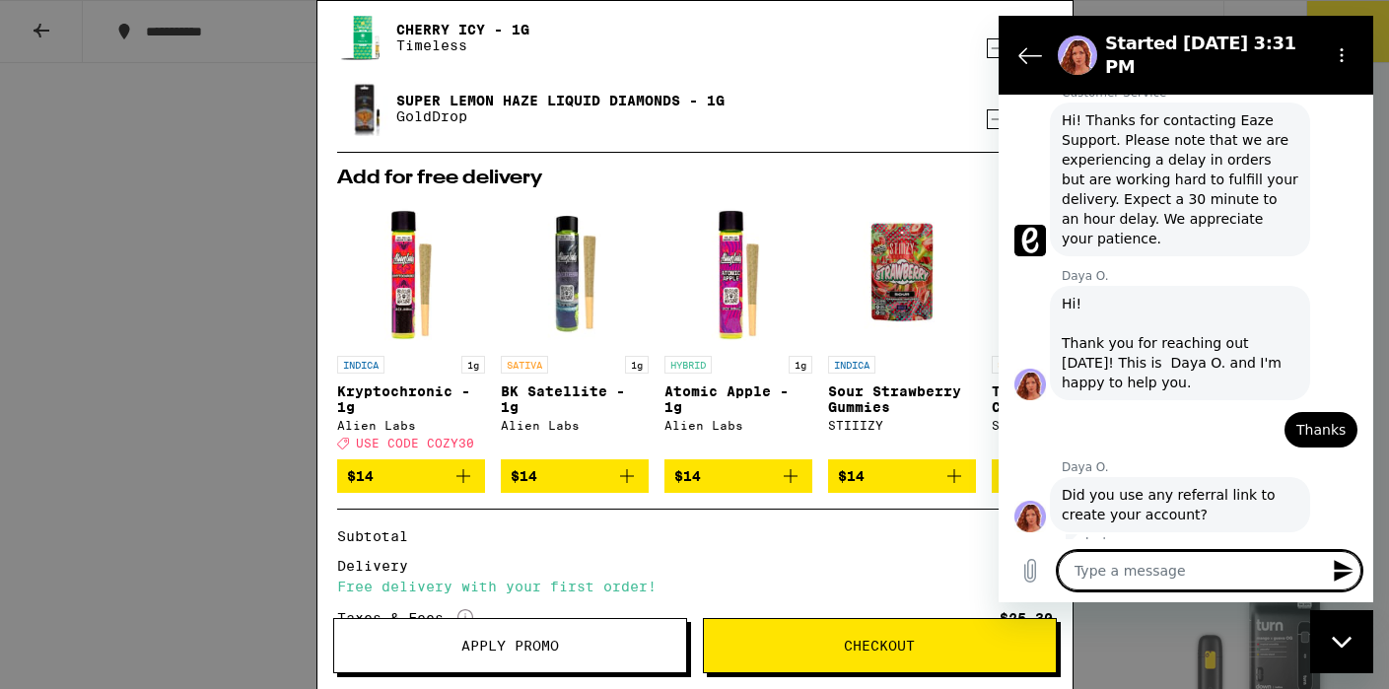
type textarea "I"
type textarea "x"
type textarea "I"
type textarea "x"
type textarea "I b"
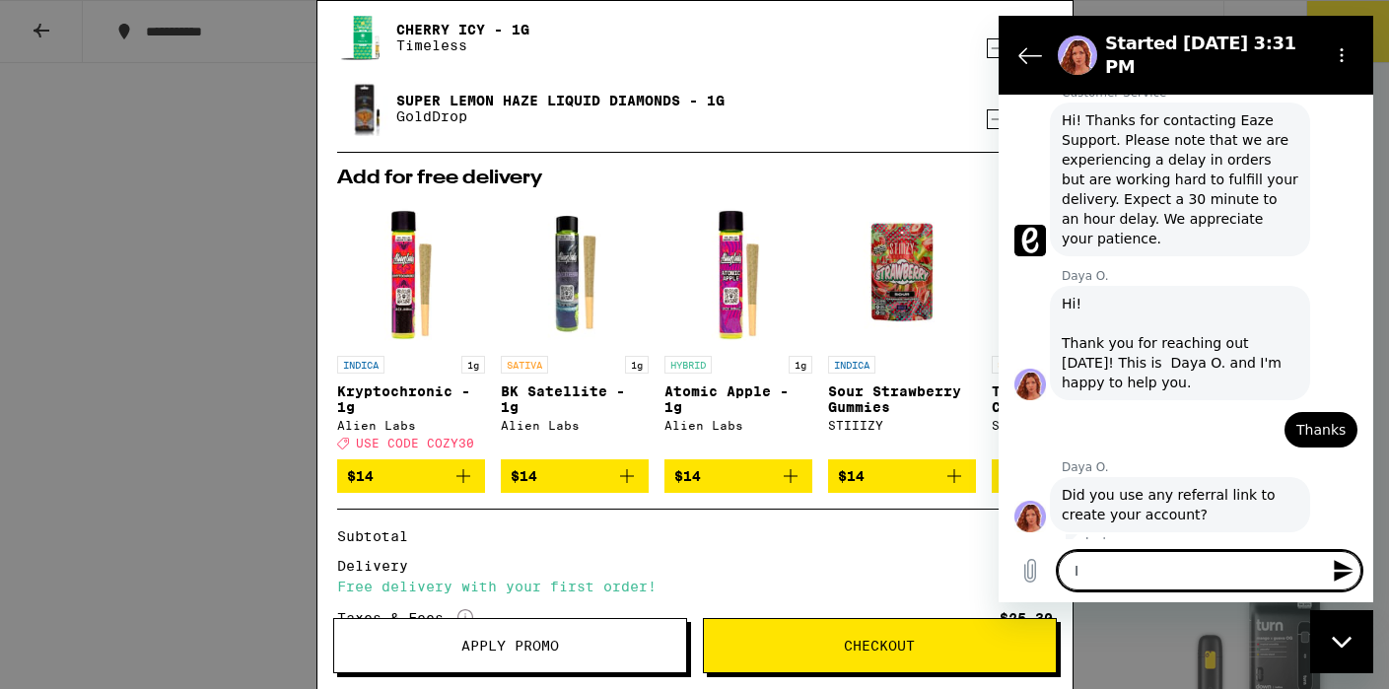
type textarea "x"
type textarea "I be"
type textarea "x"
type textarea "I bel"
type textarea "x"
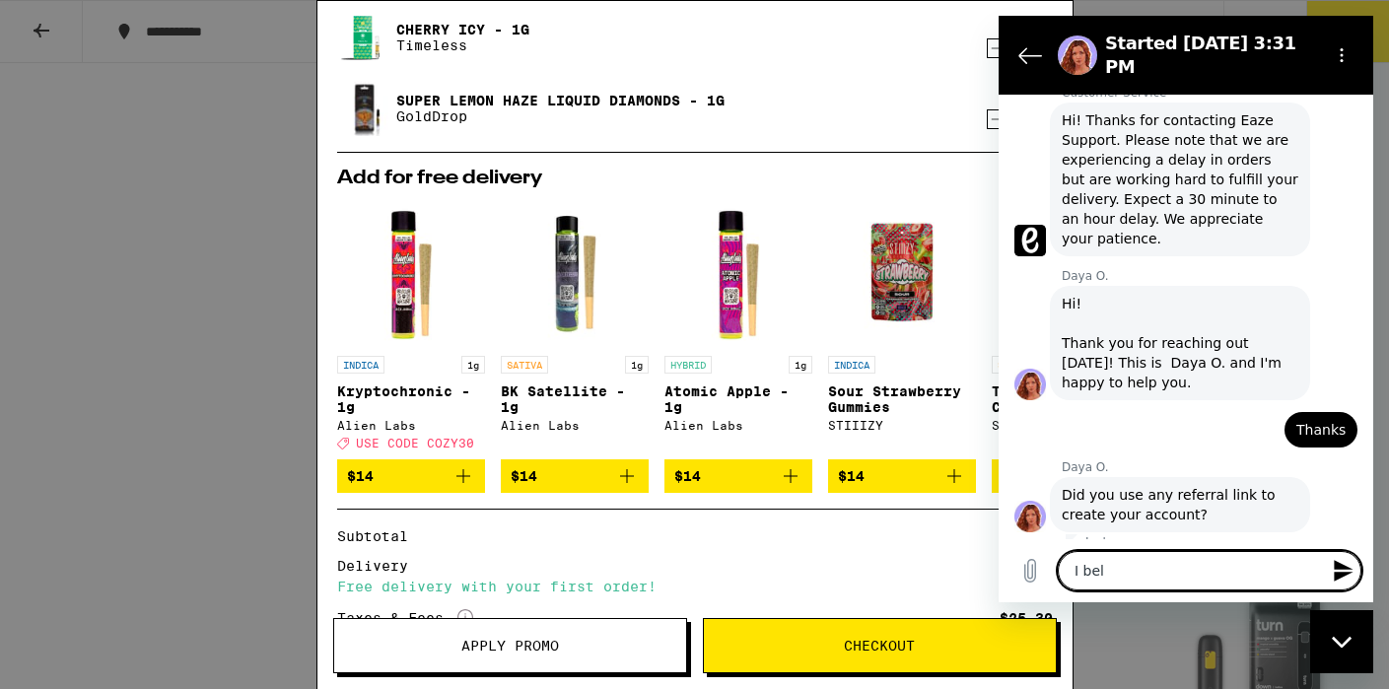
type textarea "I beli"
type textarea "x"
type textarea "I belie"
type textarea "x"
type textarea "I believ"
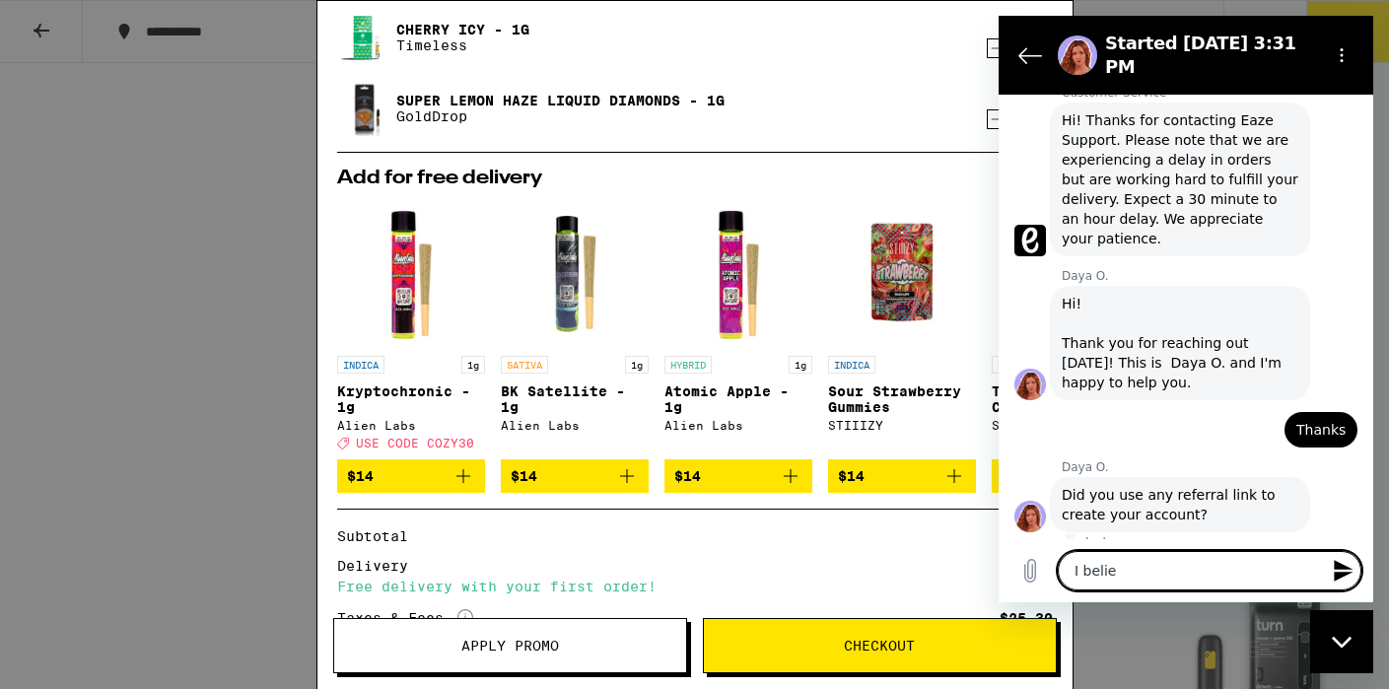
type textarea "x"
type textarea "I believe"
type textarea "x"
type textarea "I believe"
type textarea "x"
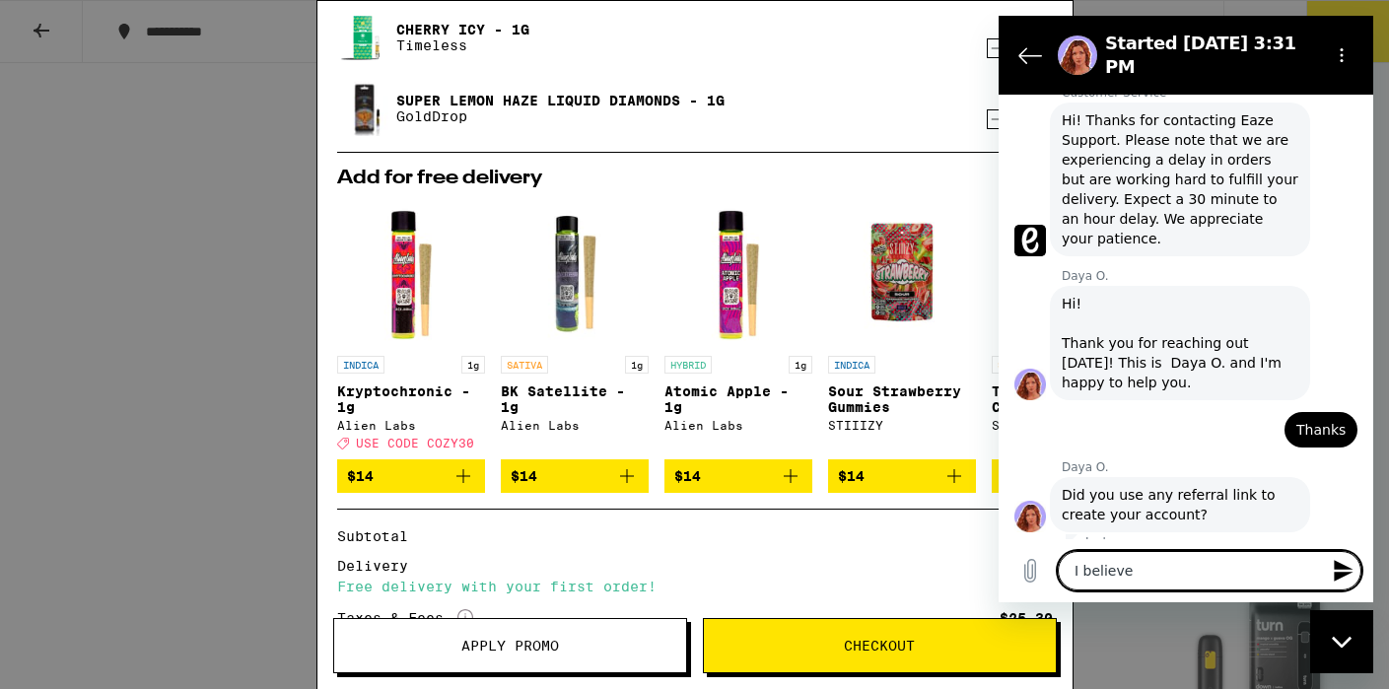
type textarea "I believe t"
type textarea "x"
type textarea "I believe th"
type textarea "x"
type textarea "I believe tha"
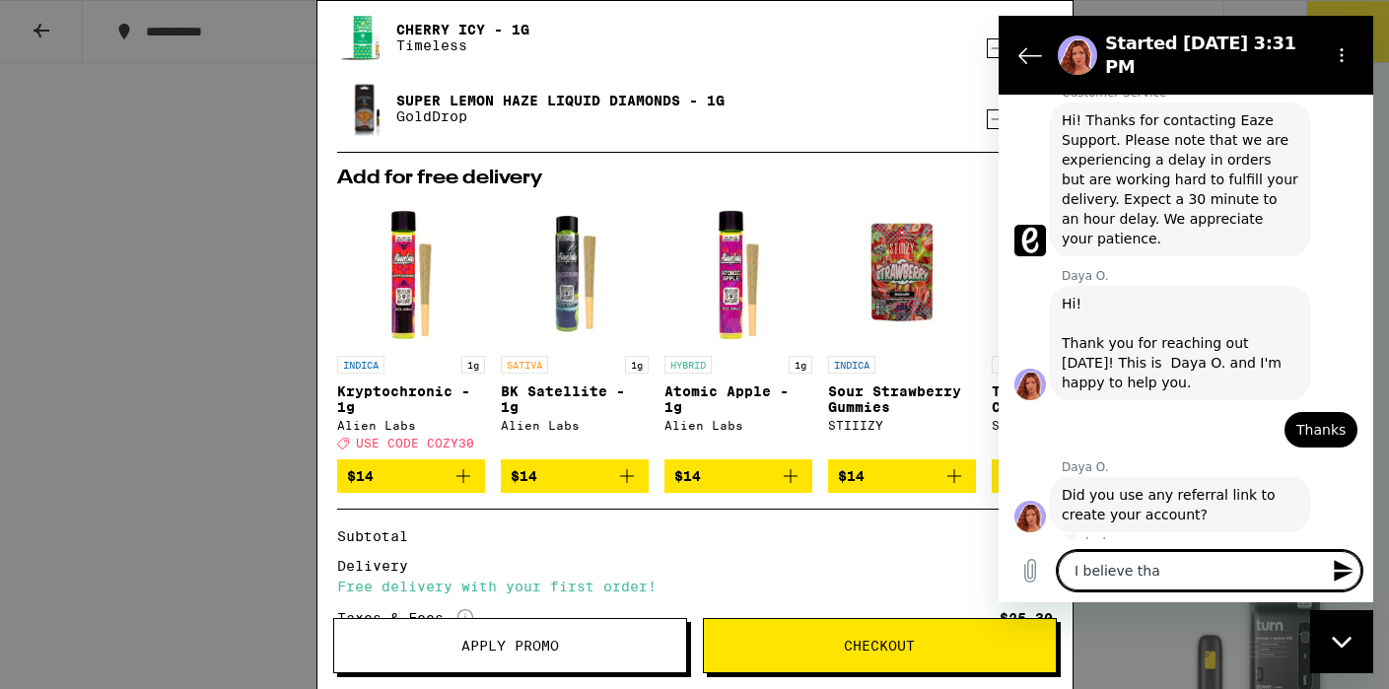
type textarea "x"
type textarea "I believe that"
type textarea "x"
type textarea "I believe that"
type textarea "x"
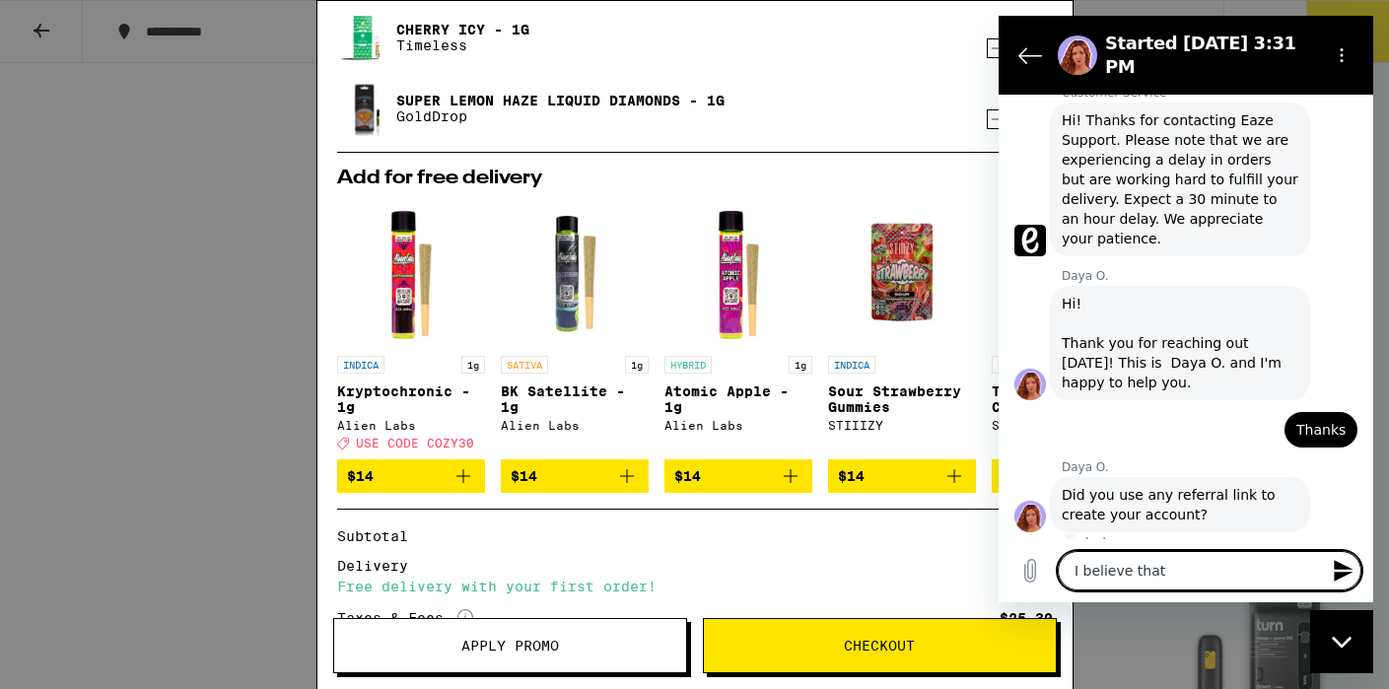
type textarea "I believe that i"
type textarea "x"
type textarea "I believe that i"
type textarea "x"
type textarea "I believe that i u"
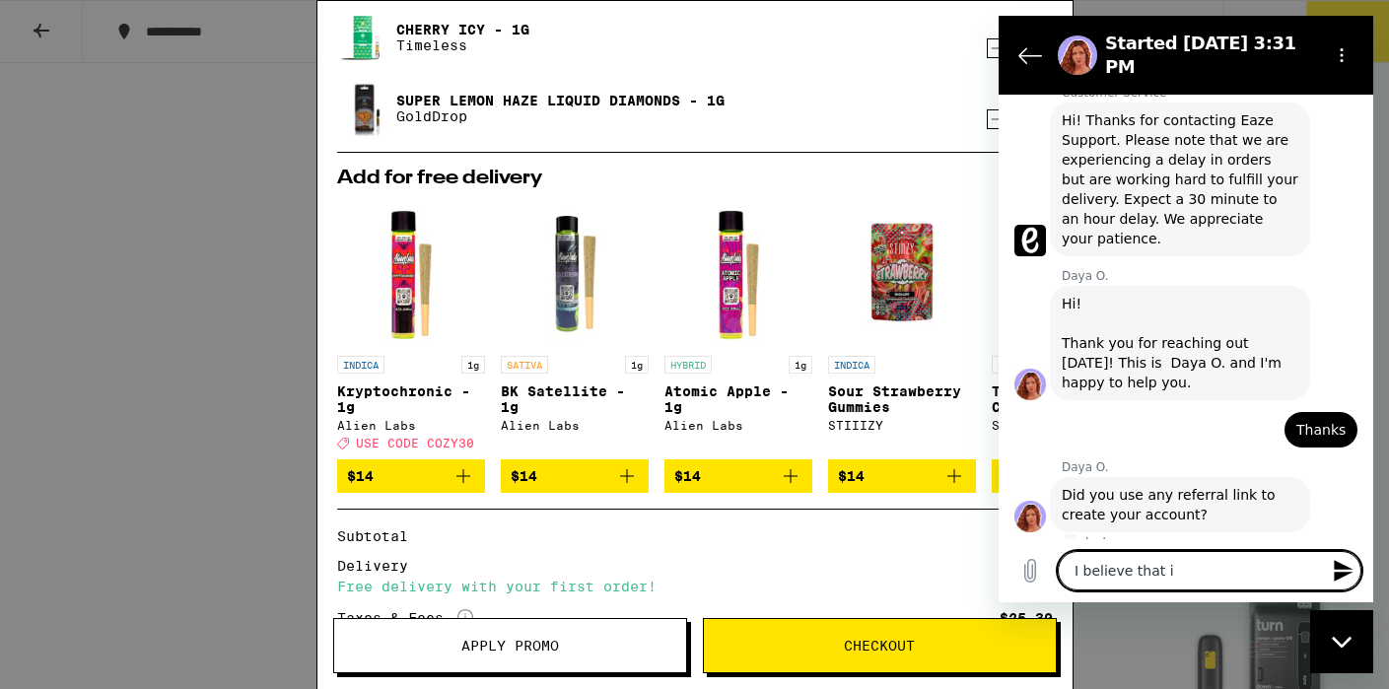
type textarea "x"
type textarea "I believe that i us"
type textarea "x"
type textarea "I believe that i use"
type textarea "x"
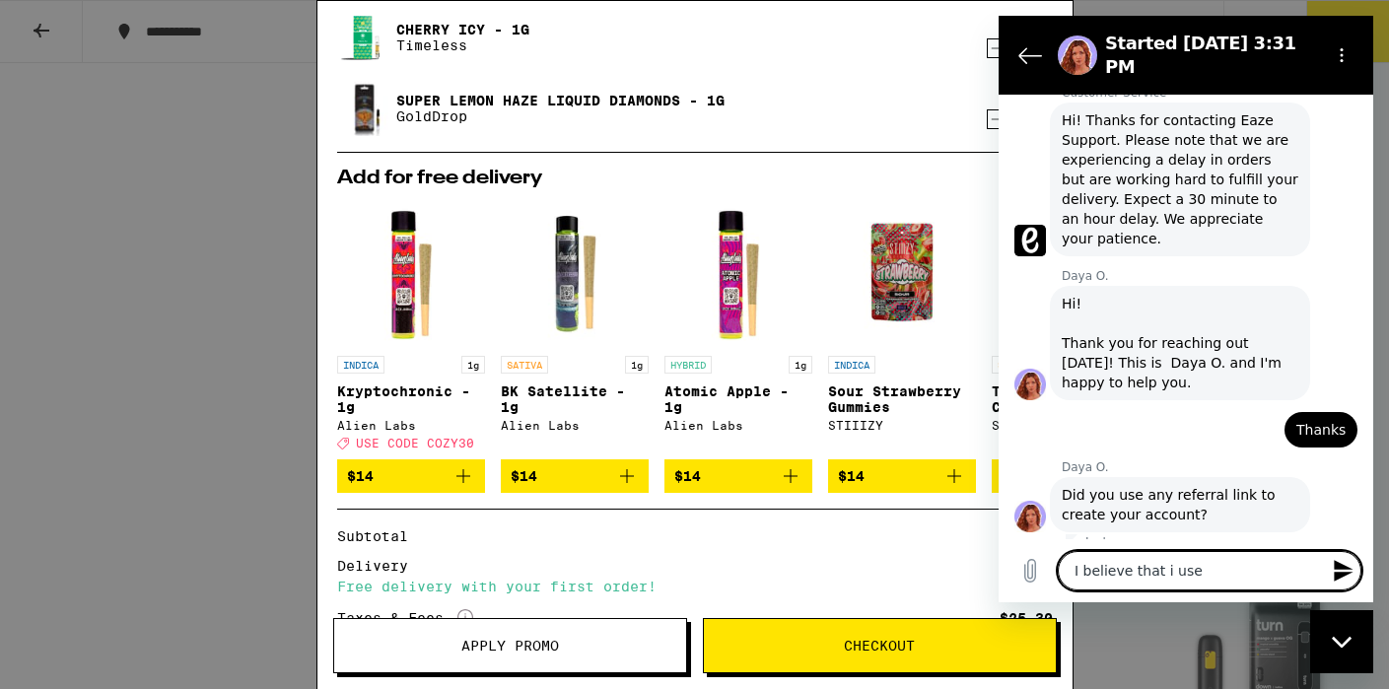
type textarea "I believe that i used"
type textarea "x"
type textarea "I believe that i used"
type textarea "x"
type textarea "I believe that i used t"
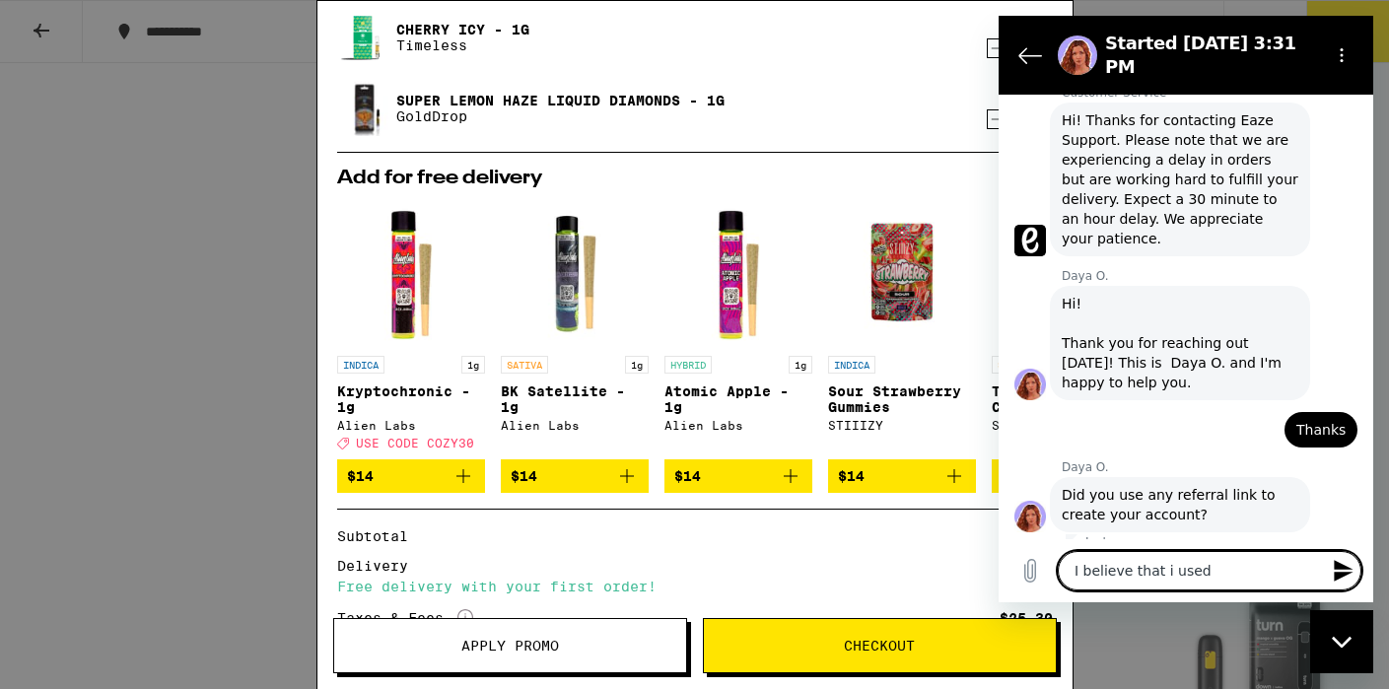
type textarea "x"
type textarea "I believe that i used th"
type textarea "x"
type textarea "I believe that i used the"
type textarea "x"
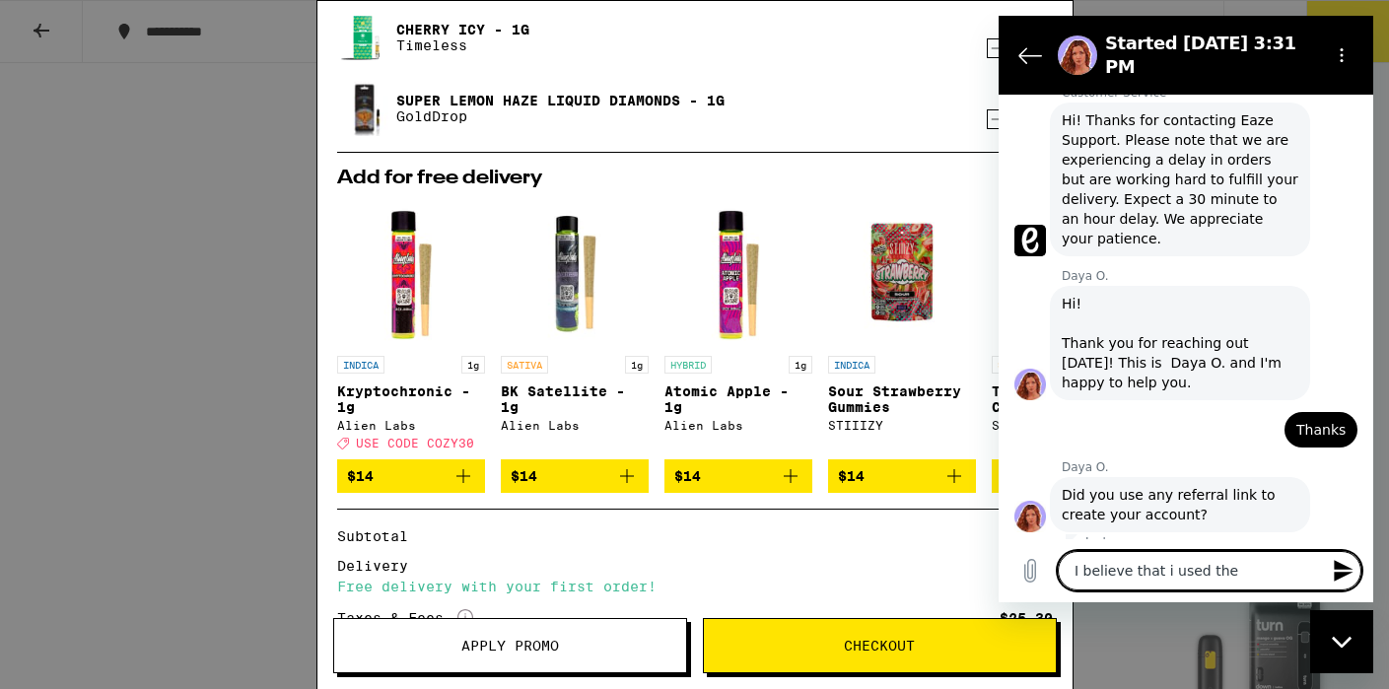
type textarea "I believe that i used the"
type textarea "x"
type textarea "I believe that i used the o"
type textarea "x"
type textarea "I believe that i used the on"
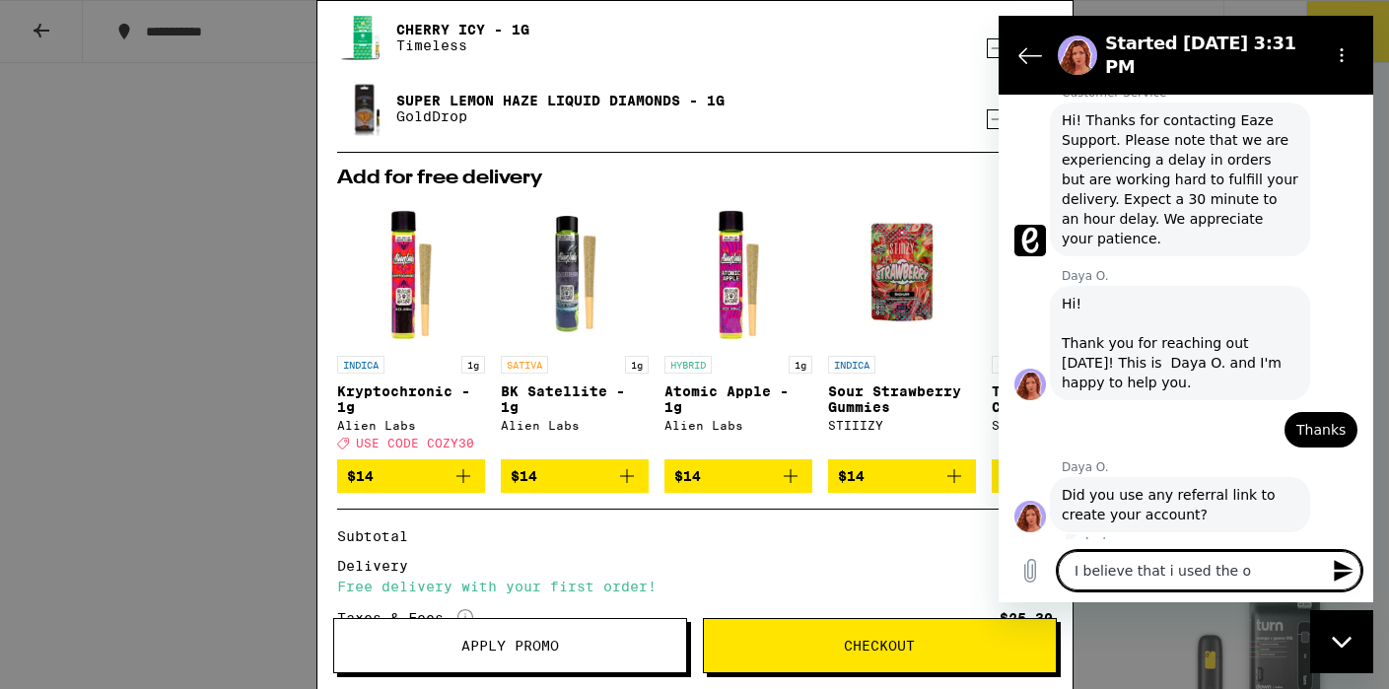
type textarea "x"
type textarea "I believe that i used the one"
type textarea "x"
type textarea "I believe that i used the one m"
type textarea "x"
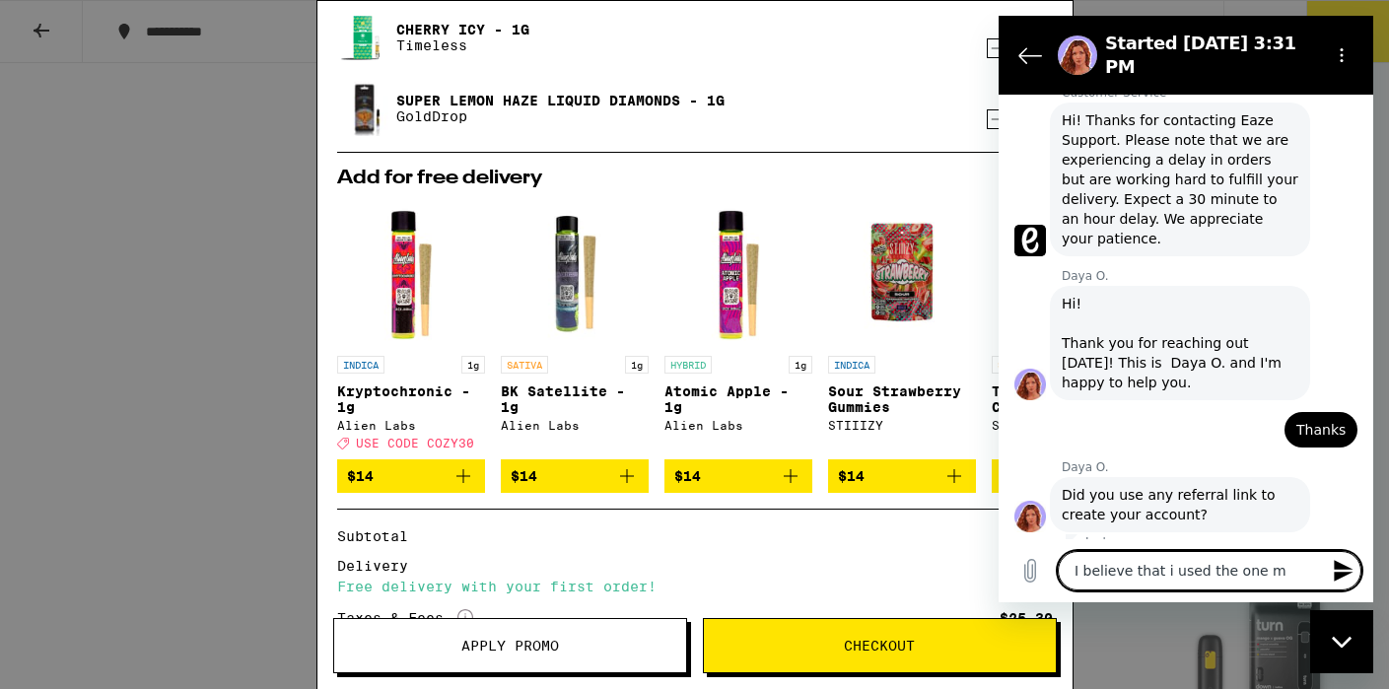
type textarea "I believe that i used the one my"
type textarea "x"
type textarea "I believe that i used the one my"
type textarea "x"
type textarea "I believe that i used the one my f"
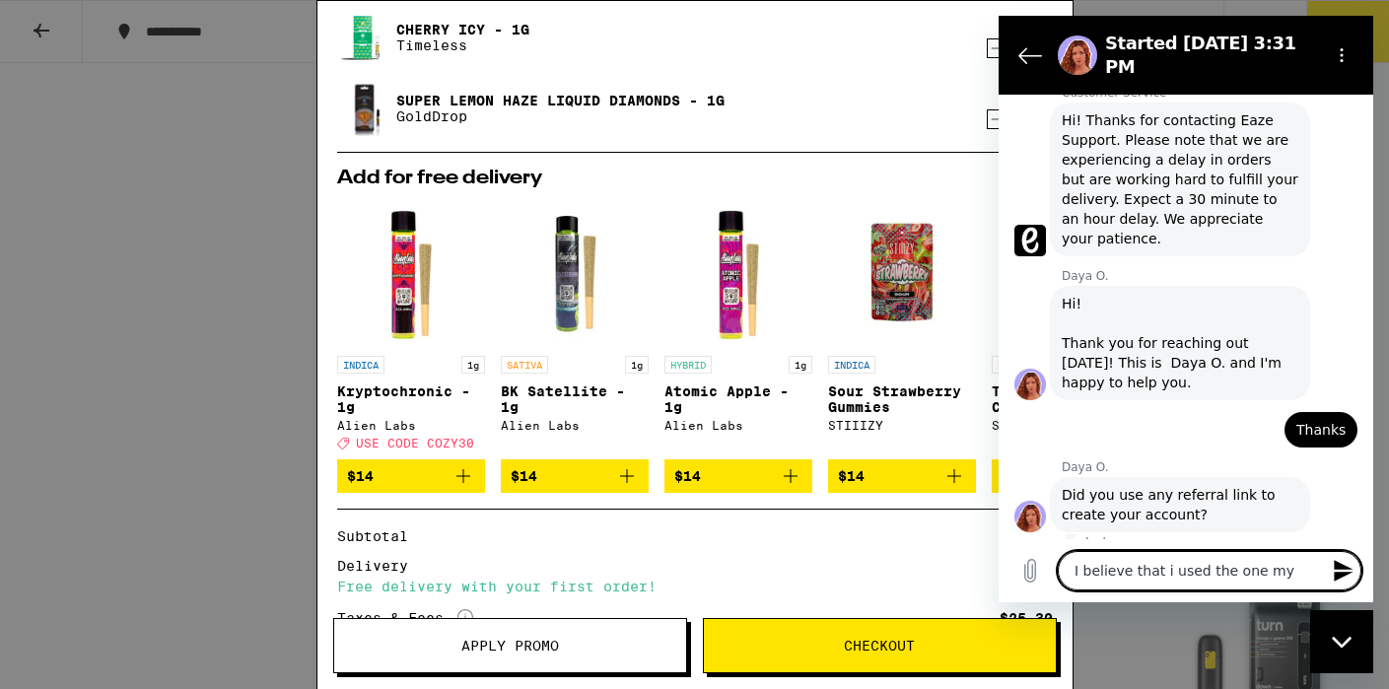
type textarea "x"
type textarea "I believe that i used the one my fr"
type textarea "x"
type textarea "I believe that i used the one my fri"
type textarea "x"
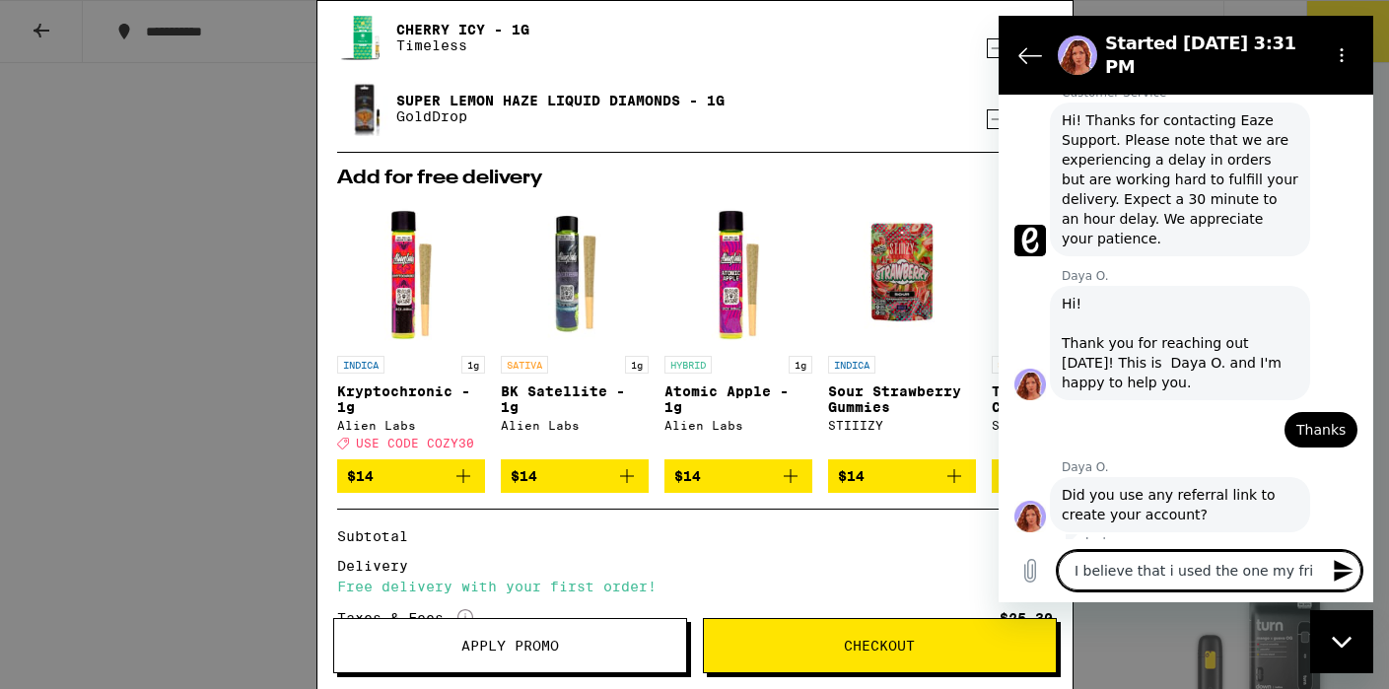
type textarea "I believe that i used the one my frie"
type textarea "x"
type textarea "I believe that i used the one my frien"
type textarea "x"
type textarea "I believe that i used the one my friend"
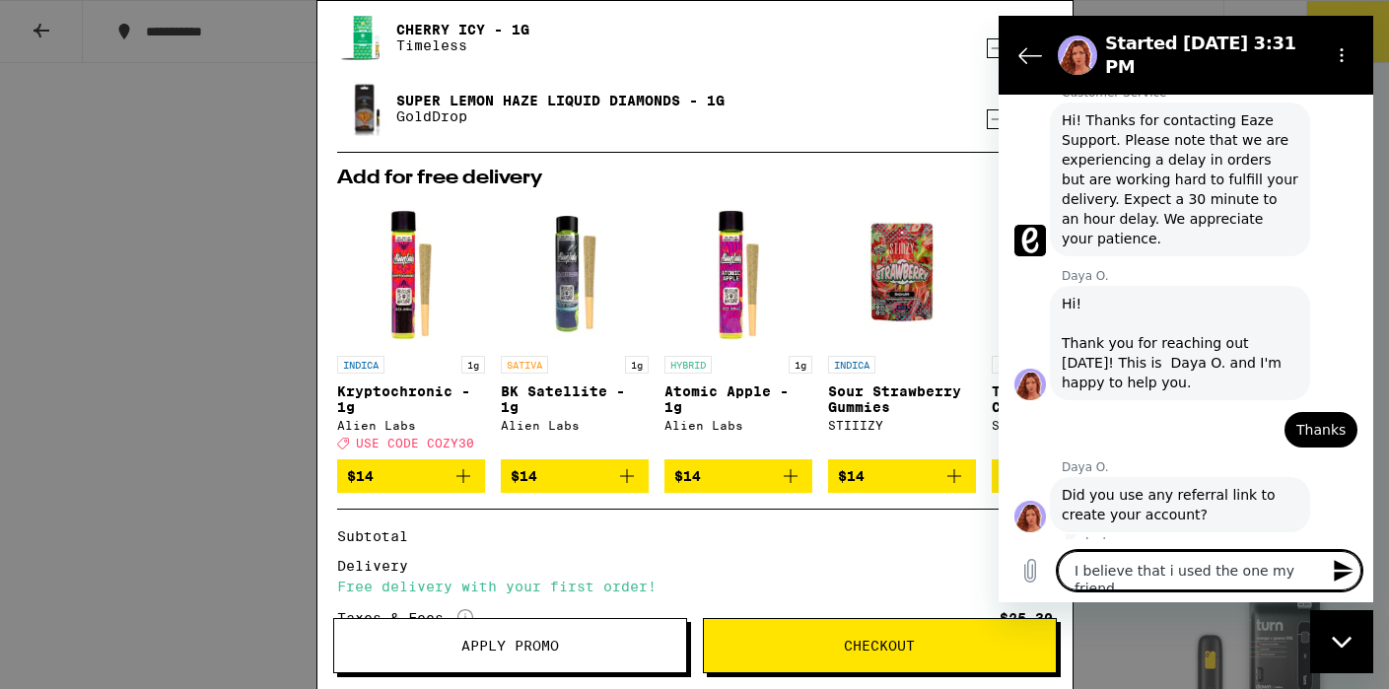
type textarea "x"
type textarea "I believe that i used the one my friend"
type textarea "x"
type textarea "I believe that i used the one my friend s"
type textarea "x"
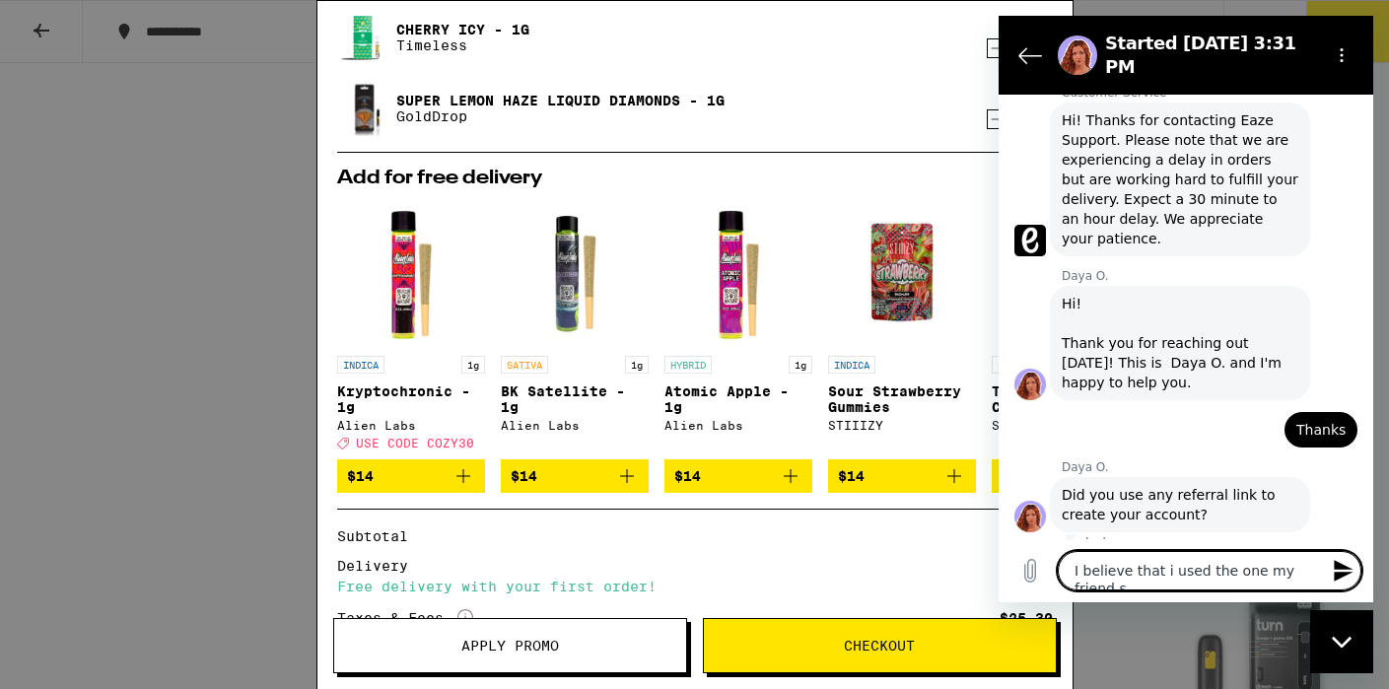
type textarea "I believe that i used the one my friend se"
type textarea "x"
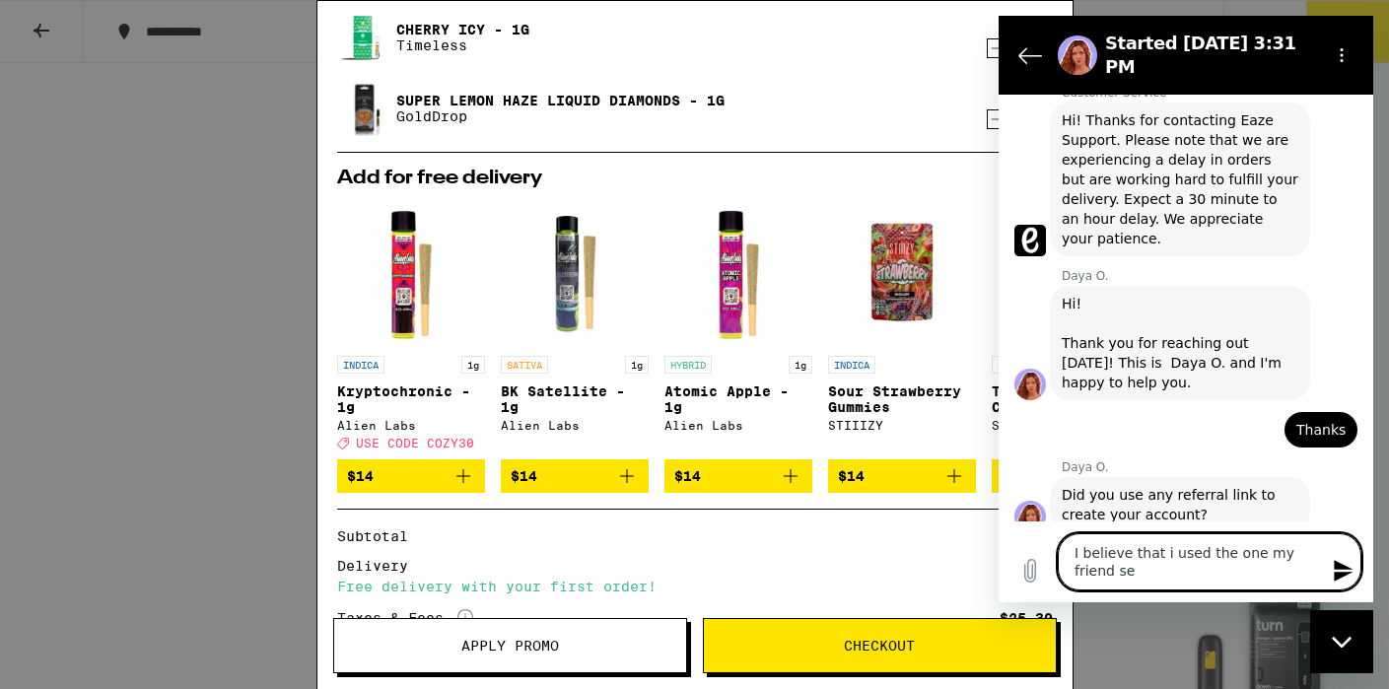
type textarea "I believe that i used the one my friend [PERSON_NAME]"
type textarea "x"
type textarea "I believe that i used the one my friend sent"
type textarea "x"
type textarea "I believe that i used the one my friend sent"
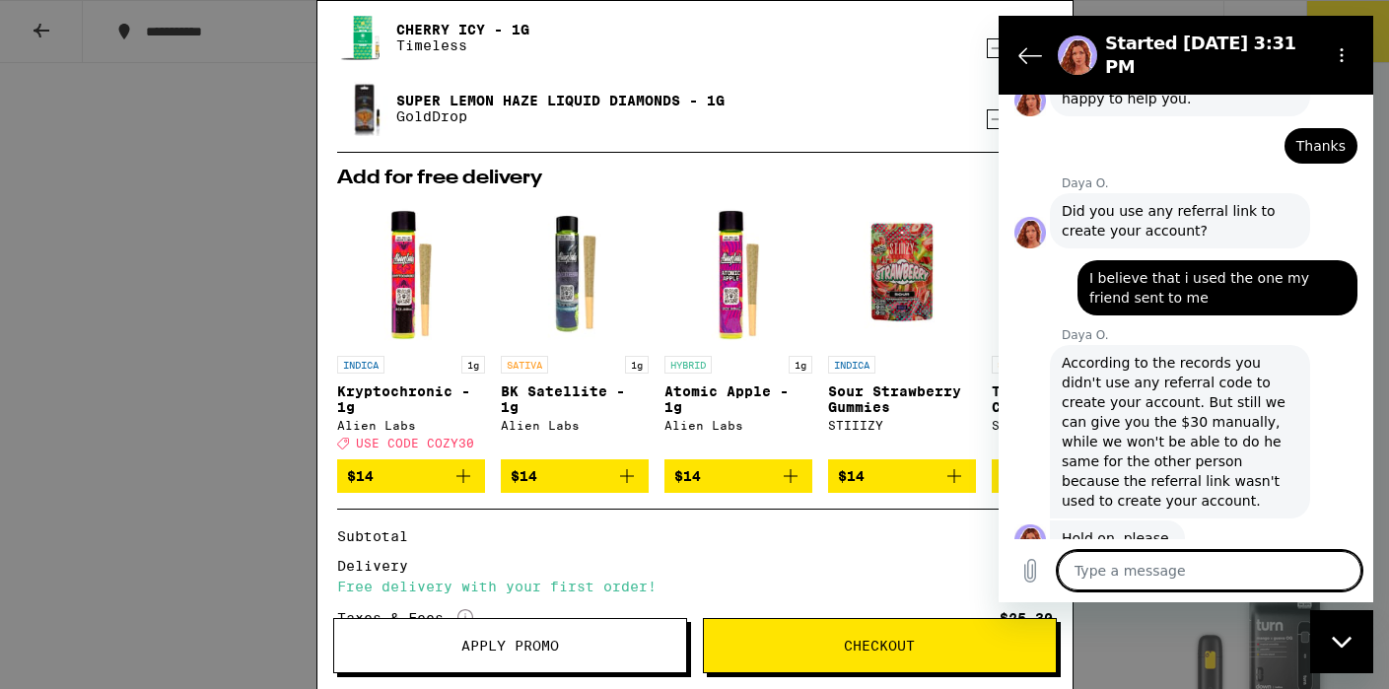
scroll to position [1045, 0]
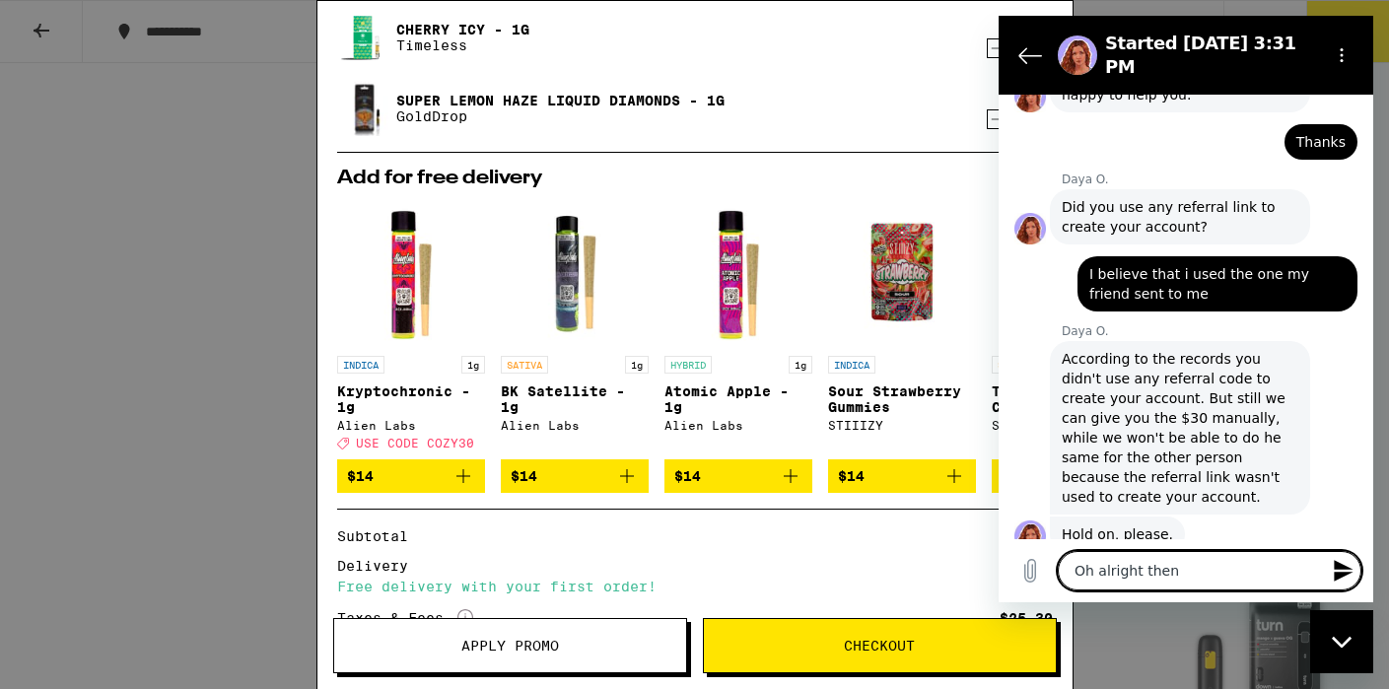
click at [1092, 573] on textarea "Oh alright then" at bounding box center [1210, 570] width 304 height 39
click at [1239, 574] on textarea "Okay alright then" at bounding box center [1210, 570] width 304 height 39
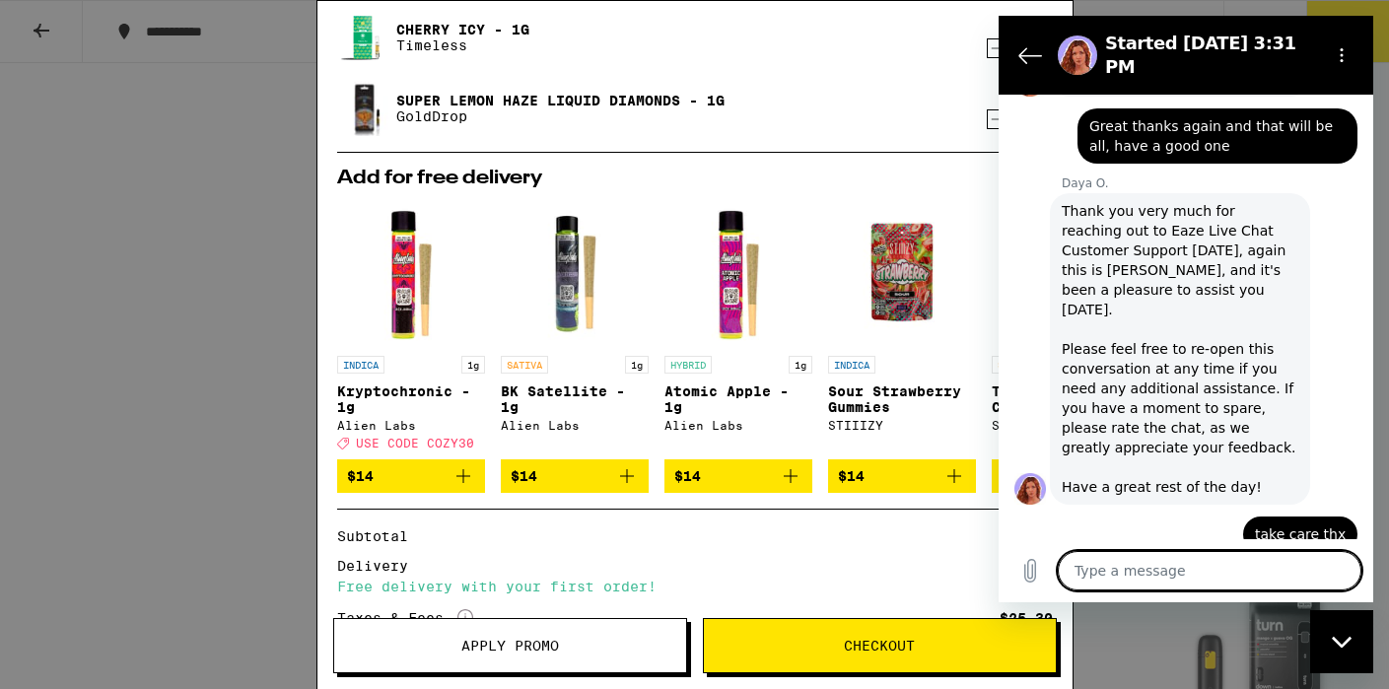
scroll to position [1883, 0]
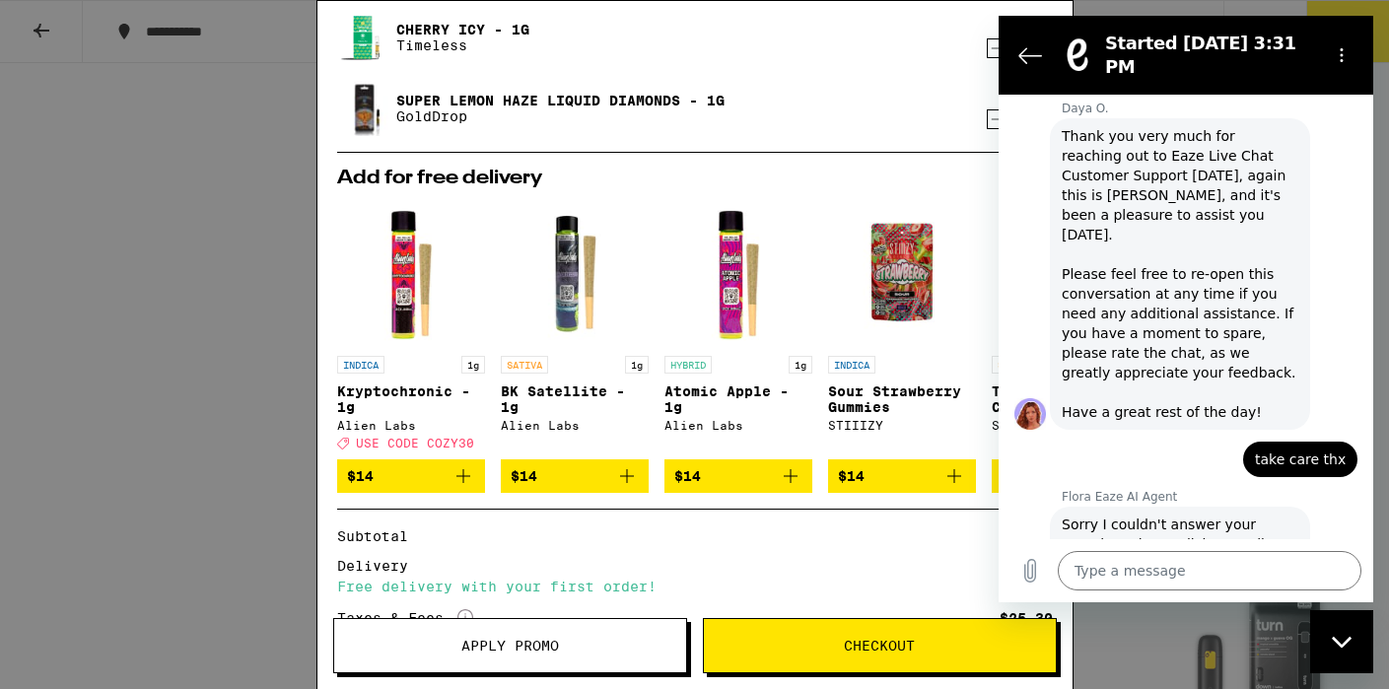
click at [1352, 651] on div "Close messaging window" at bounding box center [1341, 641] width 59 height 59
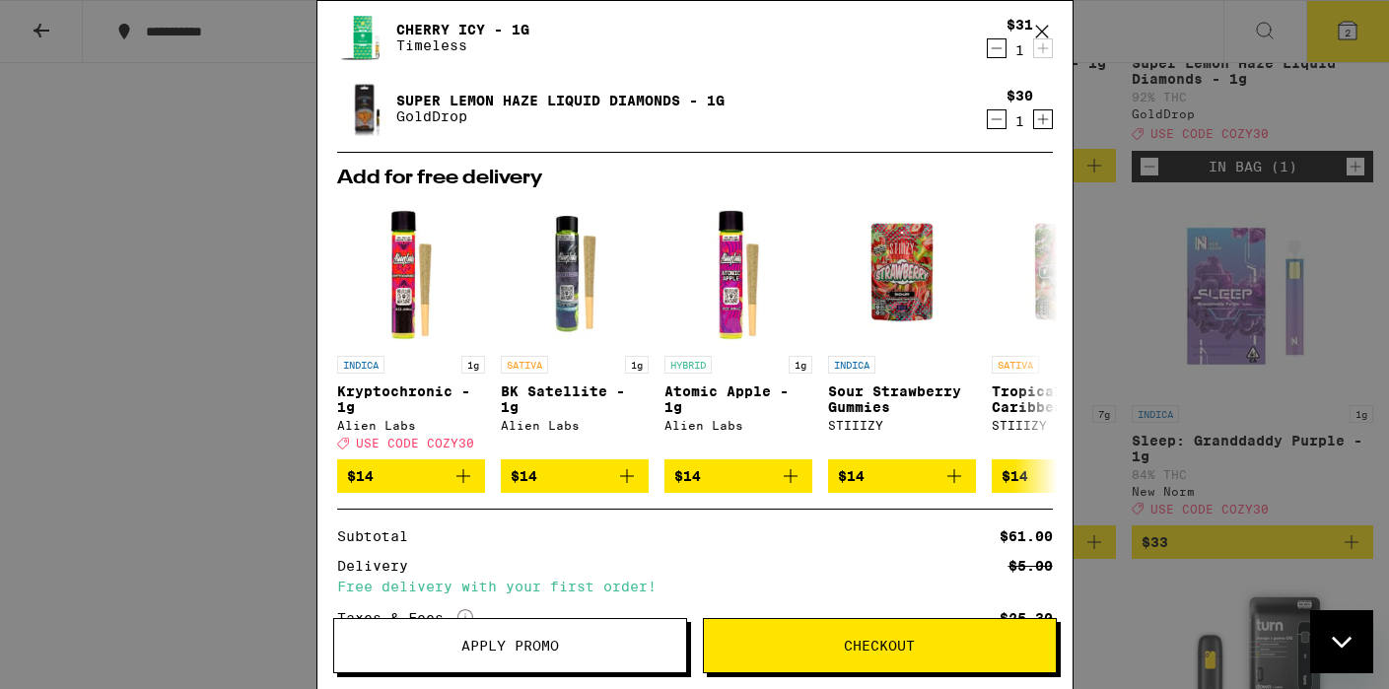
scroll to position [1966, 0]
click at [1043, 29] on icon at bounding box center [1041, 32] width 12 height 12
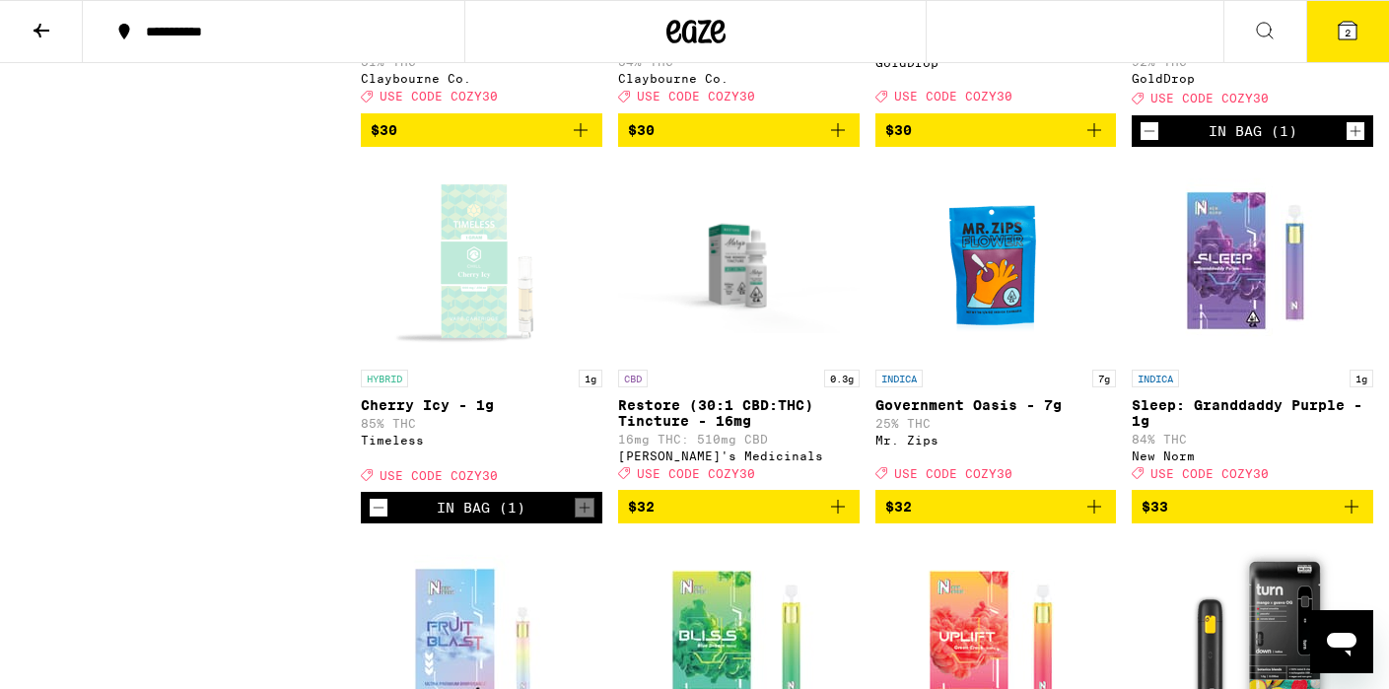
scroll to position [9545, 0]
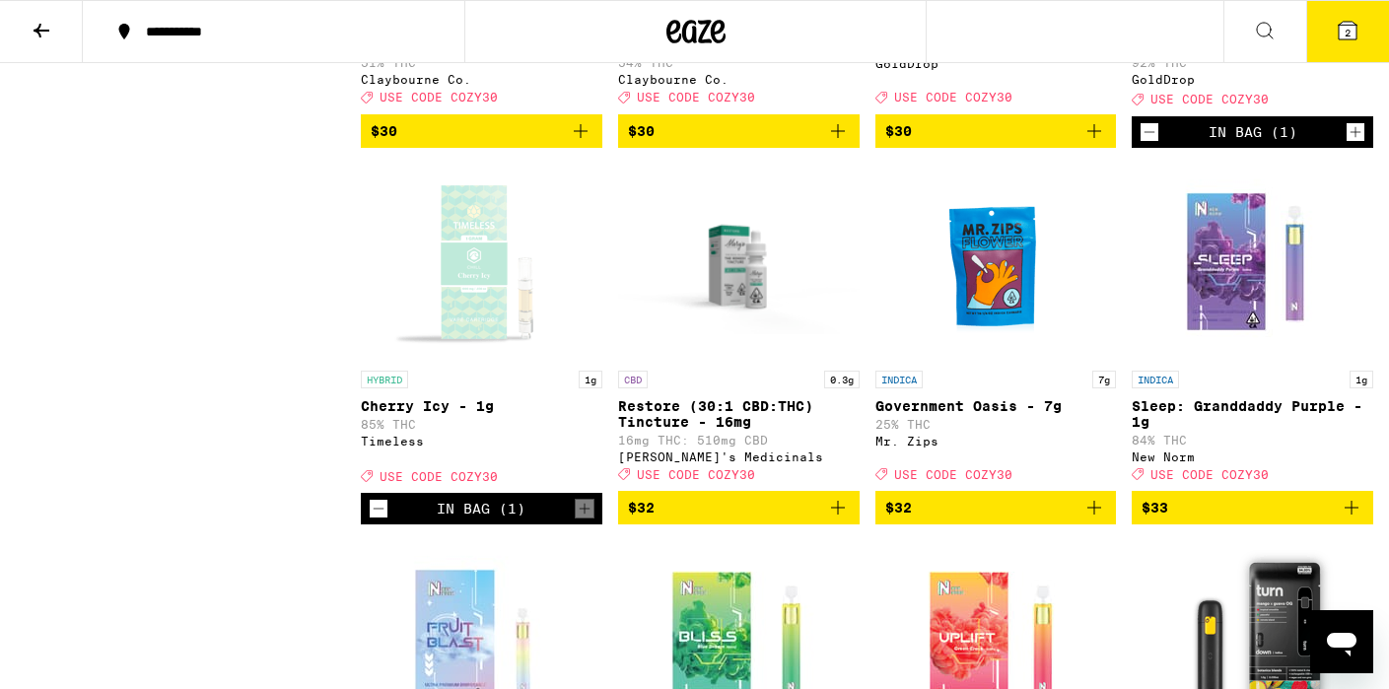
click at [1104, 143] on icon "Add to bag" at bounding box center [1095, 131] width 24 height 24
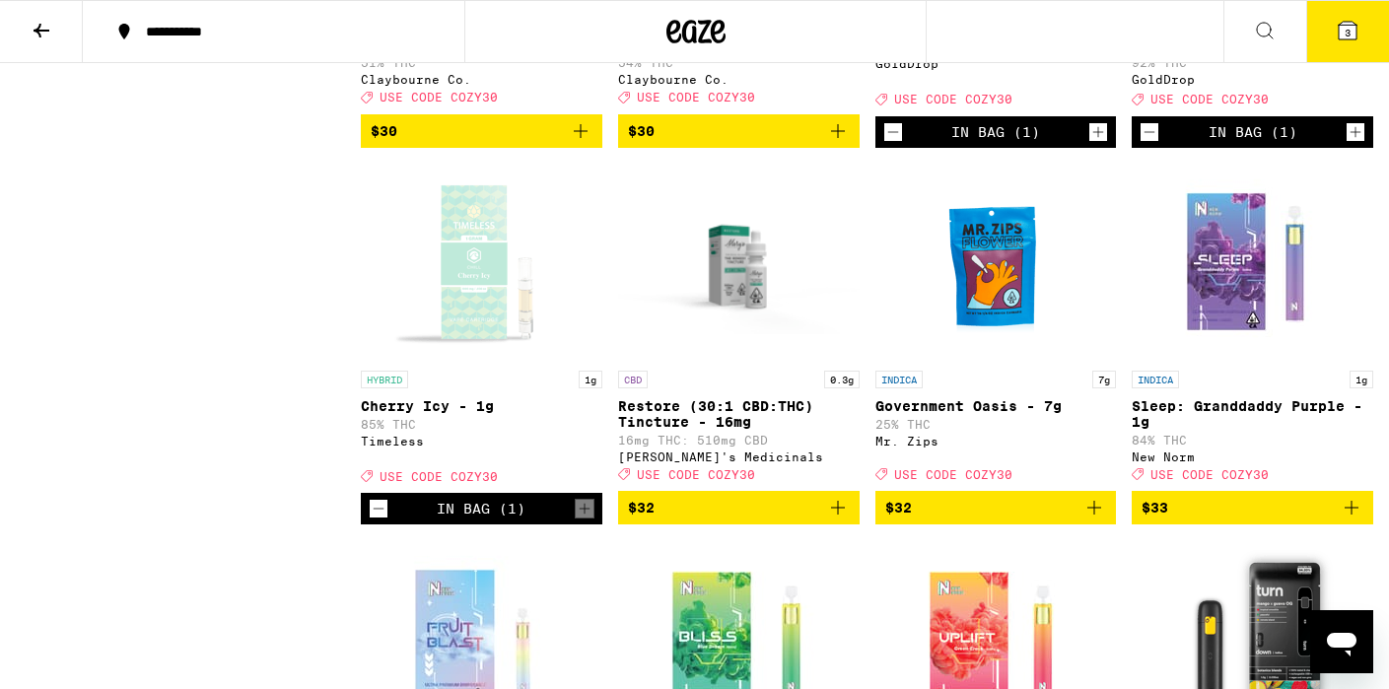
click at [1344, 35] on icon at bounding box center [1348, 31] width 18 height 18
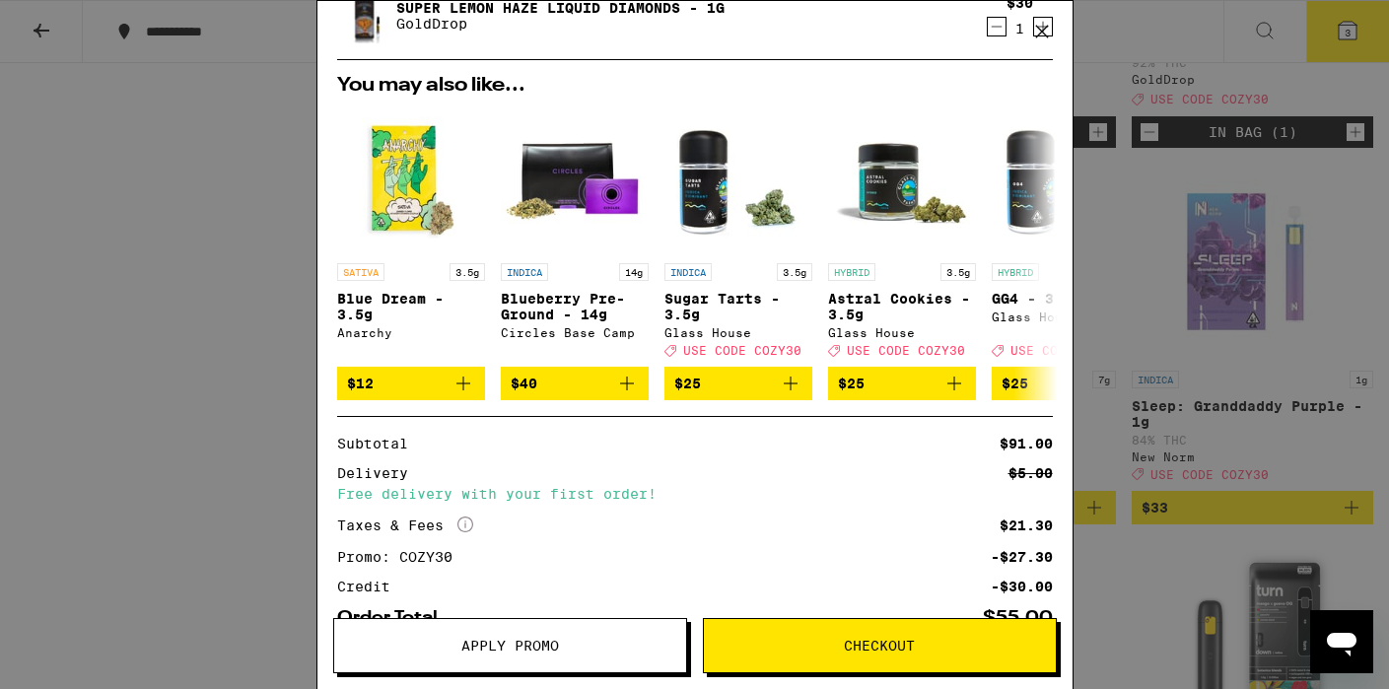
scroll to position [193, 0]
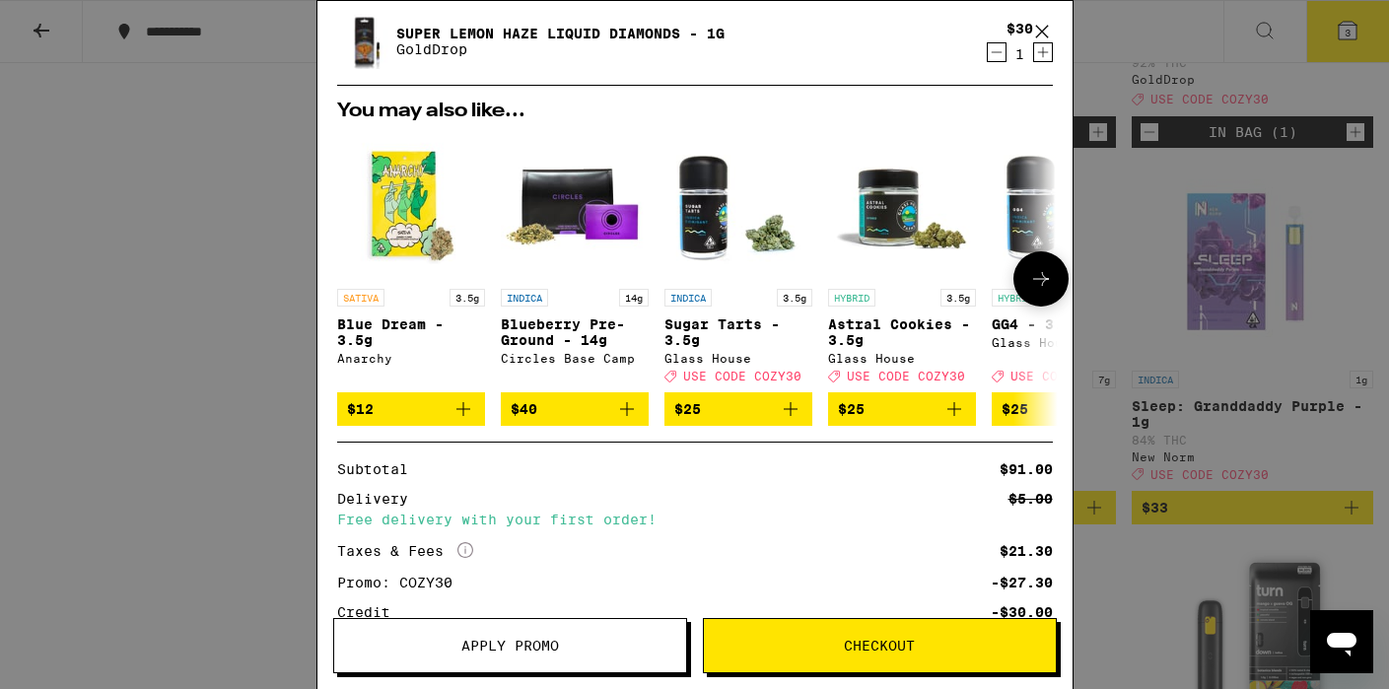
click at [1045, 287] on icon at bounding box center [1041, 279] width 24 height 24
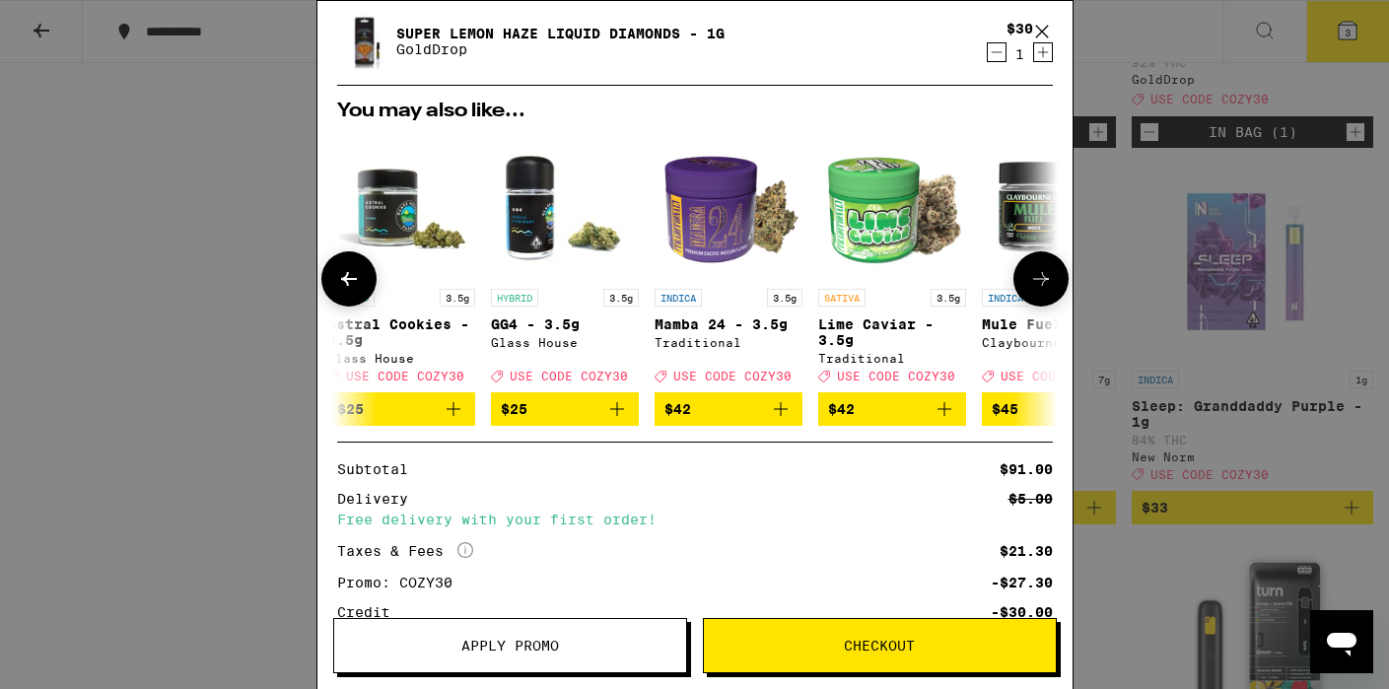
click at [1045, 286] on icon at bounding box center [1041, 279] width 24 height 24
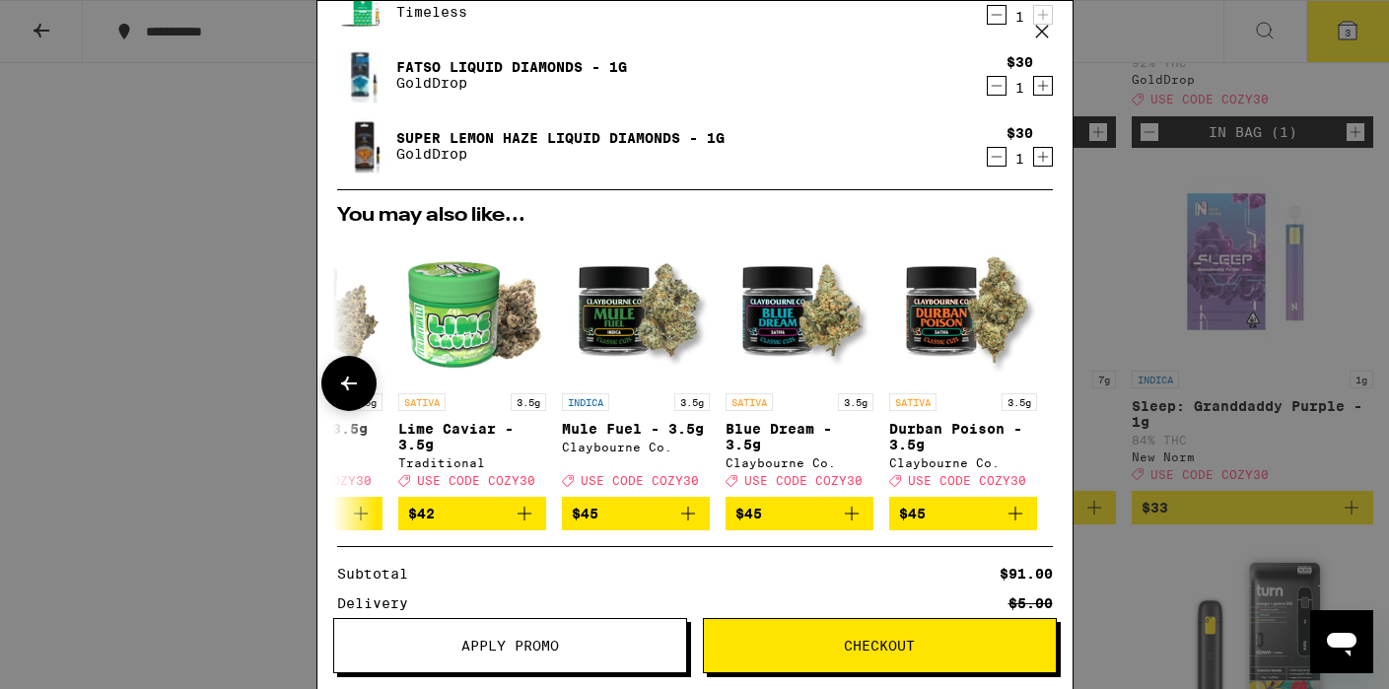
scroll to position [0, 0]
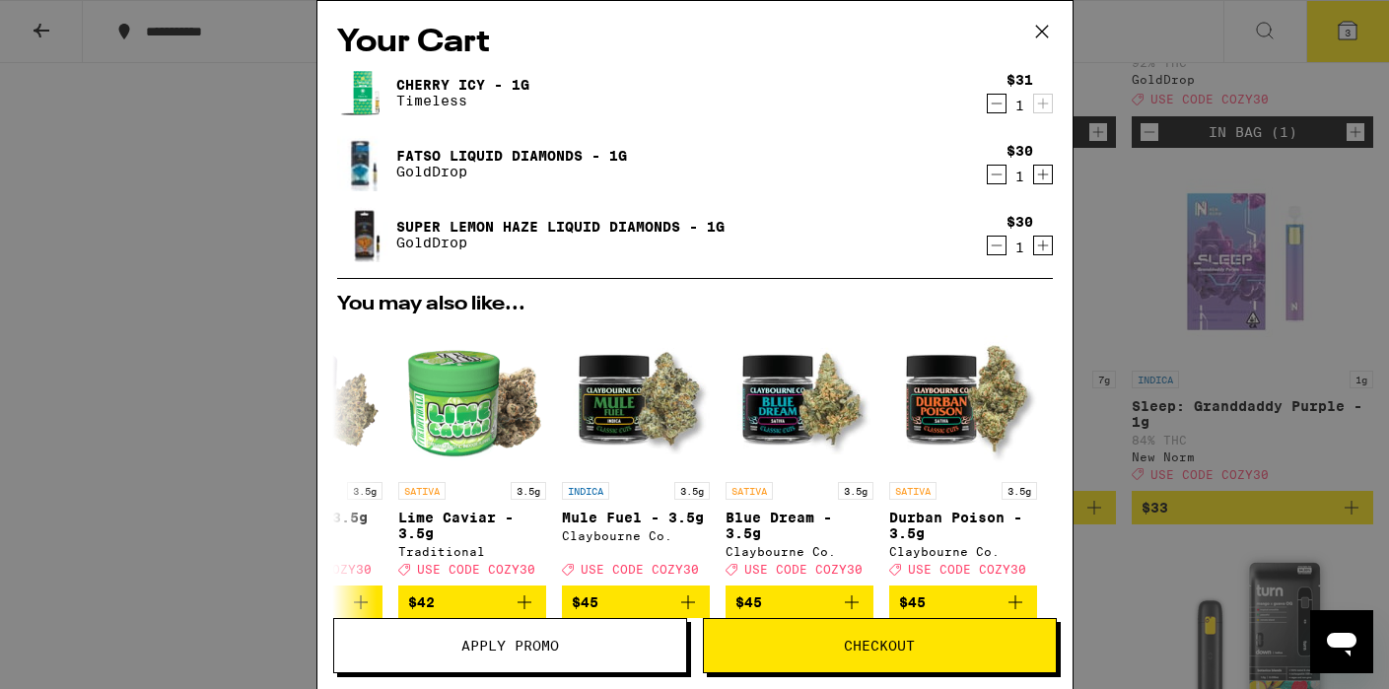
click at [1044, 25] on icon at bounding box center [1043, 32] width 30 height 30
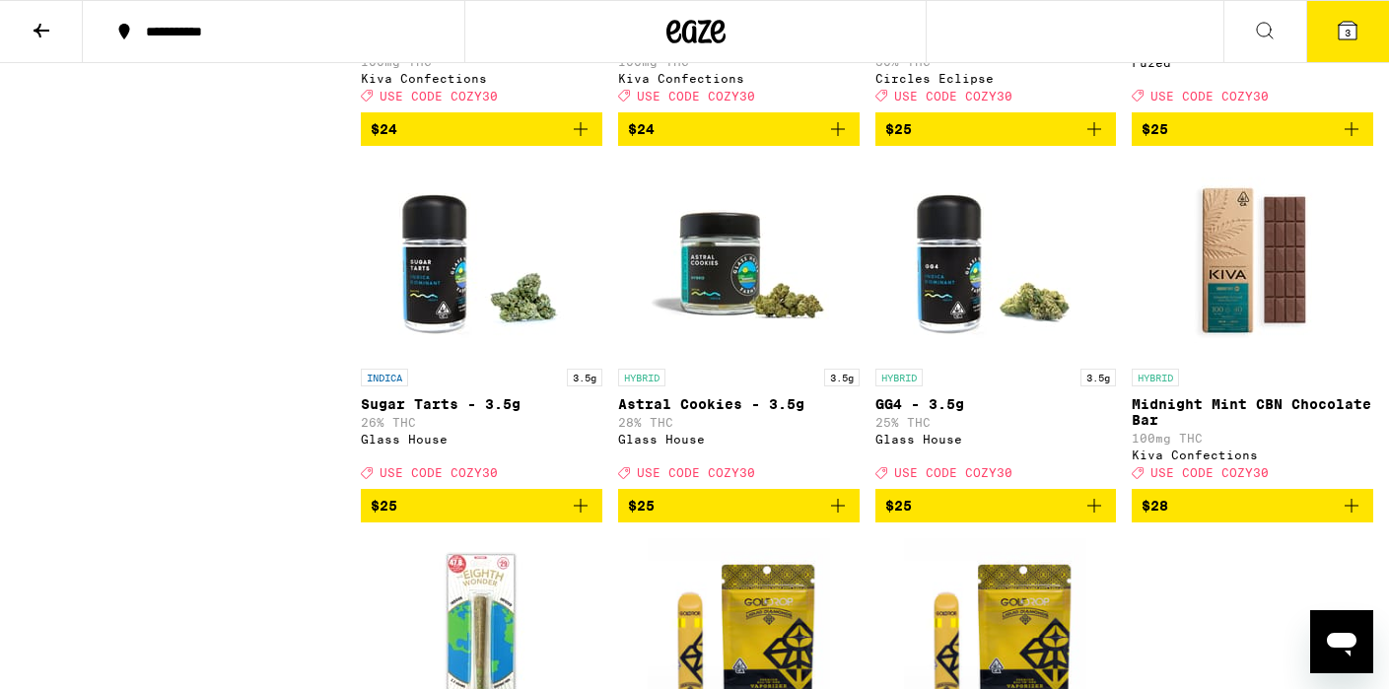
scroll to position [8420, 0]
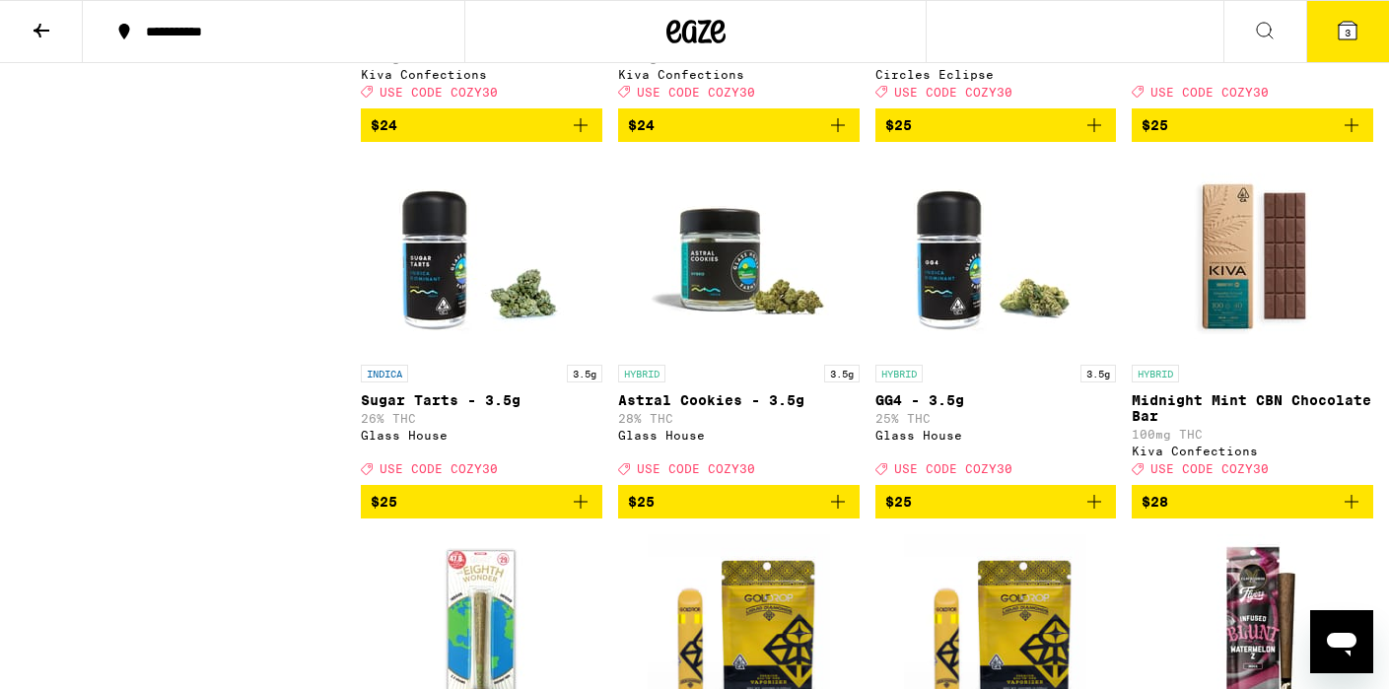
click at [1354, 21] on icon at bounding box center [1348, 31] width 24 height 24
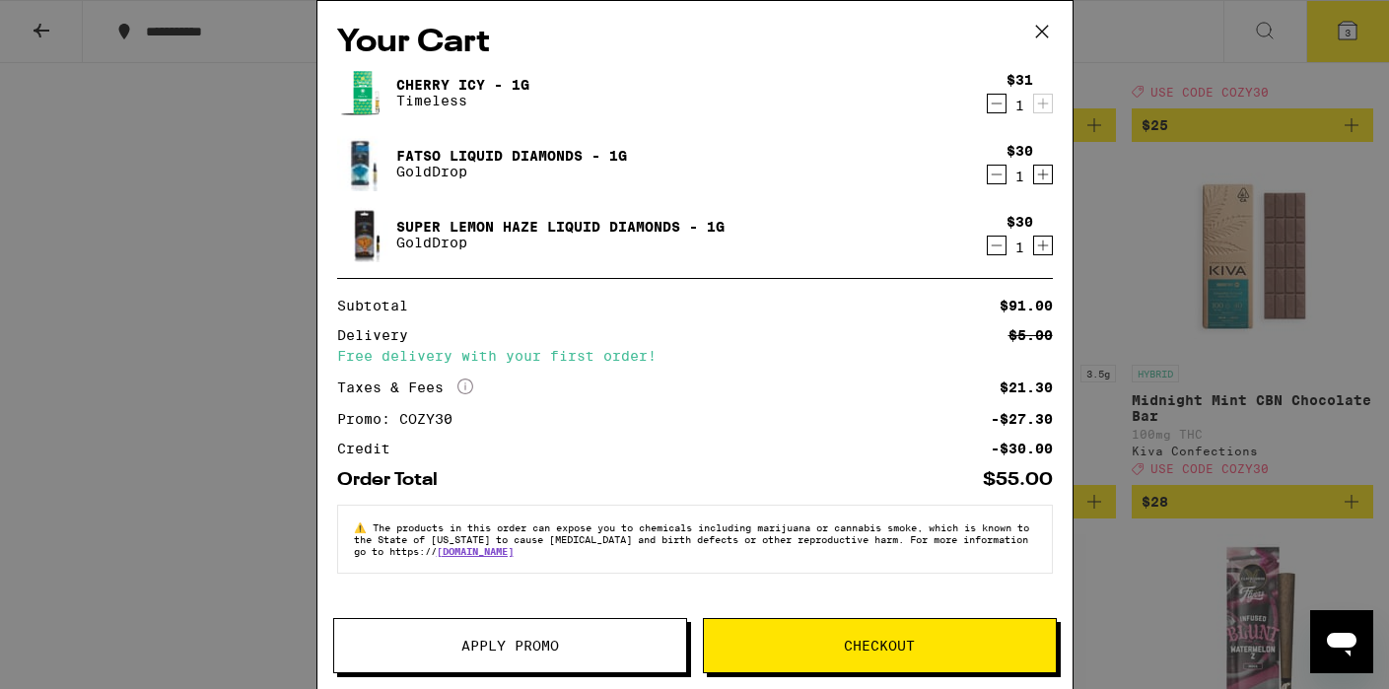
click at [894, 659] on button "Checkout" at bounding box center [880, 645] width 354 height 55
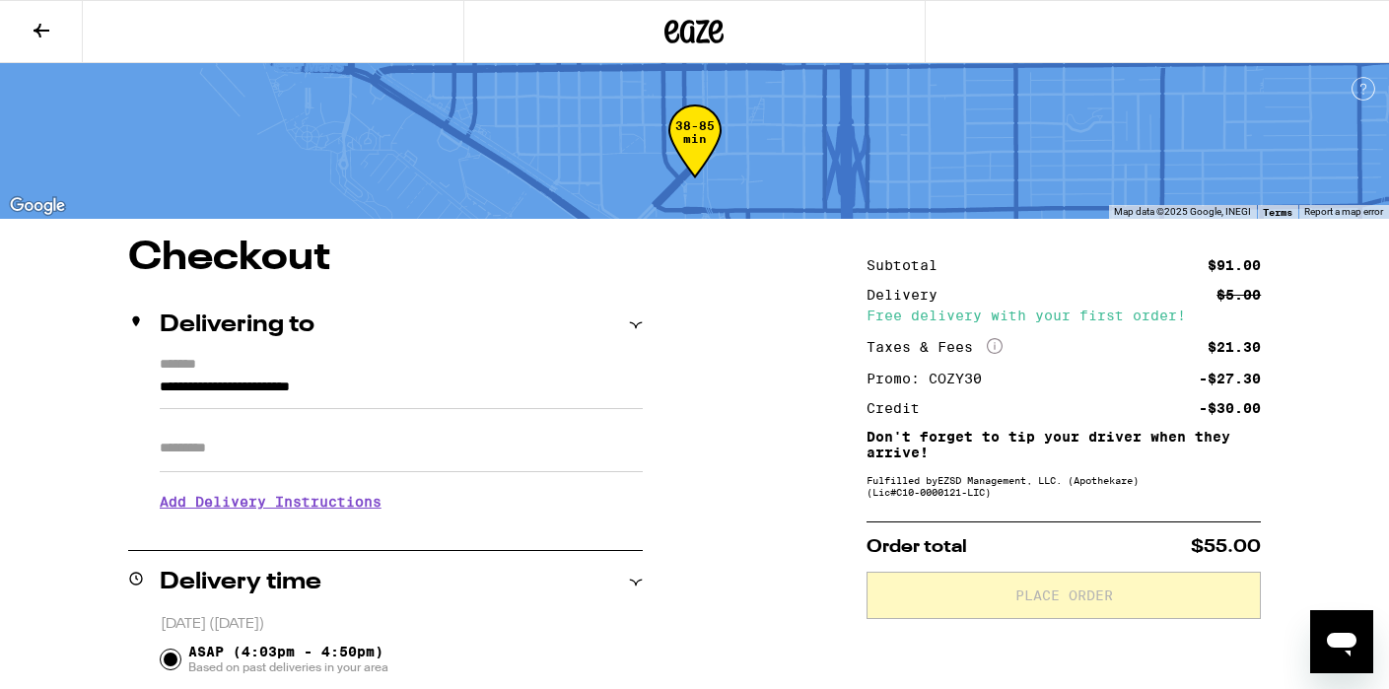
click at [268, 443] on input "Apt/Suite" at bounding box center [401, 448] width 483 height 47
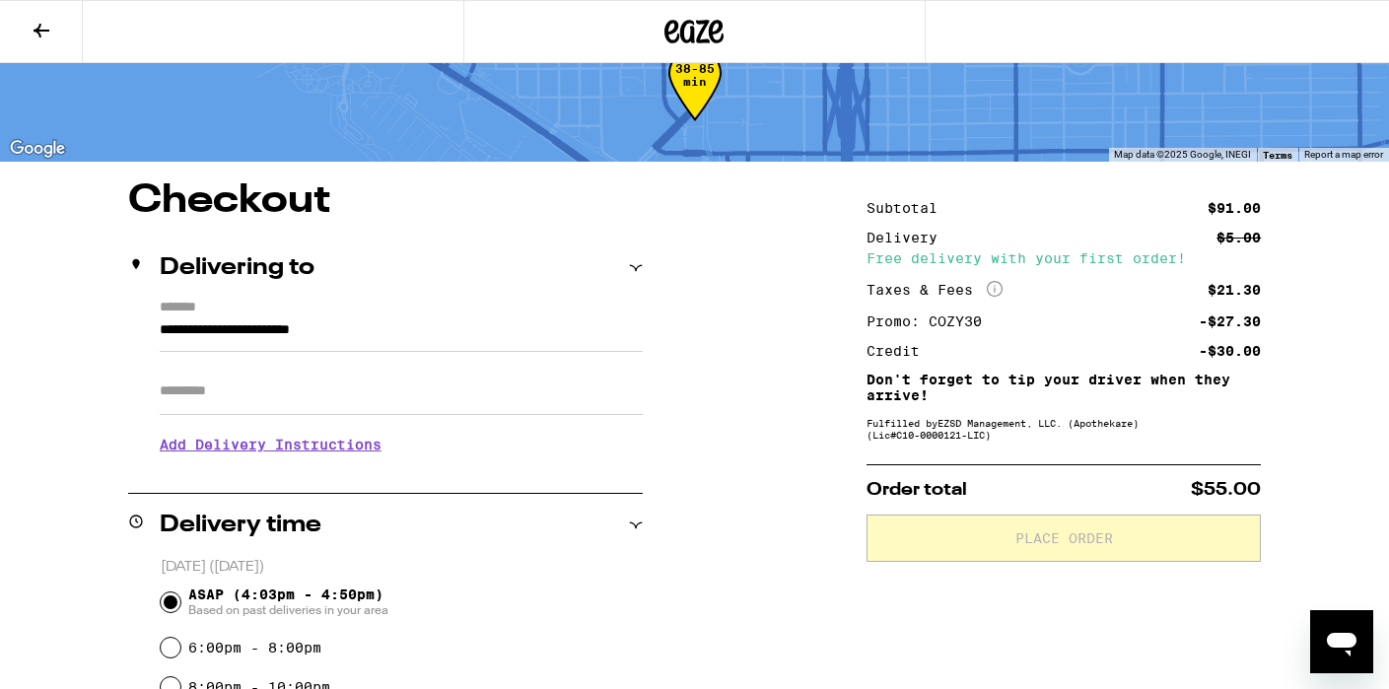
scroll to position [189, 0]
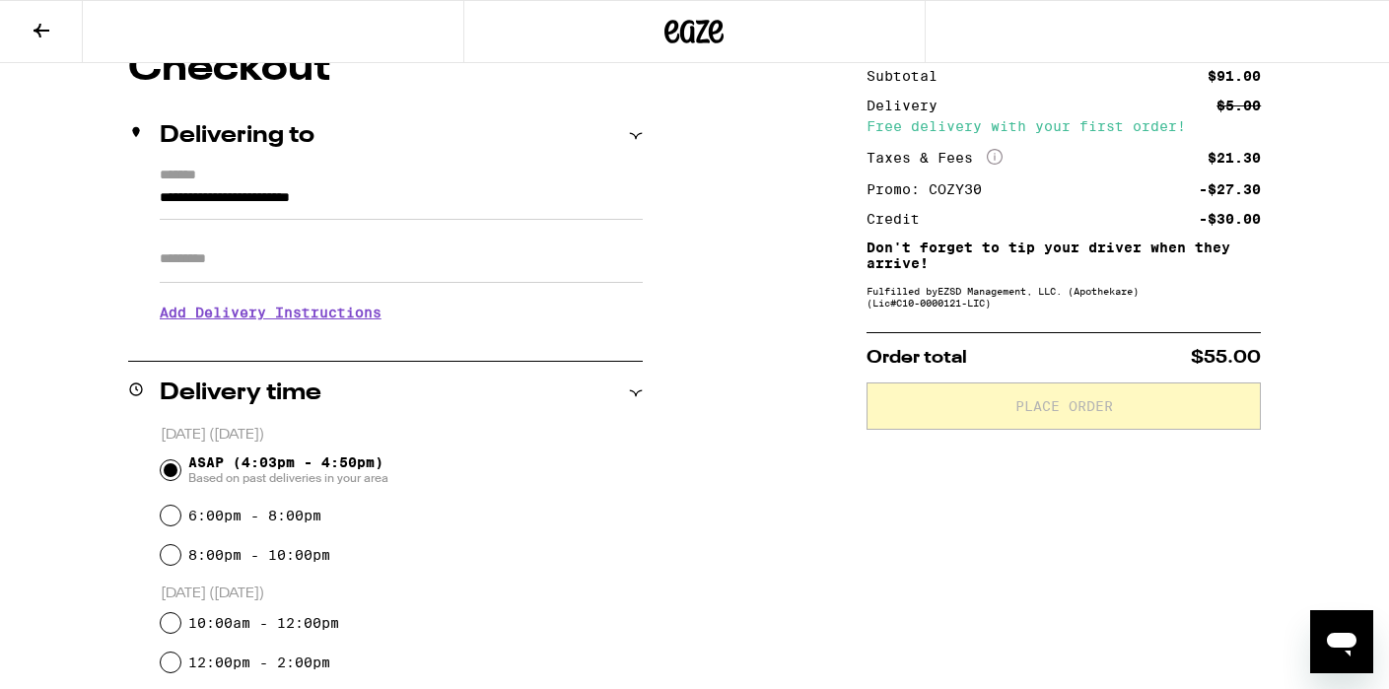
click at [251, 319] on h3 "Add Delivery Instructions" at bounding box center [401, 312] width 483 height 45
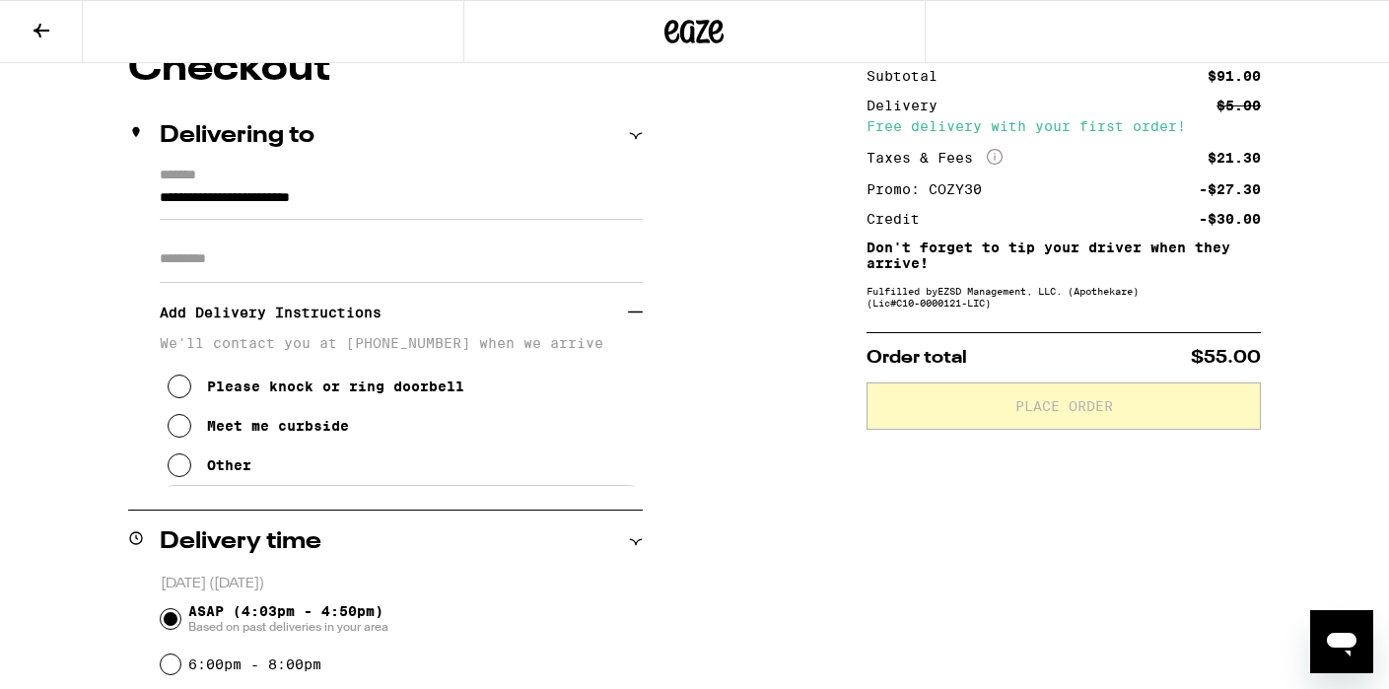
click at [189, 473] on icon at bounding box center [180, 466] width 24 height 24
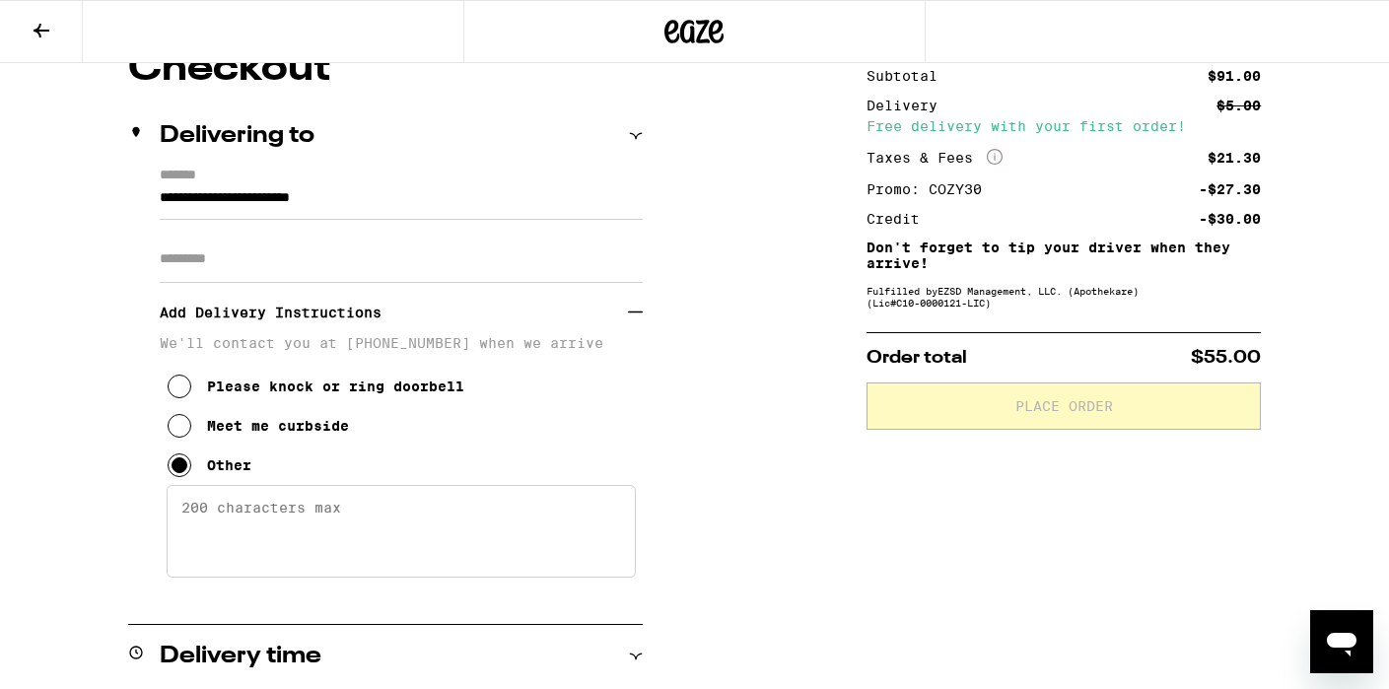
click at [264, 528] on textarea "Enter any other delivery instructions you want driver to know" at bounding box center [401, 531] width 469 height 93
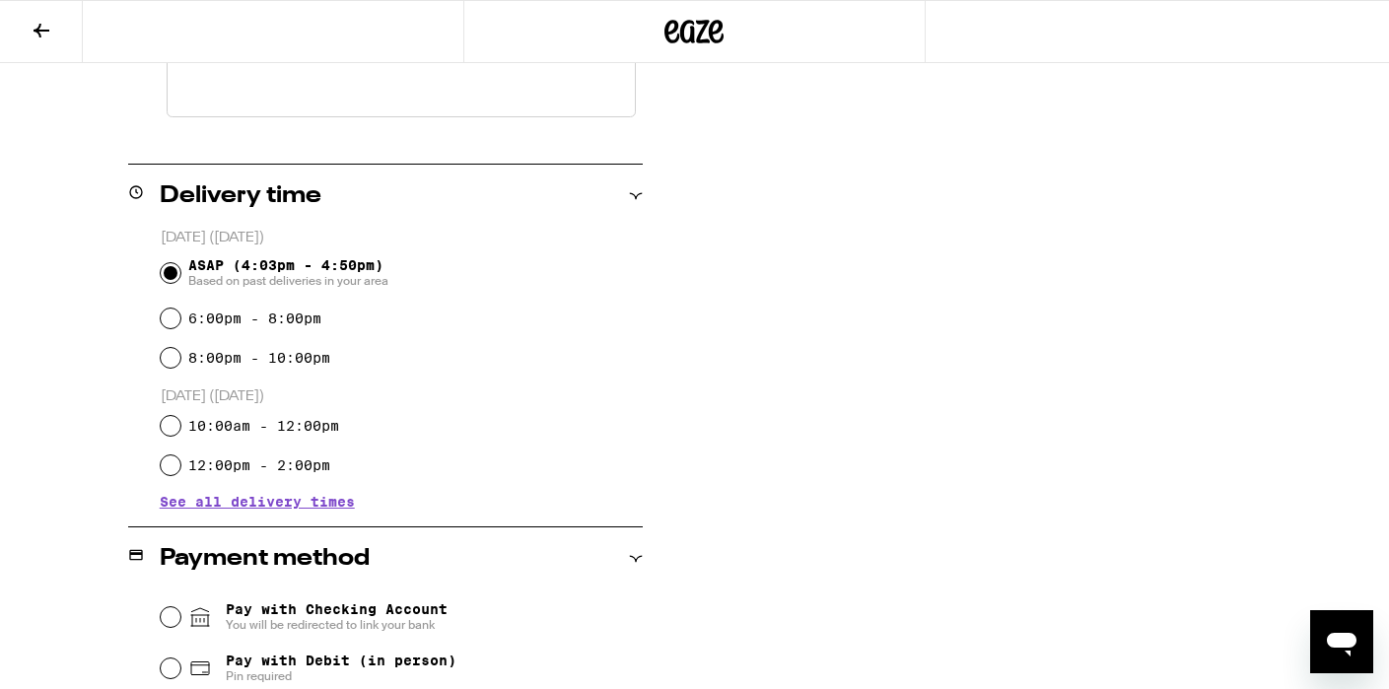
scroll to position [874, 0]
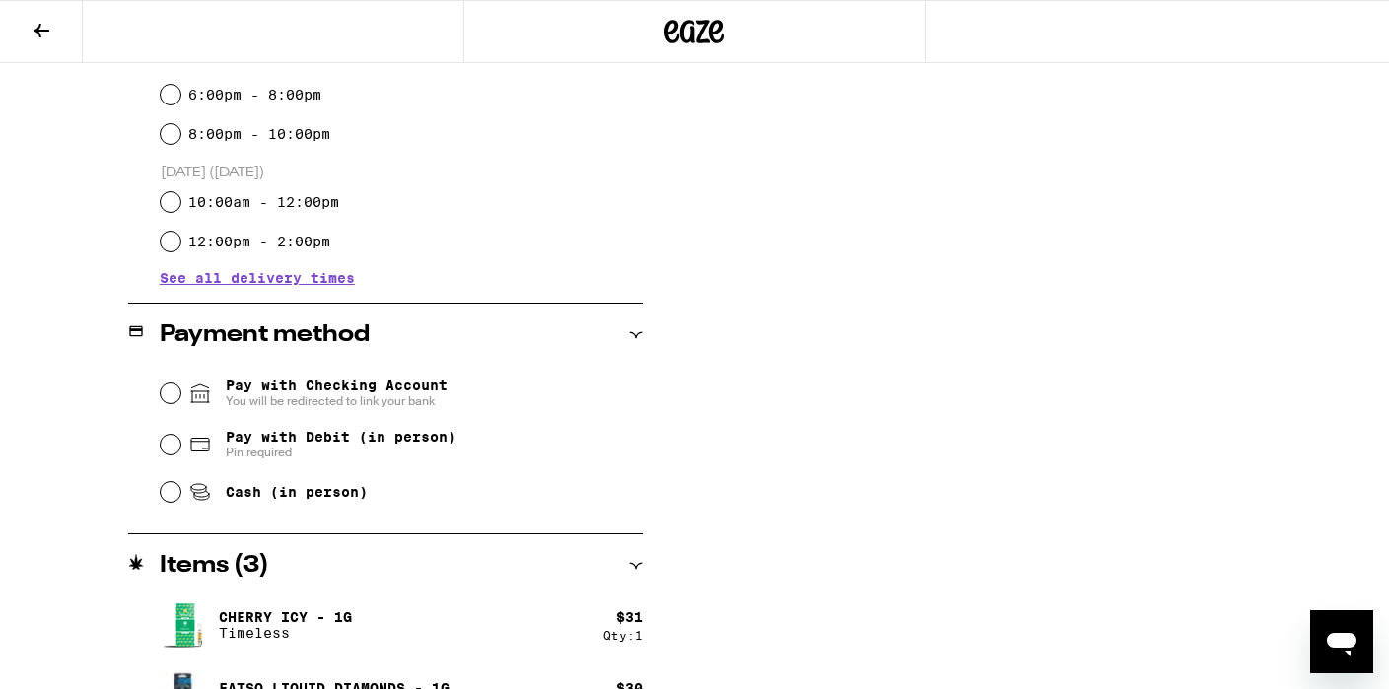
click at [184, 495] on div "Cash (in person)" at bounding box center [402, 491] width 482 height 43
click at [177, 495] on input "Cash (in person)" at bounding box center [171, 492] width 20 height 20
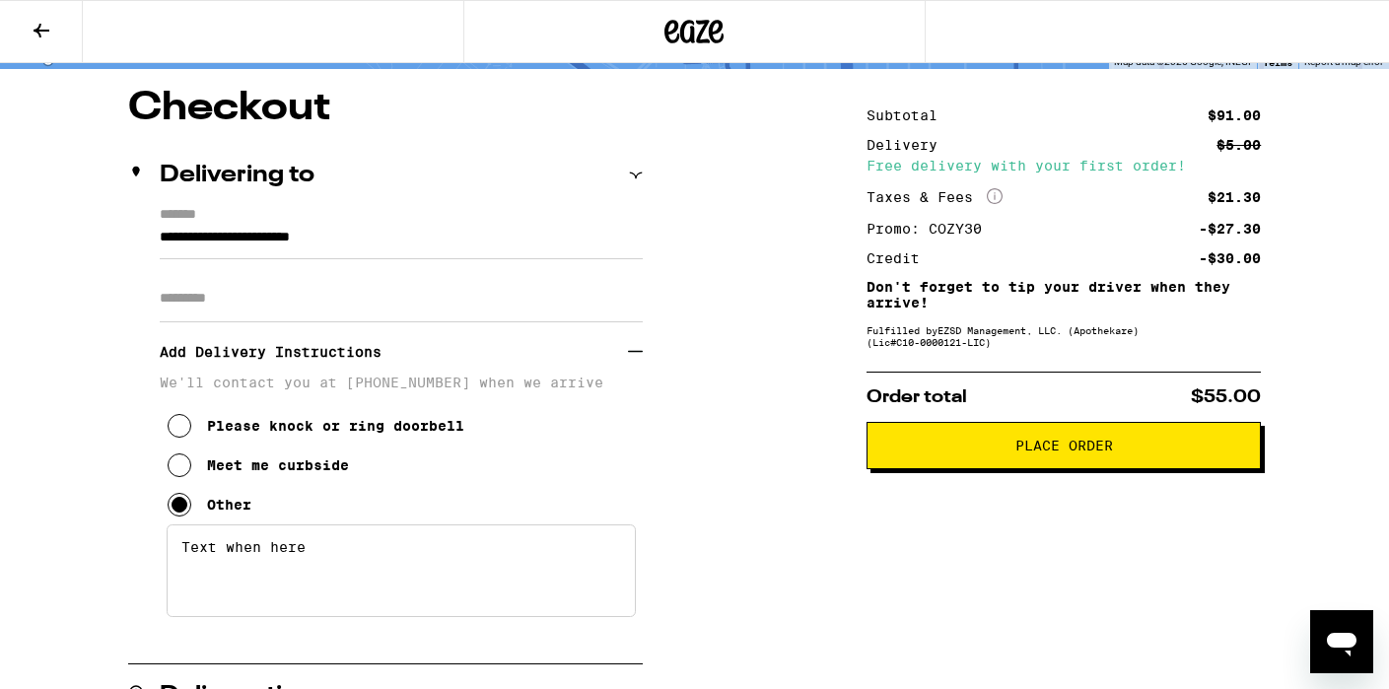
scroll to position [172, 0]
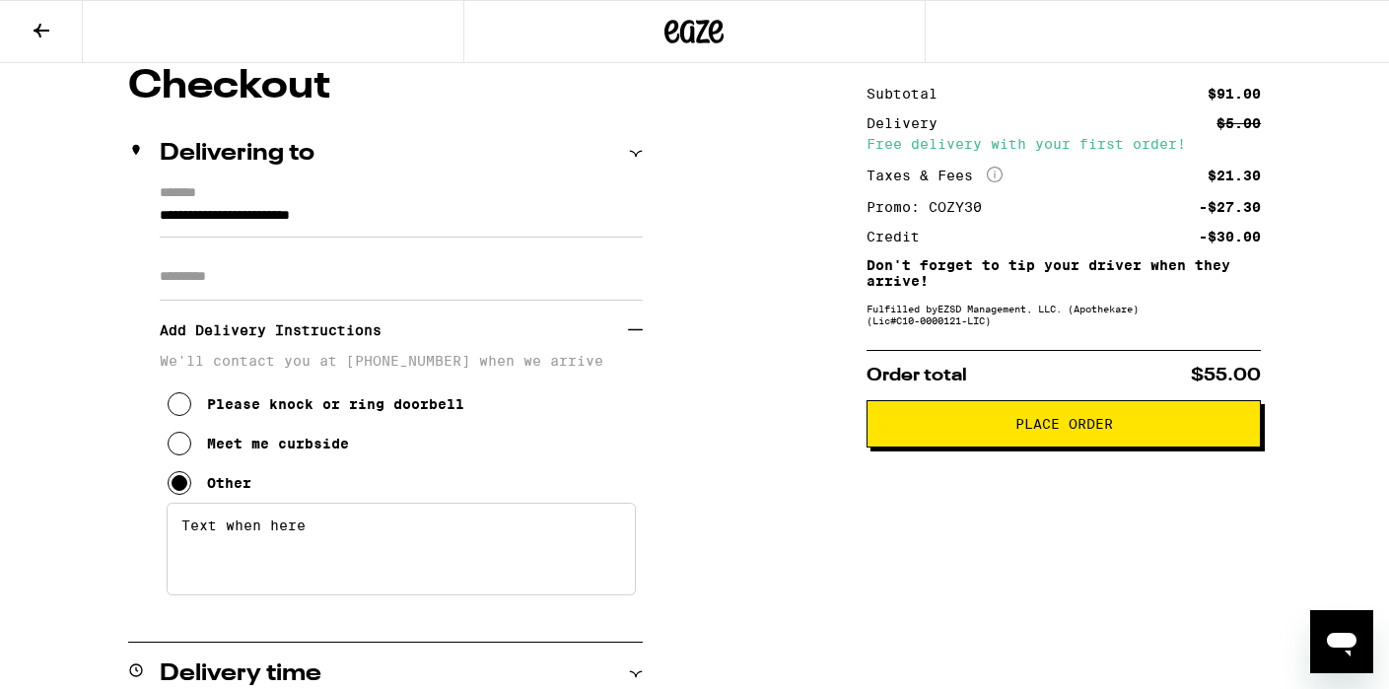
click at [1075, 425] on span "Place Order" at bounding box center [1065, 424] width 98 height 14
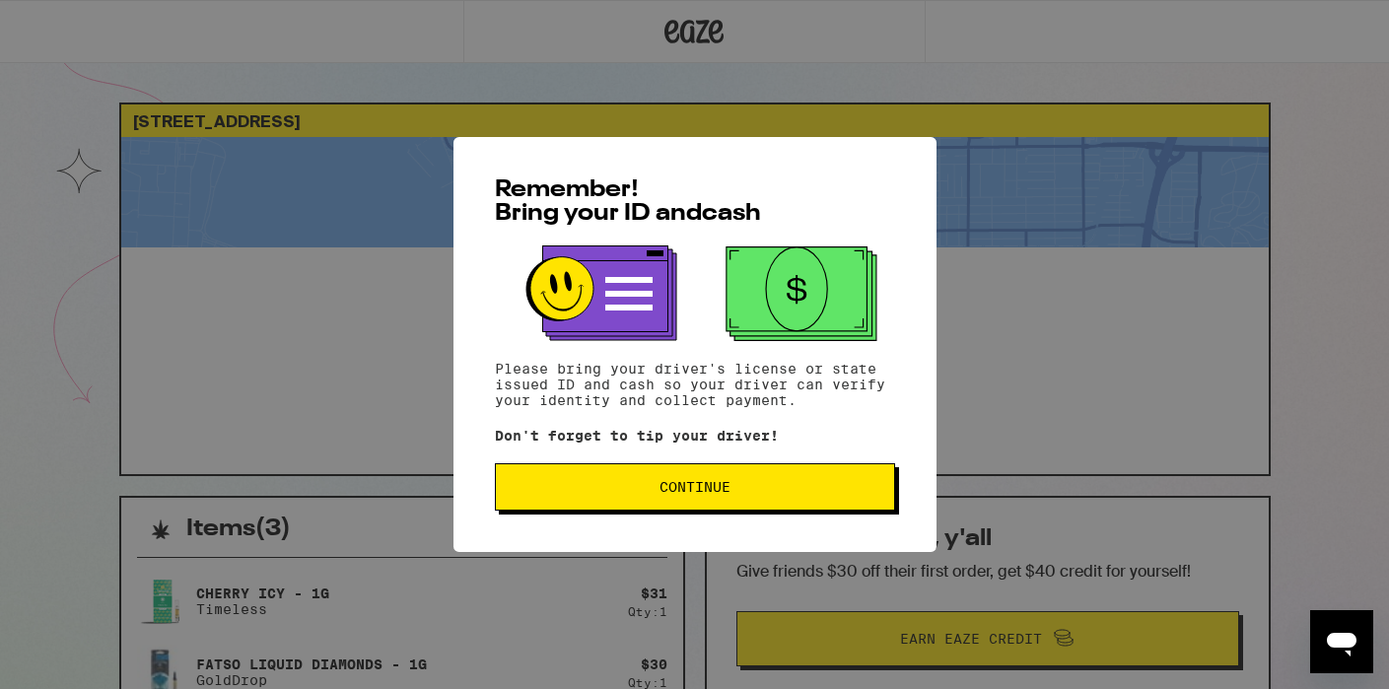
click at [829, 491] on span "Continue" at bounding box center [695, 487] width 367 height 14
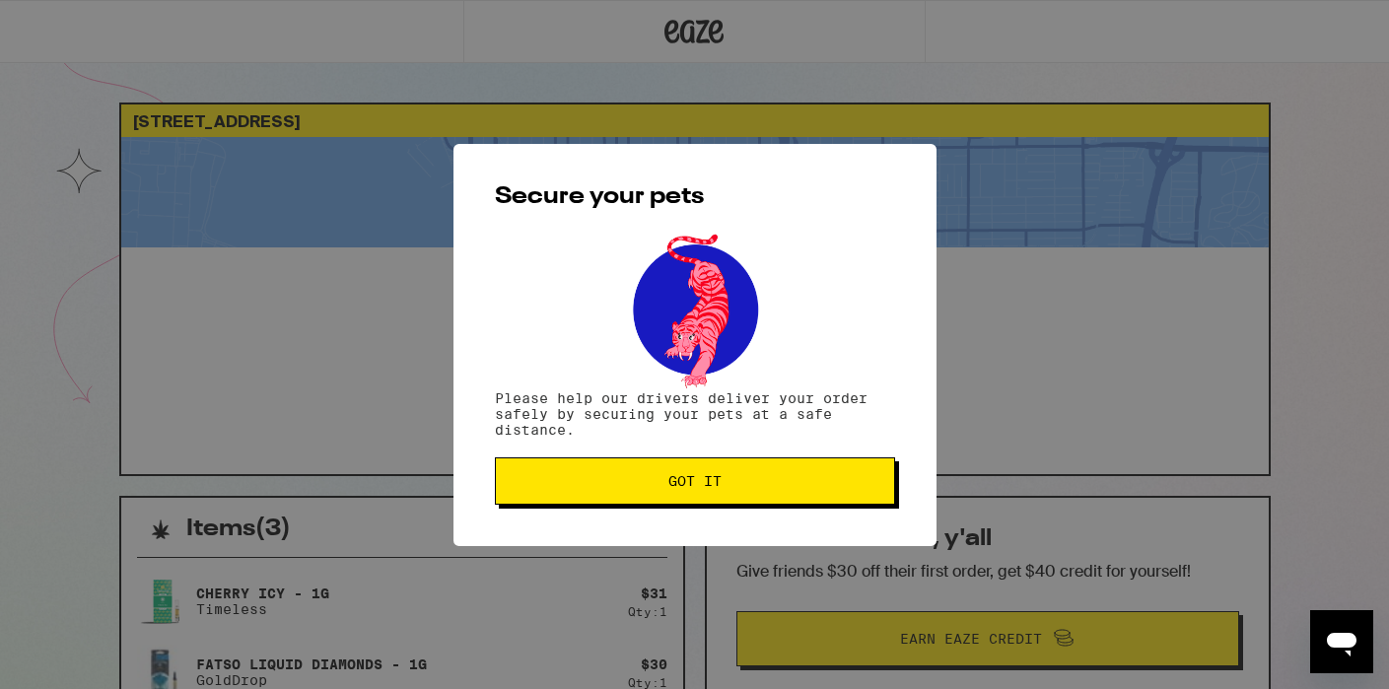
click at [825, 488] on span "Got it" at bounding box center [695, 481] width 367 height 14
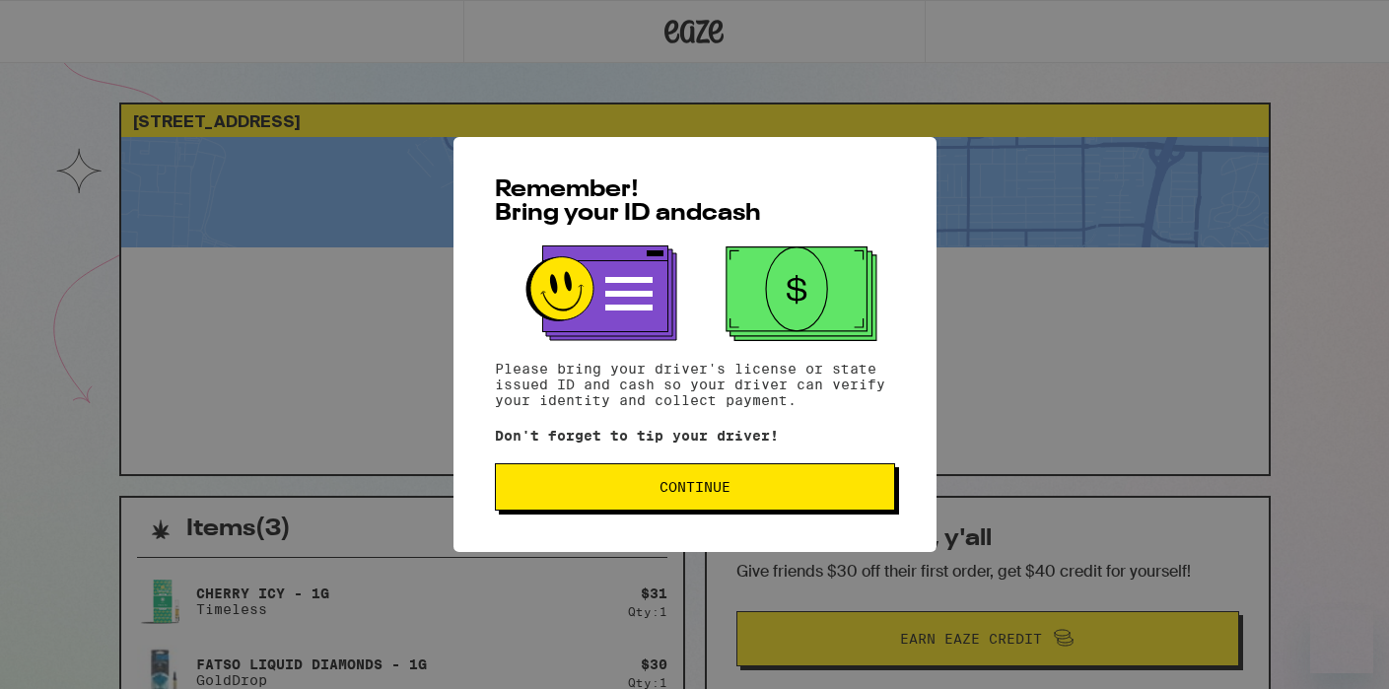
click at [733, 485] on span "Continue" at bounding box center [695, 487] width 367 height 14
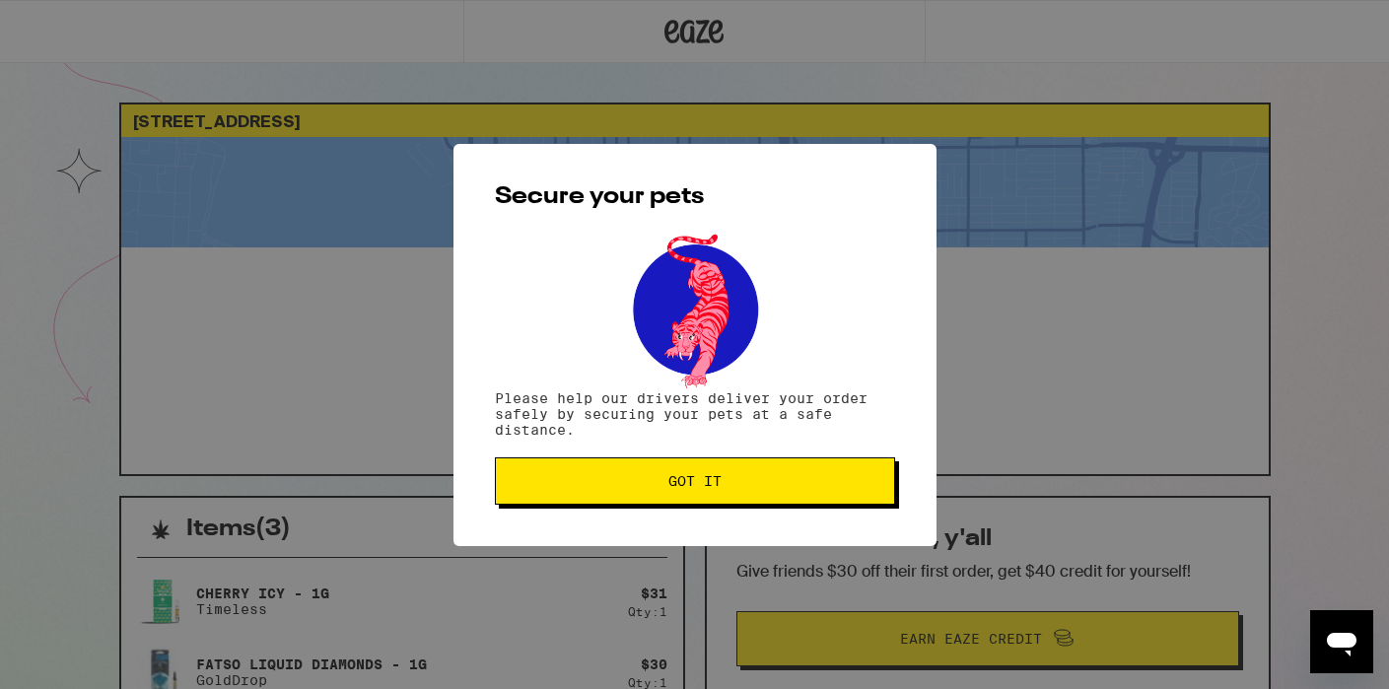
click at [762, 476] on button "Got it" at bounding box center [695, 481] width 400 height 47
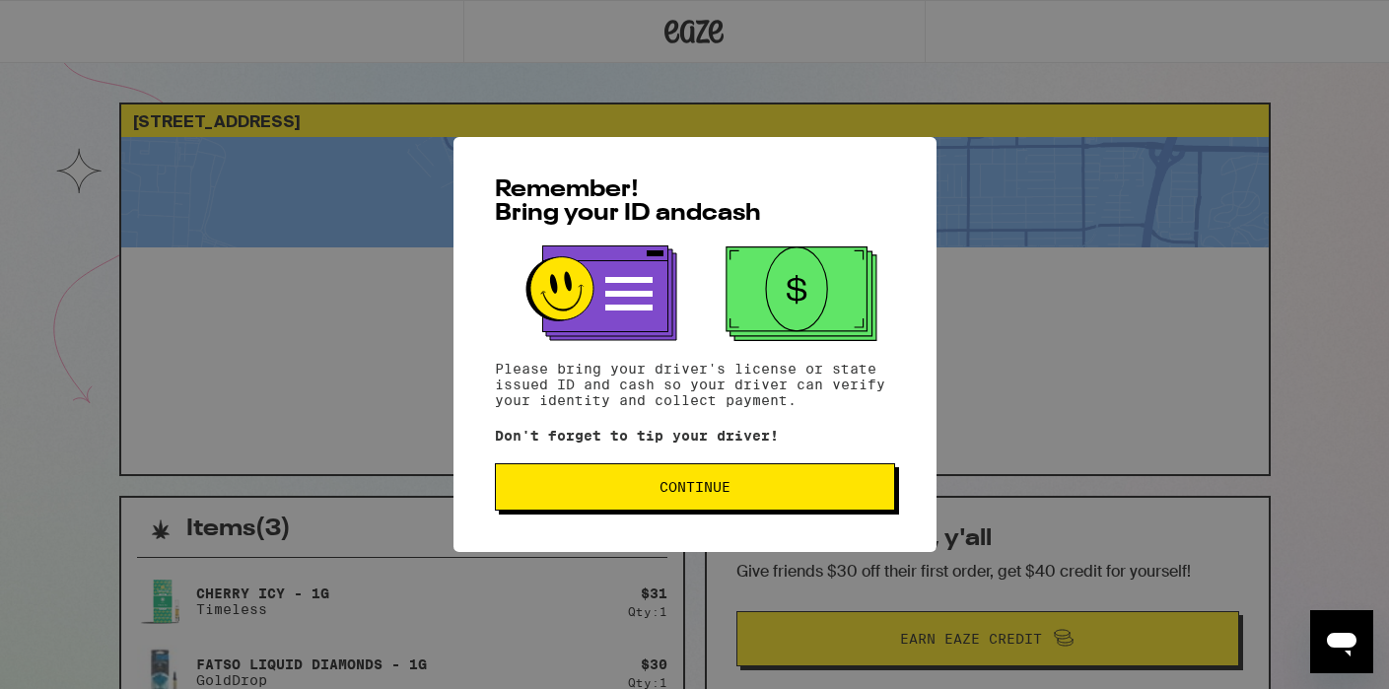
click at [700, 491] on span "Continue" at bounding box center [695, 487] width 71 height 14
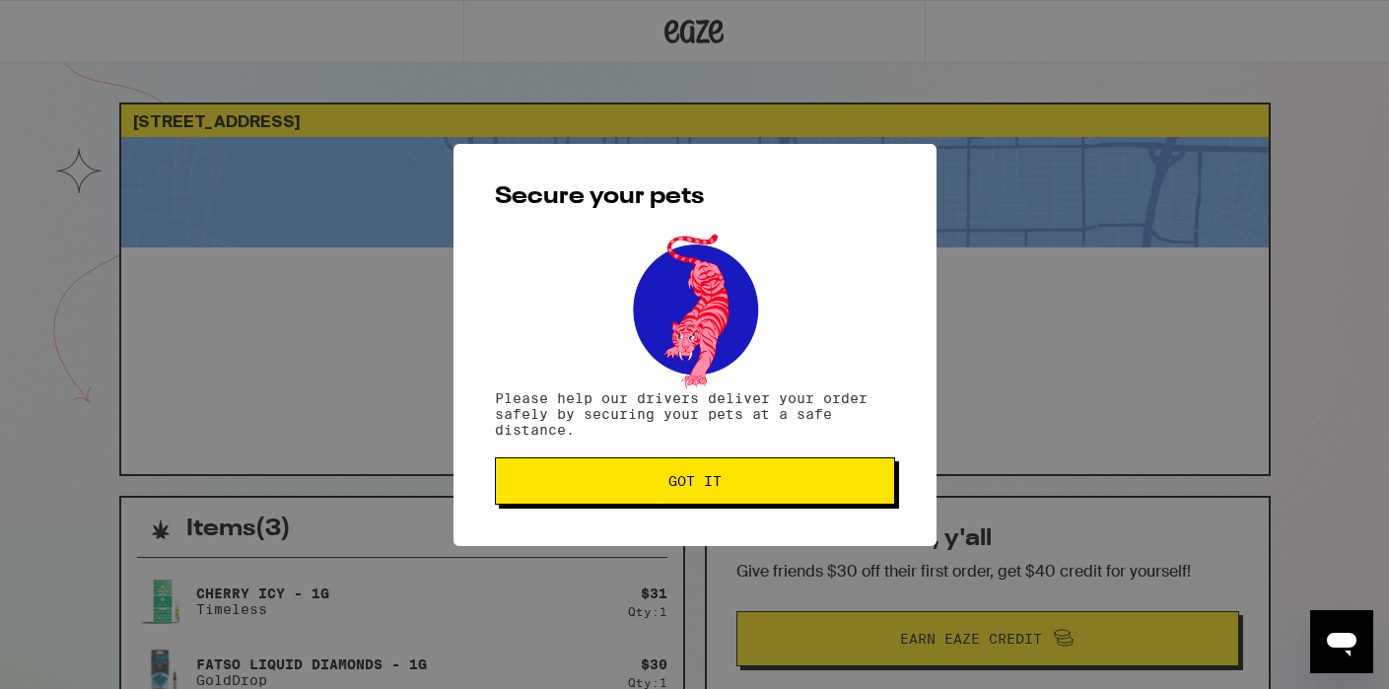
click at [820, 475] on button "Got it" at bounding box center [695, 481] width 400 height 47
